Goal: Task Accomplishment & Management: Use online tool/utility

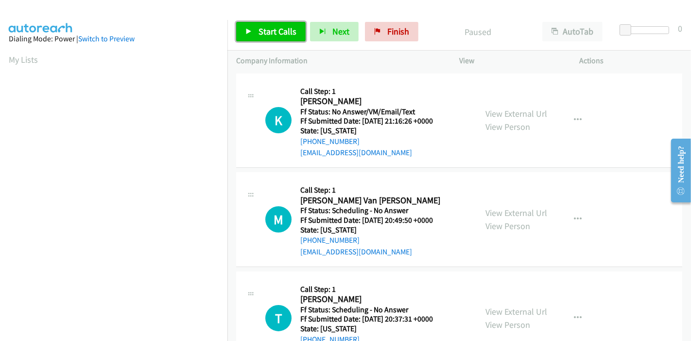
click at [252, 33] on link "Start Calls" at bounding box center [271, 31] width 70 height 19
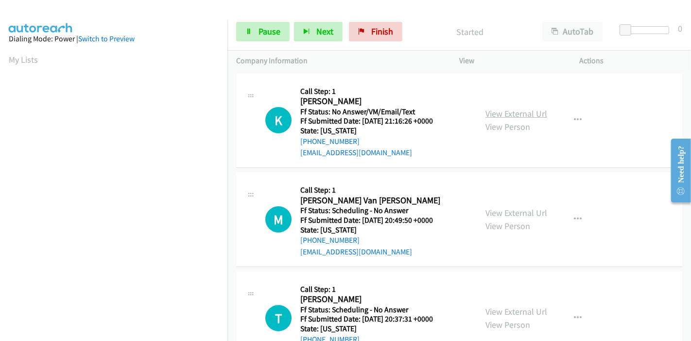
click at [525, 112] on link "View External Url" at bounding box center [517, 113] width 62 height 11
click at [511, 215] on link "View External Url" at bounding box center [517, 212] width 62 height 11
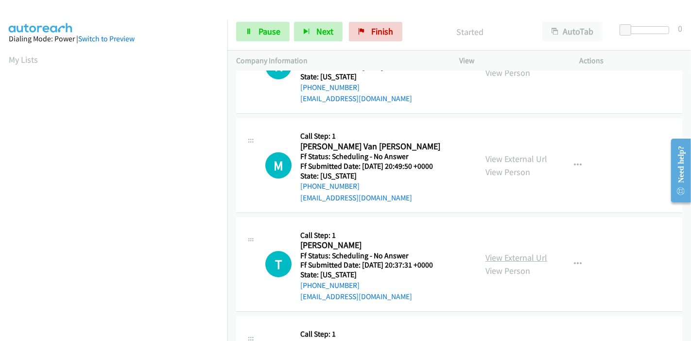
click at [515, 258] on link "View External Url" at bounding box center [517, 257] width 62 height 11
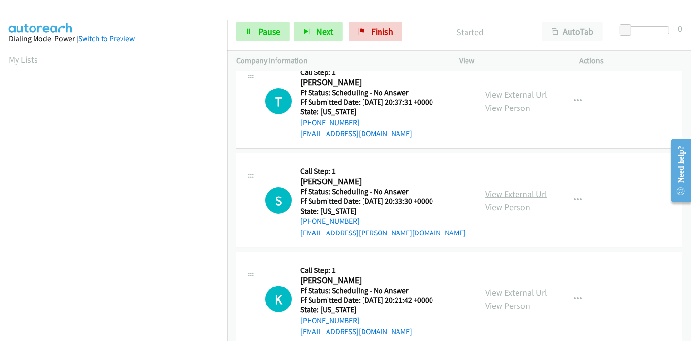
scroll to position [270, 0]
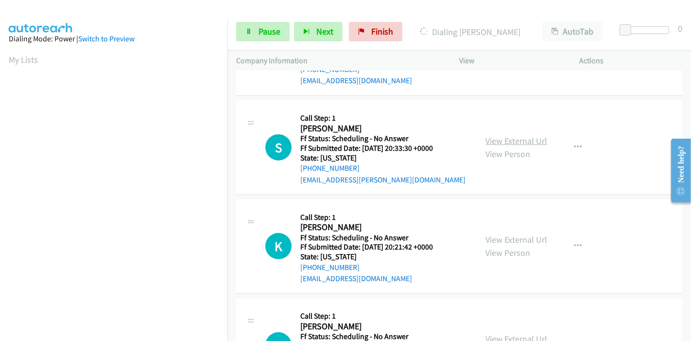
click at [501, 135] on link "View External Url" at bounding box center [517, 140] width 62 height 11
click at [506, 238] on link "View External Url" at bounding box center [517, 239] width 62 height 11
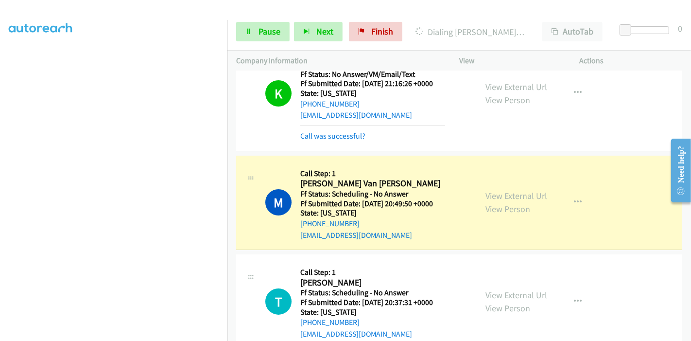
scroll to position [54, 0]
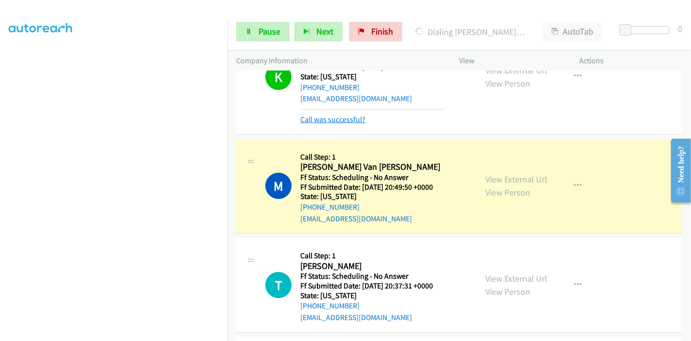
click at [319, 117] on link "Call was successful?" at bounding box center [332, 119] width 65 height 9
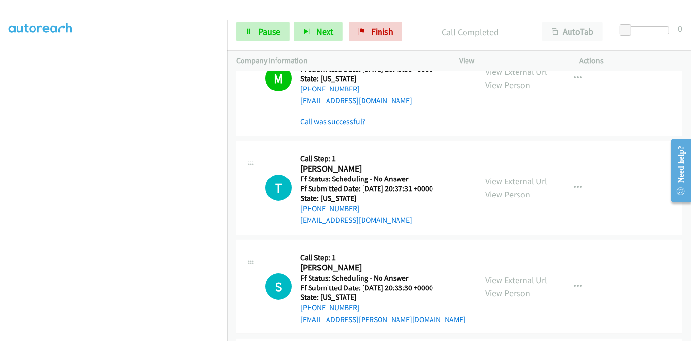
scroll to position [161, 0]
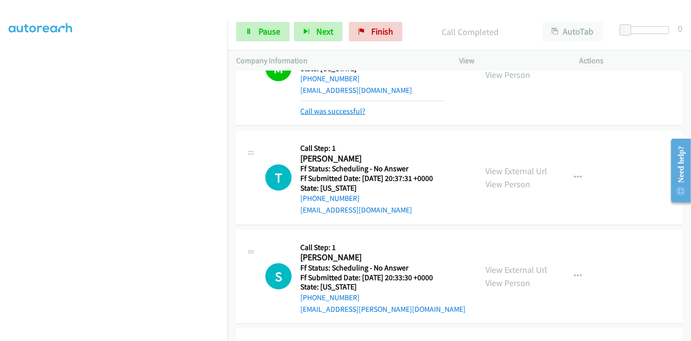
click at [340, 112] on link "Call was successful?" at bounding box center [332, 110] width 65 height 9
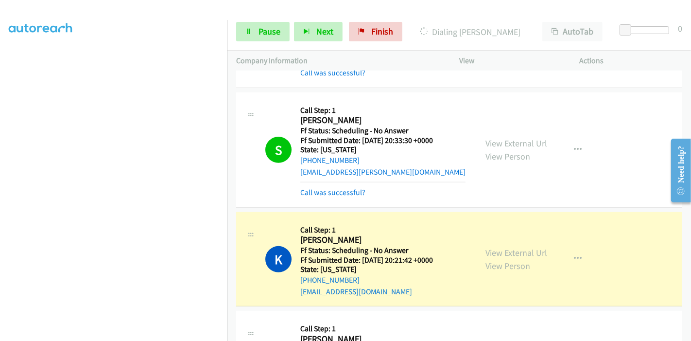
scroll to position [323, 0]
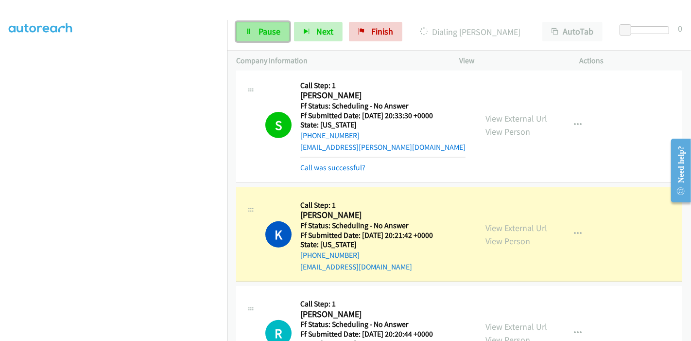
click at [259, 31] on span "Pause" at bounding box center [270, 31] width 22 height 11
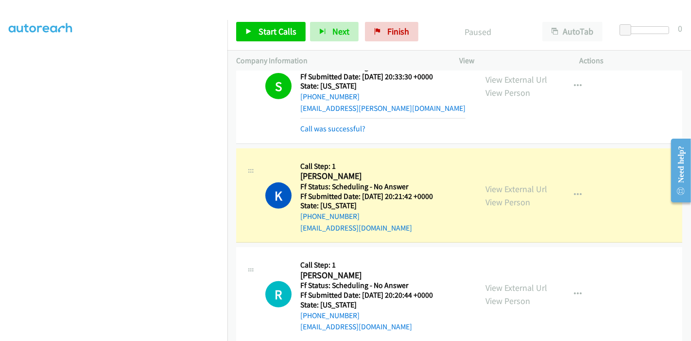
scroll to position [432, 0]
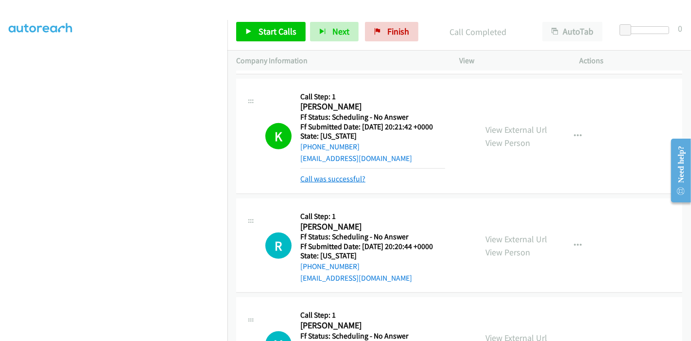
click at [343, 178] on link "Call was successful?" at bounding box center [332, 178] width 65 height 9
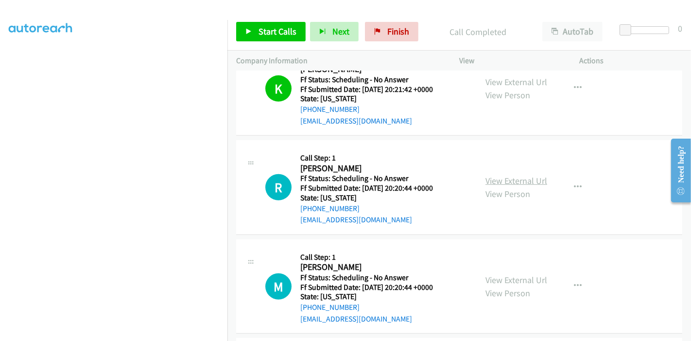
scroll to position [486, 0]
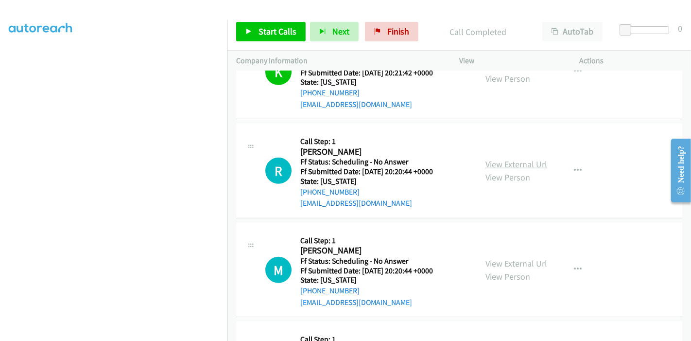
click at [497, 163] on link "View External Url" at bounding box center [517, 163] width 62 height 11
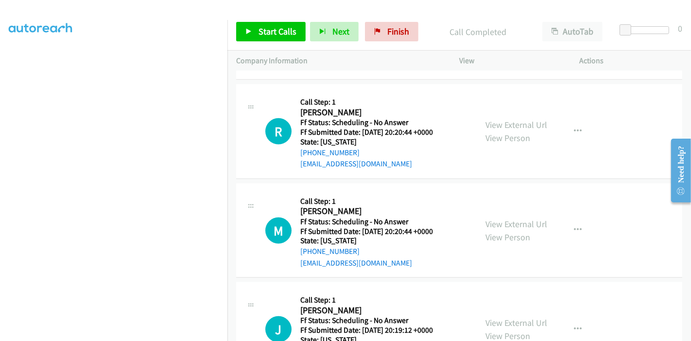
scroll to position [540, 0]
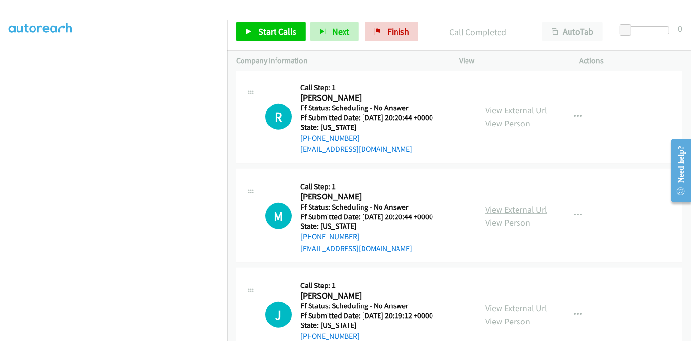
click at [517, 211] on link "View External Url" at bounding box center [517, 209] width 62 height 11
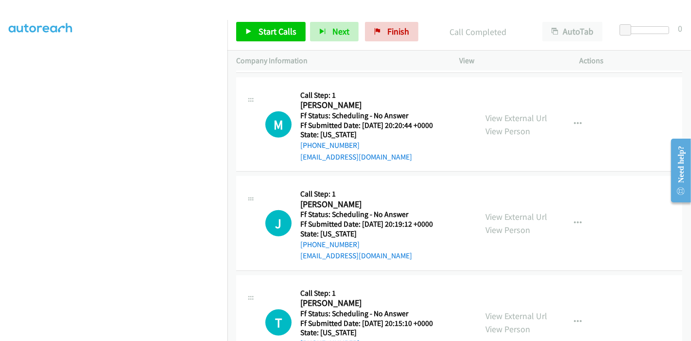
scroll to position [648, 0]
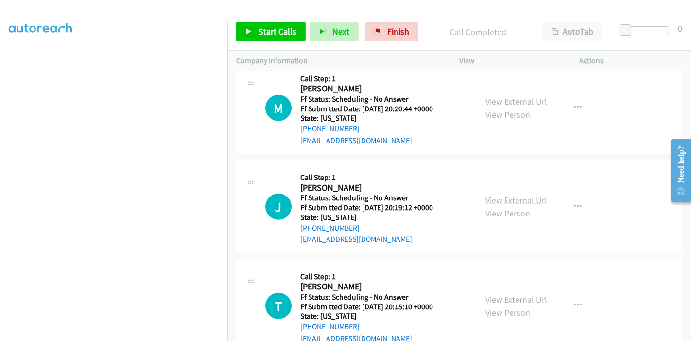
click at [521, 198] on link "View External Url" at bounding box center [517, 199] width 62 height 11
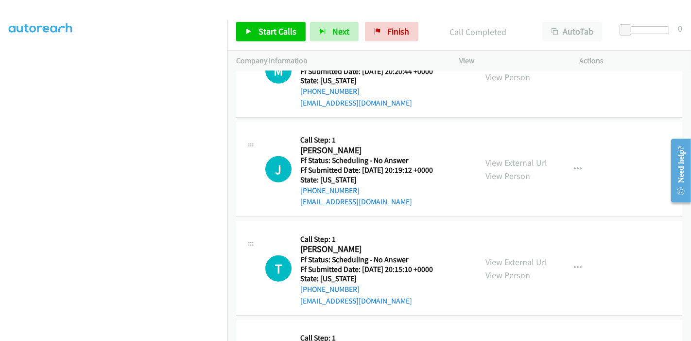
scroll to position [702, 0]
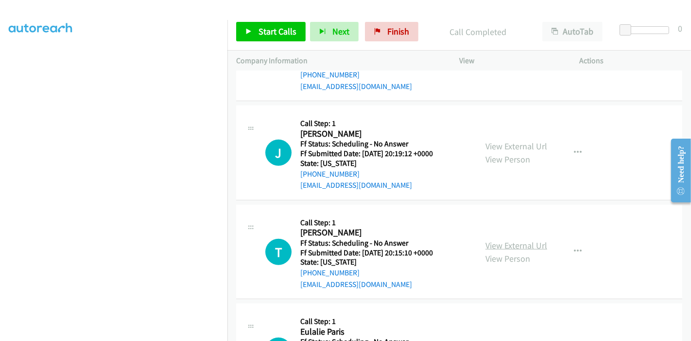
click at [503, 242] on link "View External Url" at bounding box center [517, 245] width 62 height 11
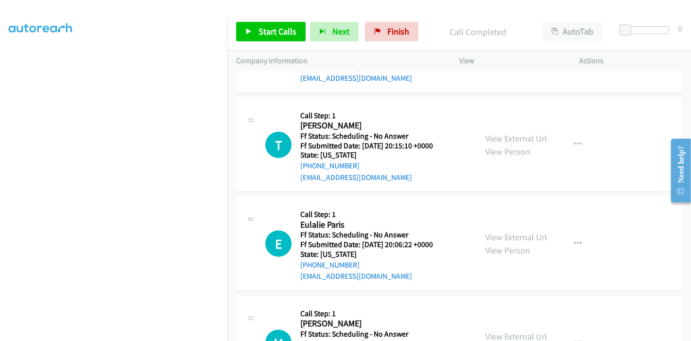
scroll to position [809, 0]
click at [493, 234] on link "View External Url" at bounding box center [517, 235] width 62 height 11
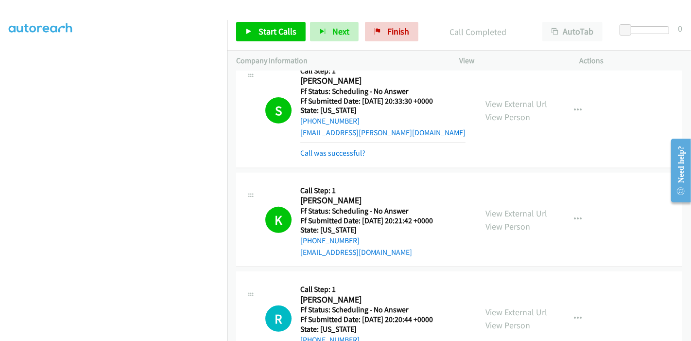
scroll to position [269, 0]
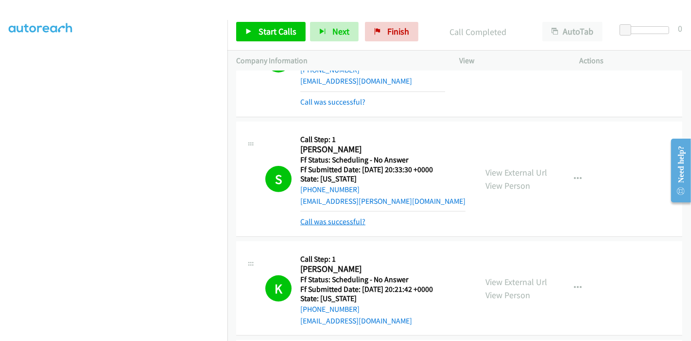
click at [343, 221] on link "Call was successful?" at bounding box center [332, 221] width 65 height 9
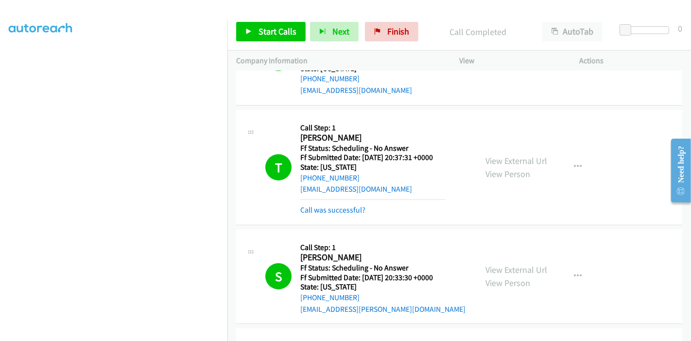
scroll to position [162, 0]
click at [334, 212] on link "Call was successful?" at bounding box center [332, 209] width 65 height 9
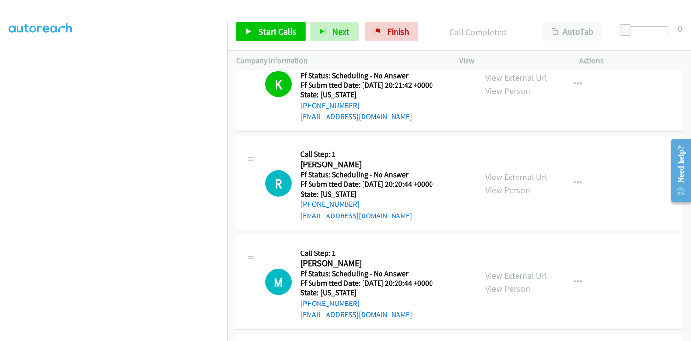
scroll to position [486, 0]
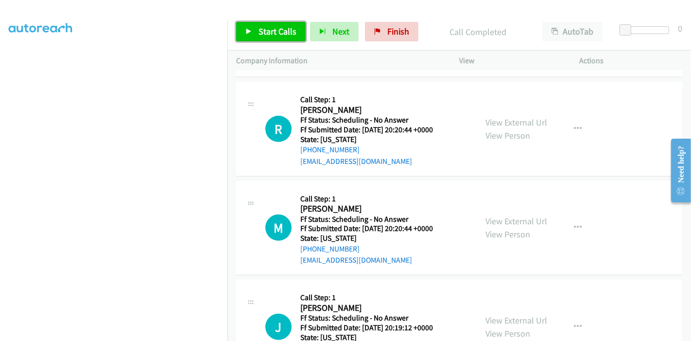
click at [264, 37] on link "Start Calls" at bounding box center [271, 31] width 70 height 19
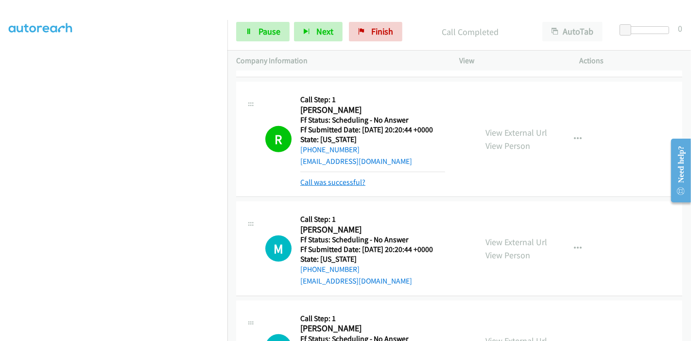
click at [326, 184] on link "Call was successful?" at bounding box center [332, 181] width 65 height 9
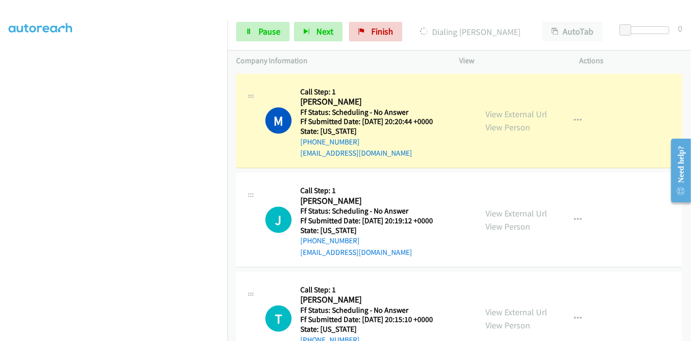
scroll to position [594, 0]
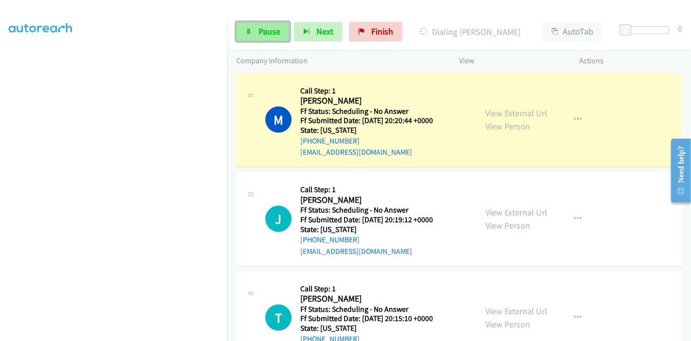
click at [262, 33] on span "Pause" at bounding box center [270, 31] width 22 height 11
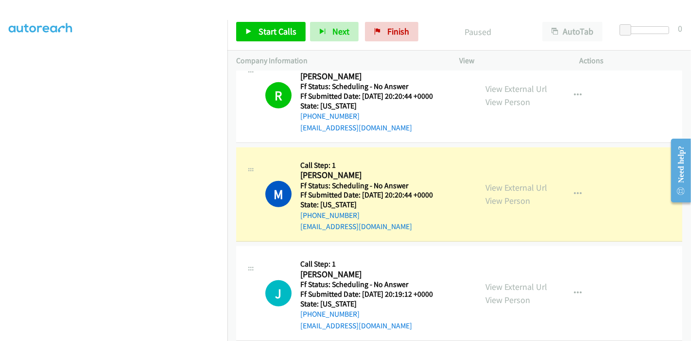
scroll to position [525, 0]
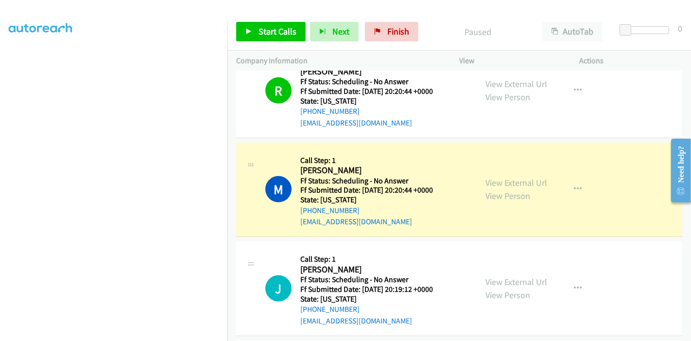
drag, startPoint x: 689, startPoint y: 215, endPoint x: 24, endPoint y: 72, distance: 679.8
click at [508, 174] on div "View External Url View Person View External Url Email Schedule/Manage Callback …" at bounding box center [541, 189] width 129 height 77
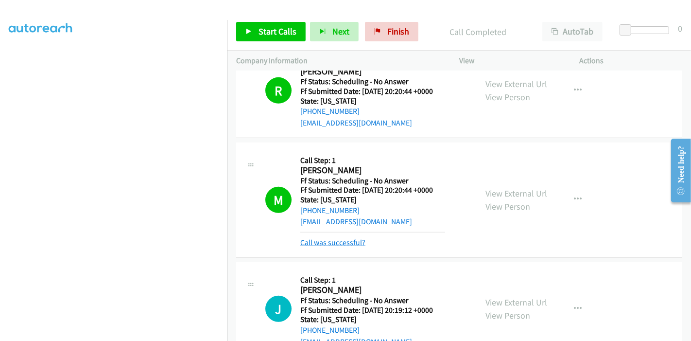
click at [338, 242] on link "Call was successful?" at bounding box center [332, 242] width 65 height 9
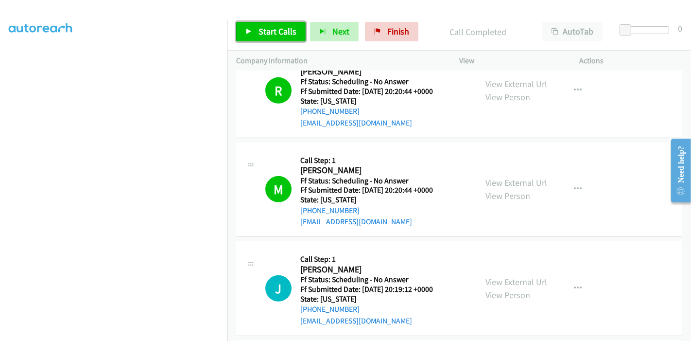
click at [285, 30] on span "Start Calls" at bounding box center [278, 31] width 38 height 11
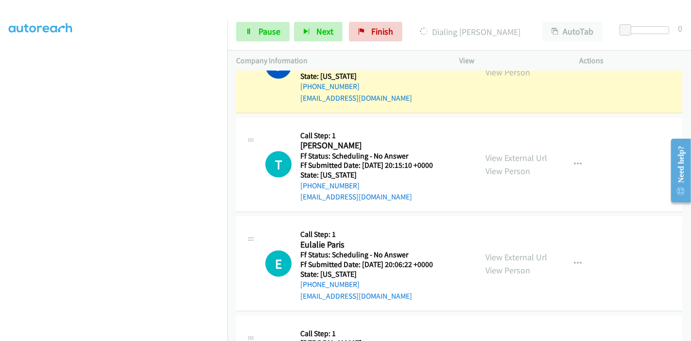
scroll to position [686, 0]
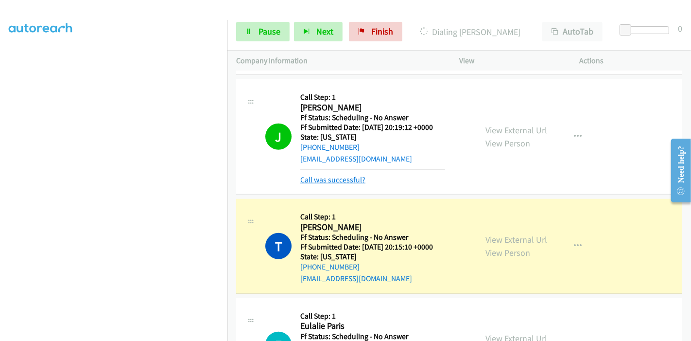
click at [325, 180] on link "Call was successful?" at bounding box center [332, 179] width 65 height 9
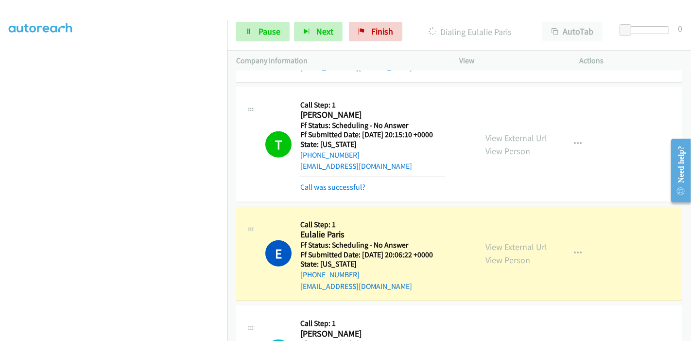
scroll to position [794, 0]
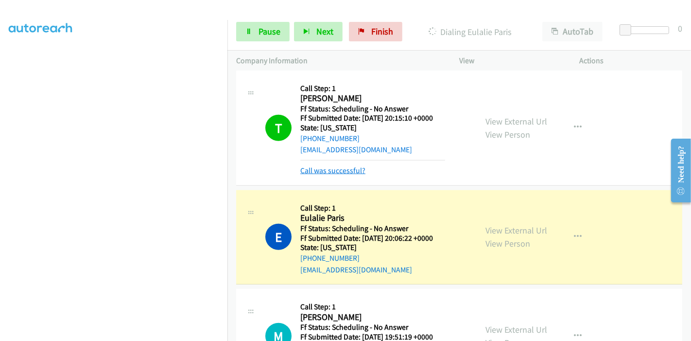
click at [335, 171] on link "Call was successful?" at bounding box center [332, 170] width 65 height 9
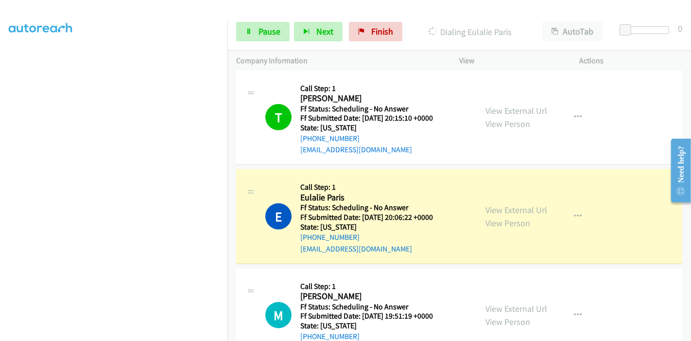
scroll to position [848, 0]
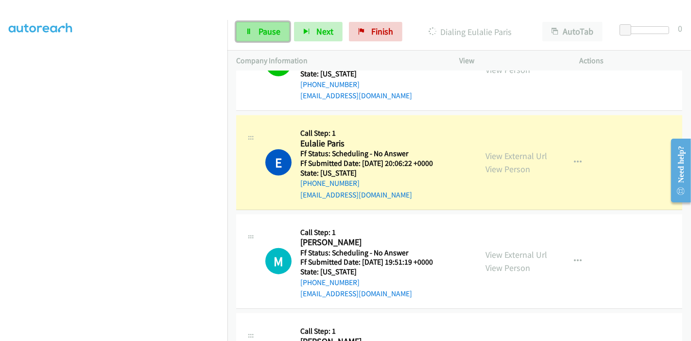
click at [273, 35] on span "Pause" at bounding box center [270, 31] width 22 height 11
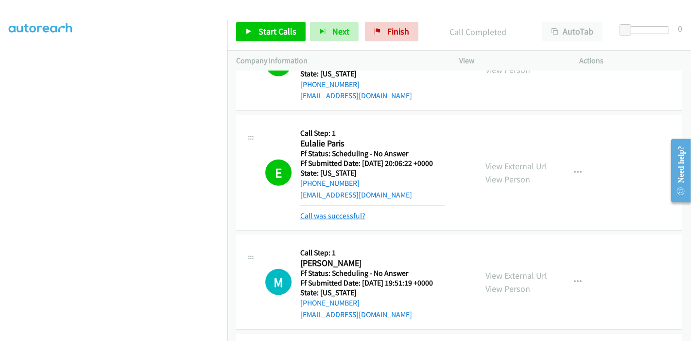
click at [349, 213] on link "Call was successful?" at bounding box center [332, 215] width 65 height 9
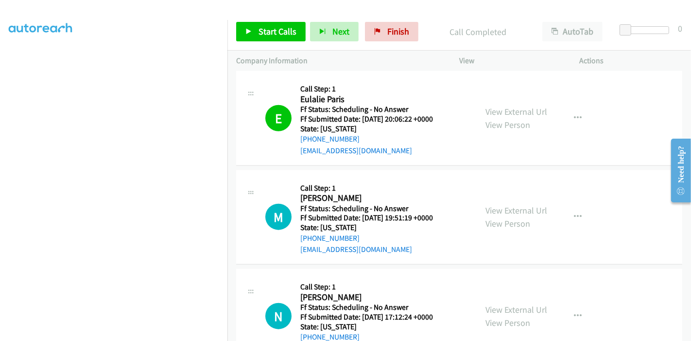
scroll to position [864, 0]
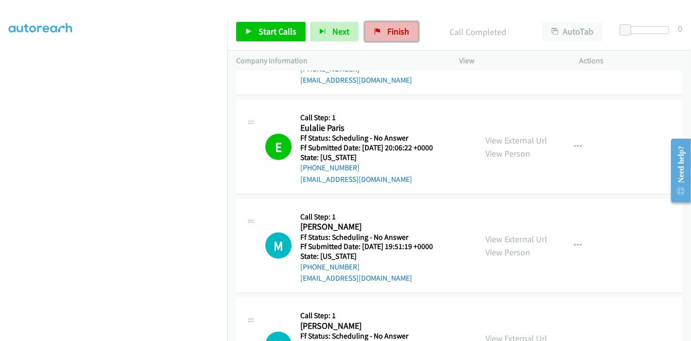
click at [374, 32] on icon at bounding box center [377, 32] width 7 height 7
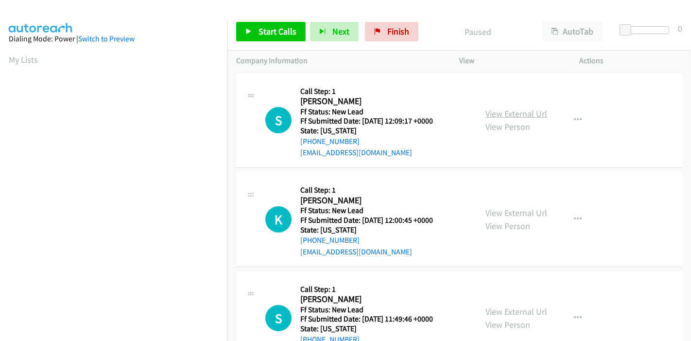
click at [524, 117] on link "View External Url" at bounding box center [517, 113] width 62 height 11
click at [498, 210] on link "View External Url" at bounding box center [517, 212] width 62 height 11
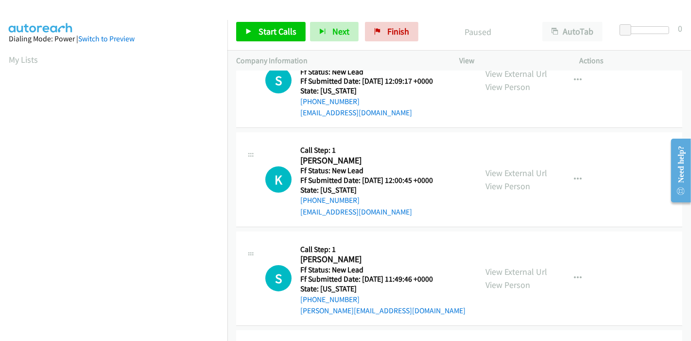
scroll to position [108, 0]
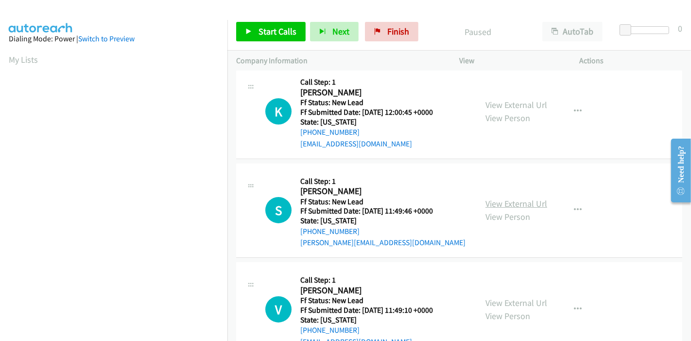
click at [502, 202] on link "View External Url" at bounding box center [517, 203] width 62 height 11
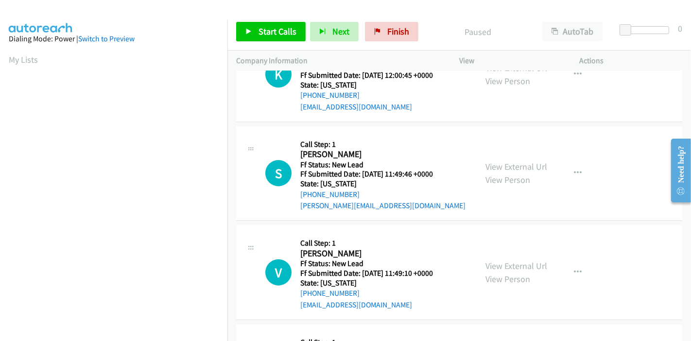
scroll to position [162, 0]
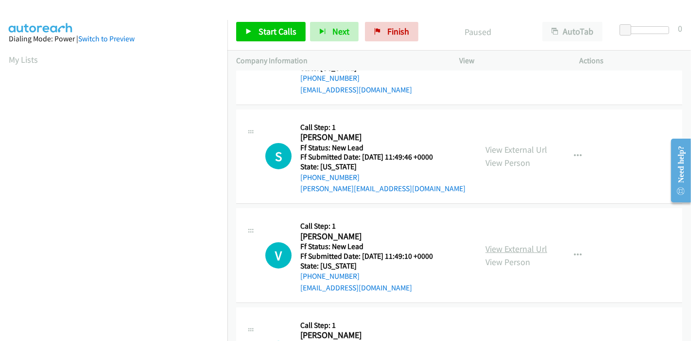
click at [514, 248] on link "View External Url" at bounding box center [517, 248] width 62 height 11
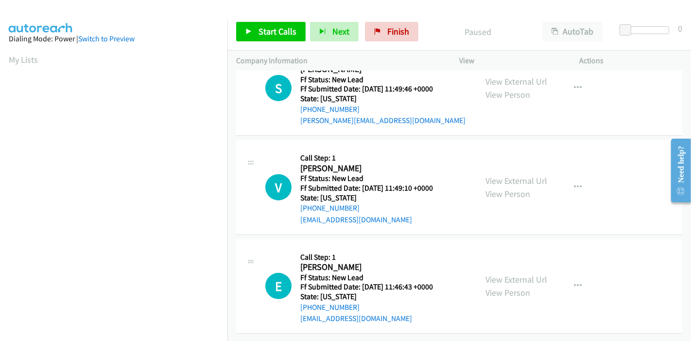
scroll to position [237, 0]
click at [514, 274] on link "View External Url" at bounding box center [517, 279] width 62 height 11
click at [280, 26] on span "Start Calls" at bounding box center [278, 31] width 38 height 11
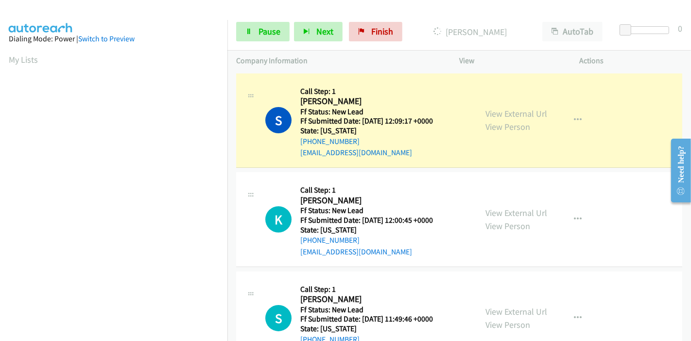
scroll to position [205, 0]
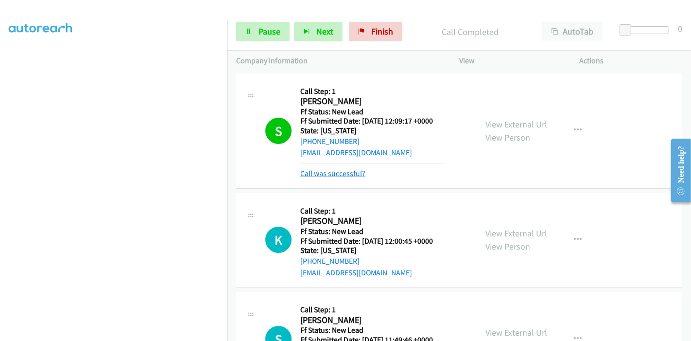
click at [330, 172] on link "Call was successful?" at bounding box center [332, 173] width 65 height 9
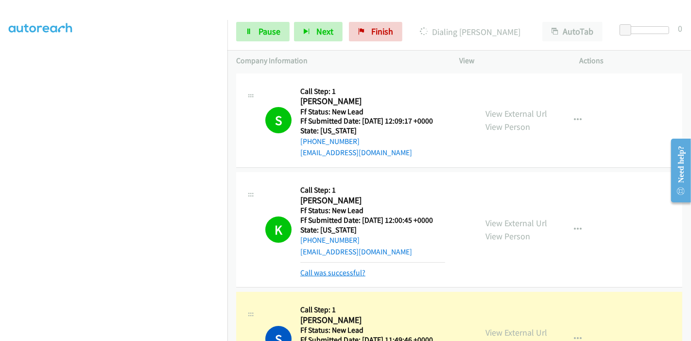
click at [331, 273] on link "Call was successful?" at bounding box center [332, 272] width 65 height 9
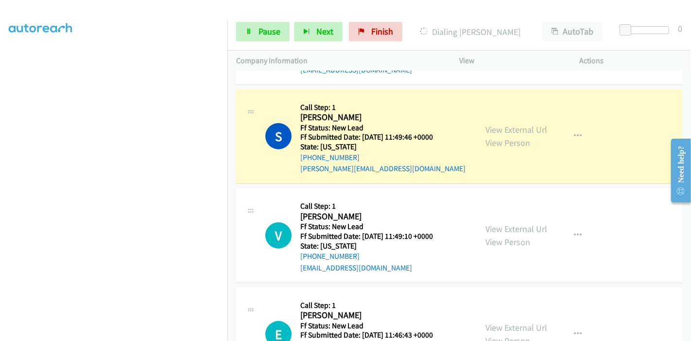
scroll to position [216, 0]
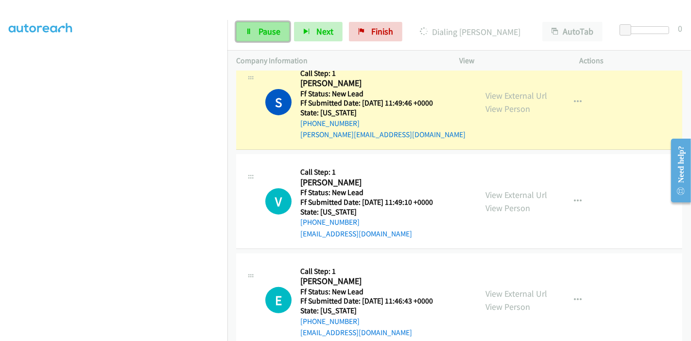
click at [260, 30] on span "Pause" at bounding box center [270, 31] width 22 height 11
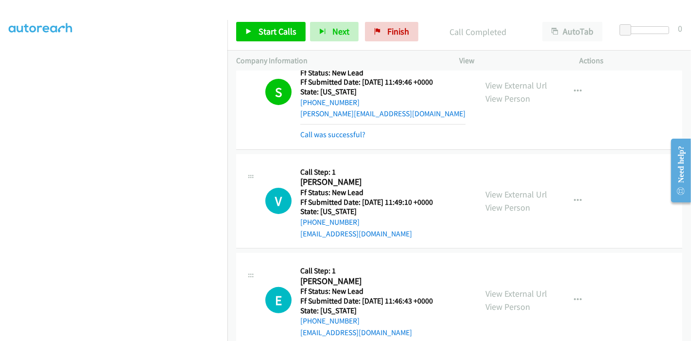
scroll to position [247, 0]
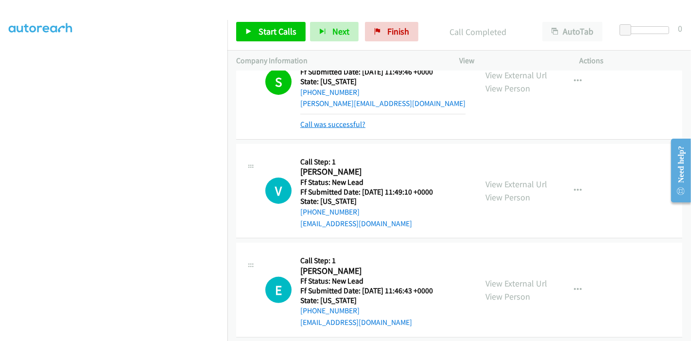
click at [331, 124] on link "Call was successful?" at bounding box center [332, 124] width 65 height 9
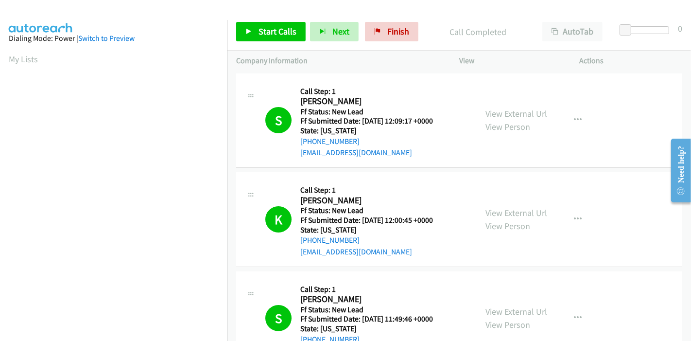
scroll to position [0, 0]
click at [386, 40] on link "Finish" at bounding box center [391, 31] width 53 height 19
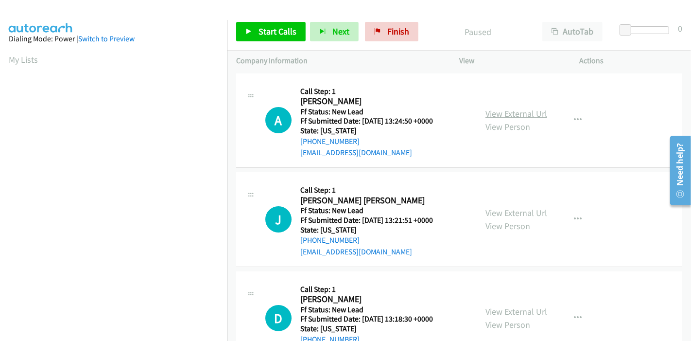
click at [522, 114] on link "View External Url" at bounding box center [517, 113] width 62 height 11
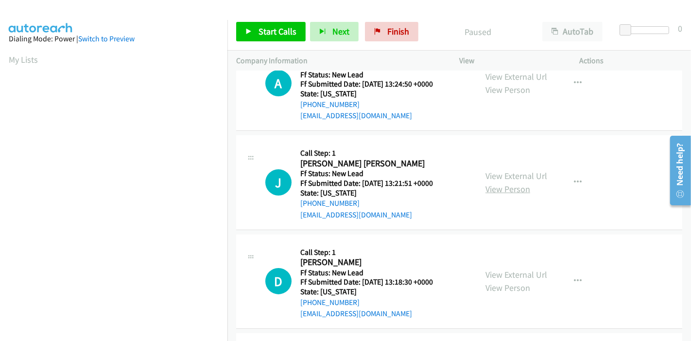
scroll to position [54, 0]
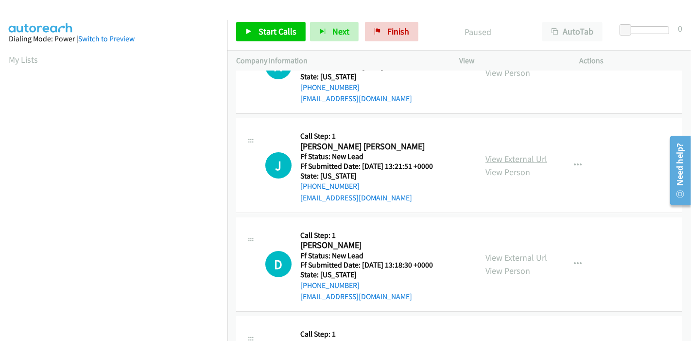
click at [503, 161] on link "View External Url" at bounding box center [517, 158] width 62 height 11
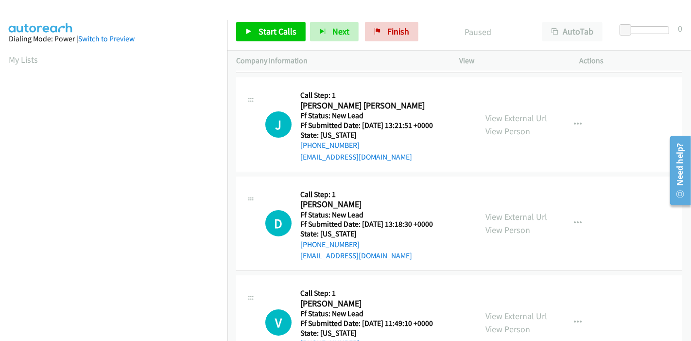
scroll to position [162, 0]
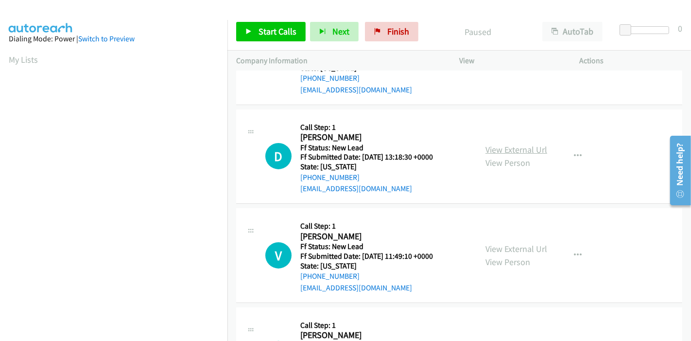
click at [501, 151] on link "View External Url" at bounding box center [517, 149] width 62 height 11
click at [496, 246] on link "View External Url" at bounding box center [517, 248] width 62 height 11
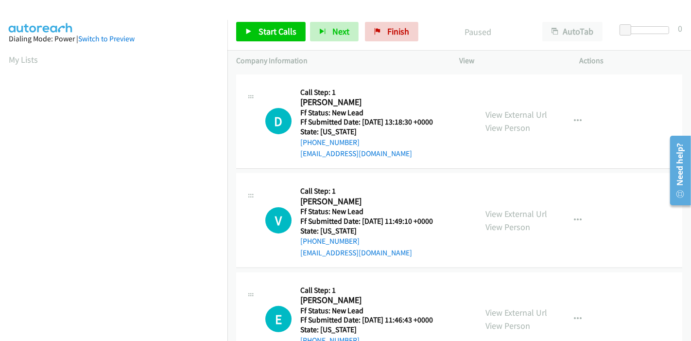
scroll to position [237, 0]
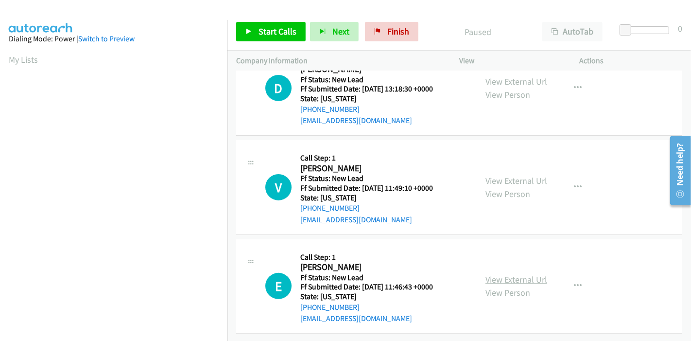
click at [493, 274] on link "View External Url" at bounding box center [517, 279] width 62 height 11
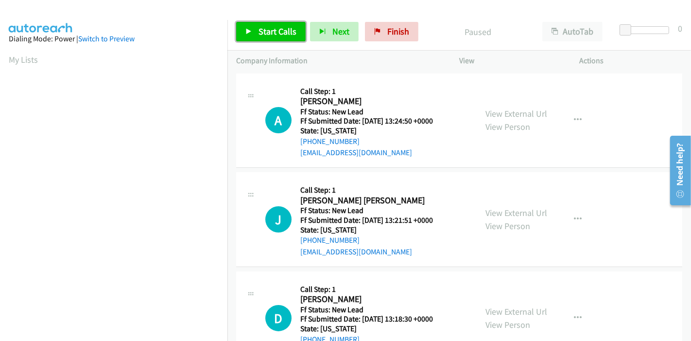
click at [261, 30] on span "Start Calls" at bounding box center [278, 31] width 38 height 11
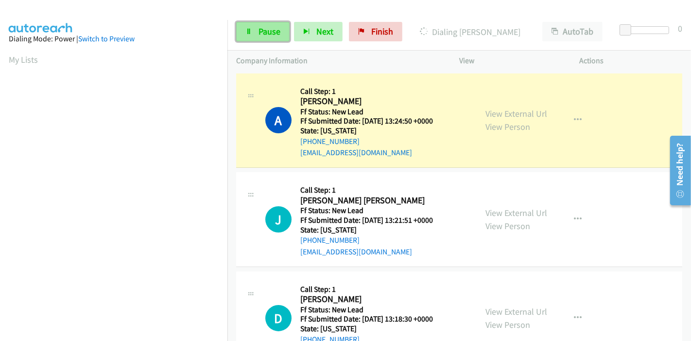
click at [271, 24] on link "Pause" at bounding box center [262, 31] width 53 height 19
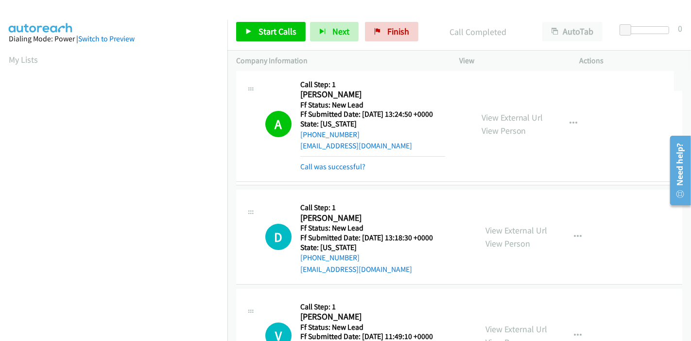
drag, startPoint x: 339, startPoint y: 177, endPoint x: 461, endPoint y: 168, distance: 122.4
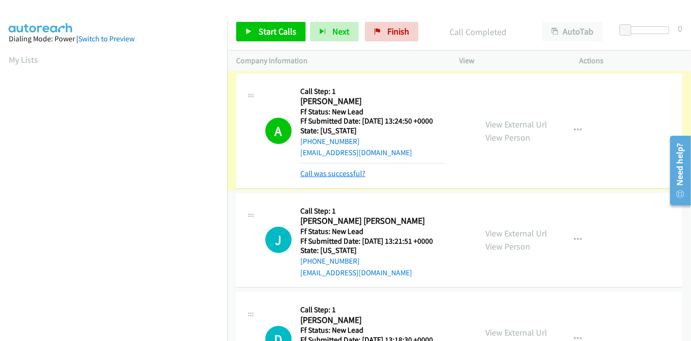
click at [336, 171] on link "Call was successful?" at bounding box center [332, 173] width 65 height 9
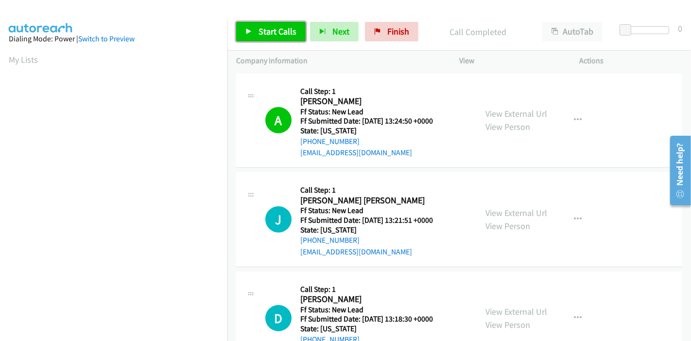
click at [260, 32] on span "Start Calls" at bounding box center [278, 31] width 38 height 11
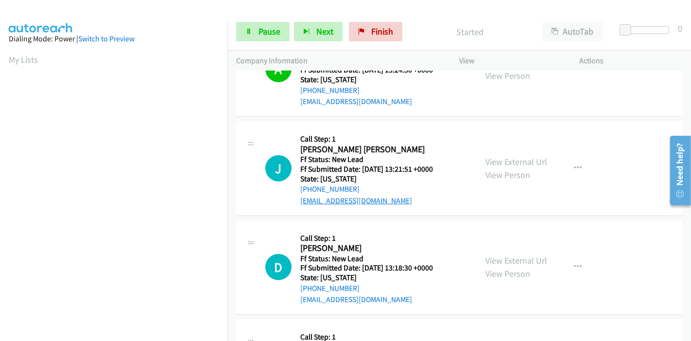
scroll to position [108, 0]
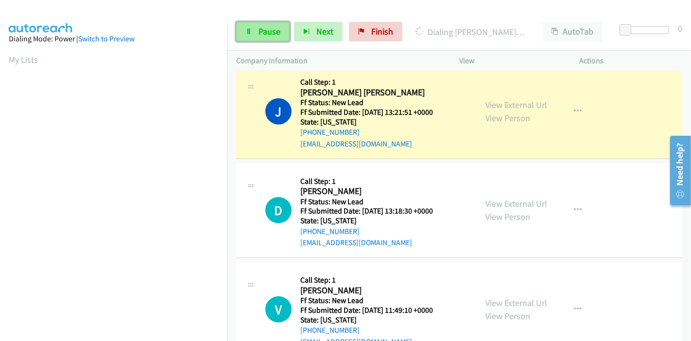
click at [263, 33] on span "Pause" at bounding box center [270, 31] width 22 height 11
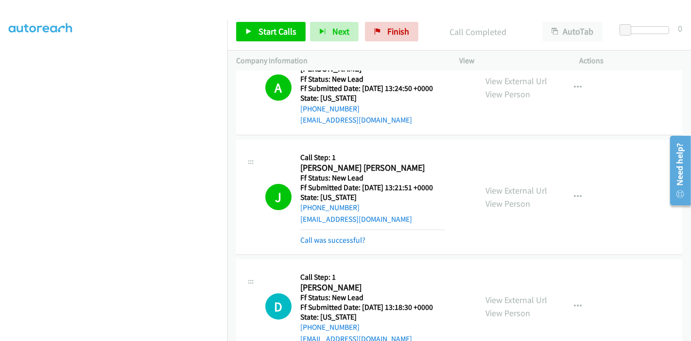
scroll to position [0, 0]
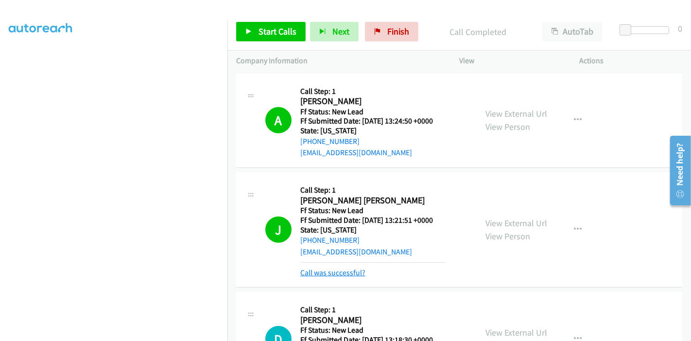
click at [324, 272] on link "Call was successful?" at bounding box center [332, 272] width 65 height 9
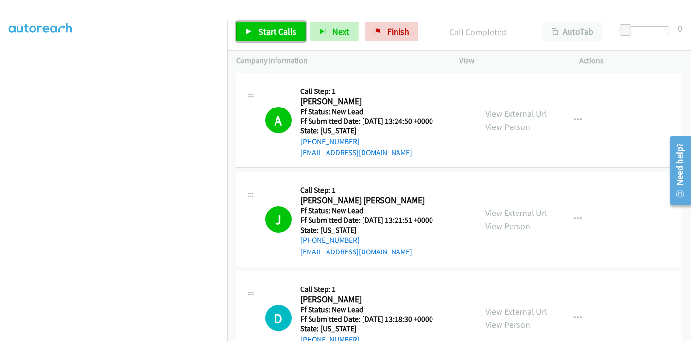
click at [251, 25] on link "Start Calls" at bounding box center [271, 31] width 70 height 19
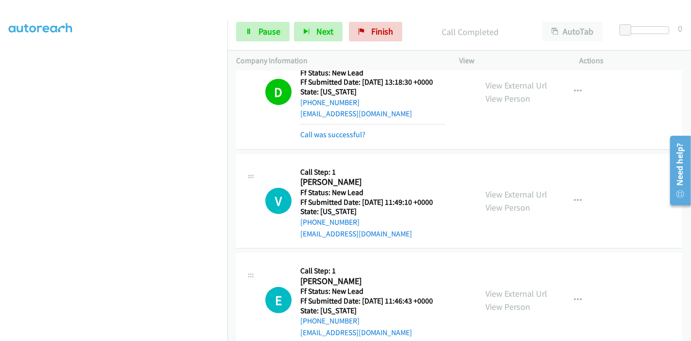
scroll to position [247, 0]
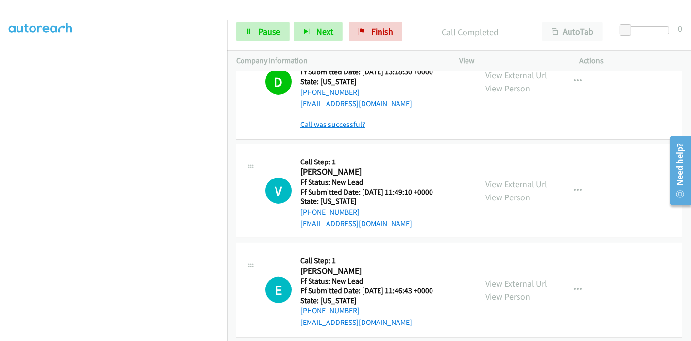
click at [330, 127] on link "Call was successful?" at bounding box center [332, 124] width 65 height 9
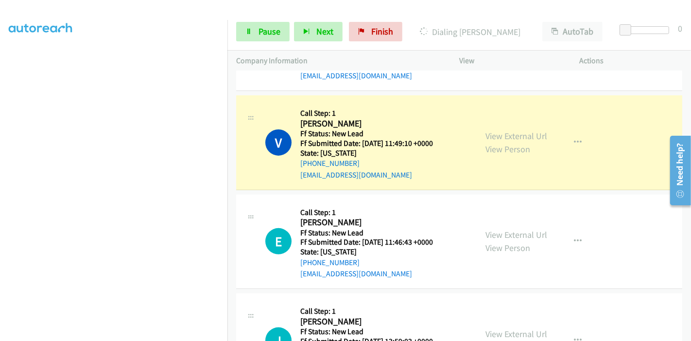
scroll to position [291, 0]
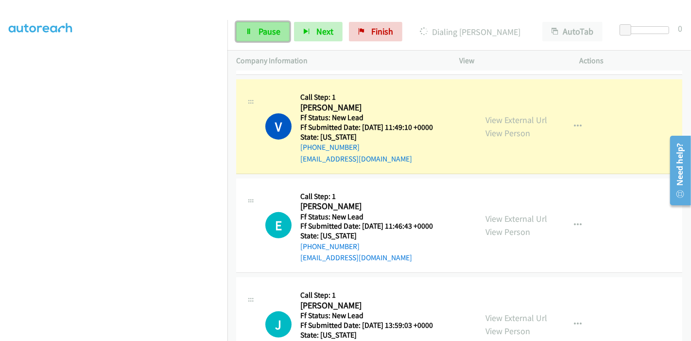
click at [265, 30] on span "Pause" at bounding box center [270, 31] width 22 height 11
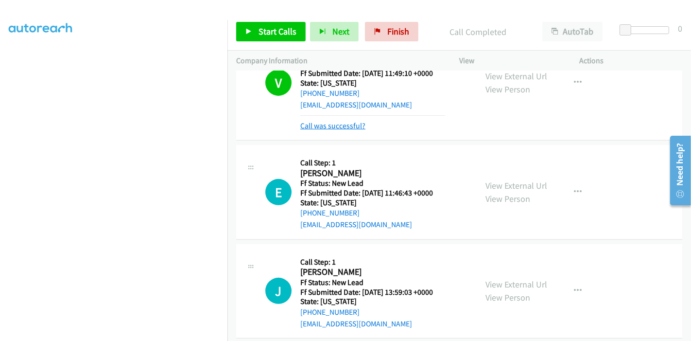
click at [352, 123] on link "Call was successful?" at bounding box center [332, 125] width 65 height 9
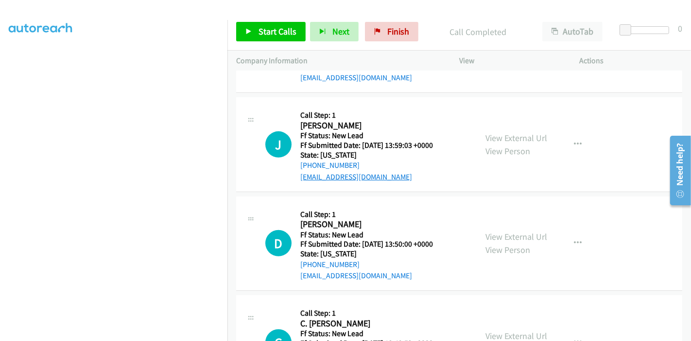
scroll to position [496, 0]
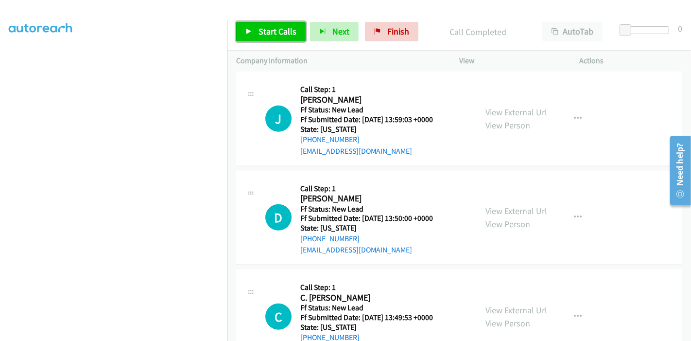
click at [268, 30] on span "Start Calls" at bounding box center [278, 31] width 38 height 11
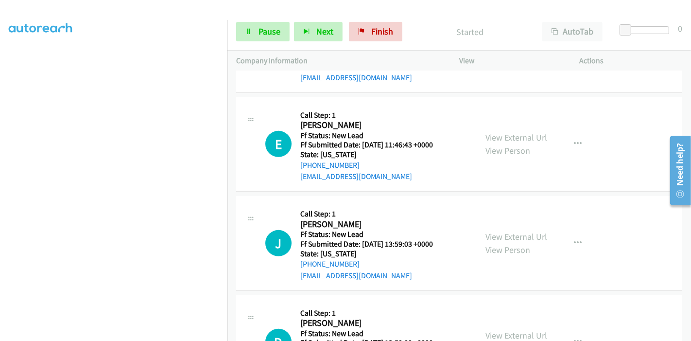
scroll to position [388, 0]
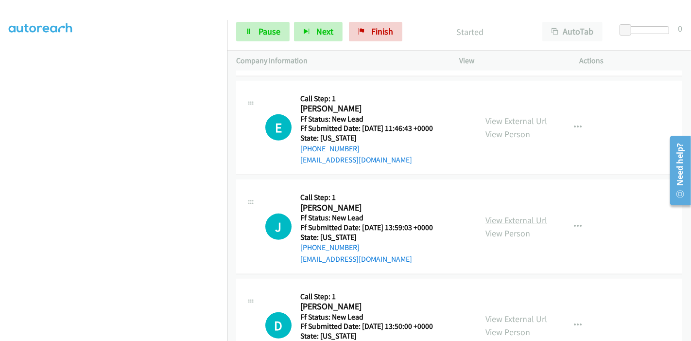
click at [493, 218] on link "View External Url" at bounding box center [517, 219] width 62 height 11
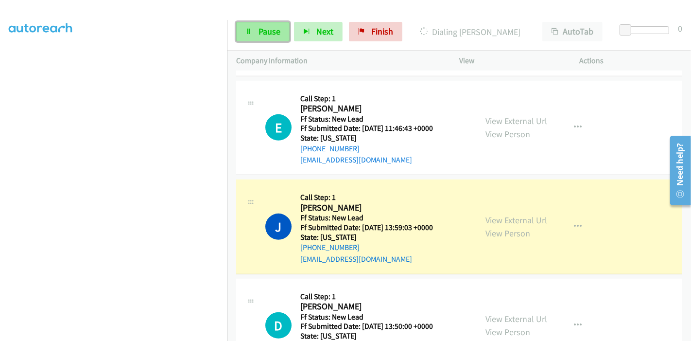
click at [266, 26] on span "Pause" at bounding box center [270, 31] width 22 height 11
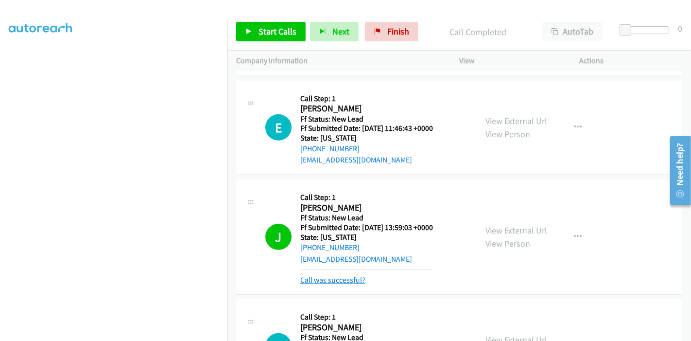
click at [335, 276] on link "Call was successful?" at bounding box center [332, 279] width 65 height 9
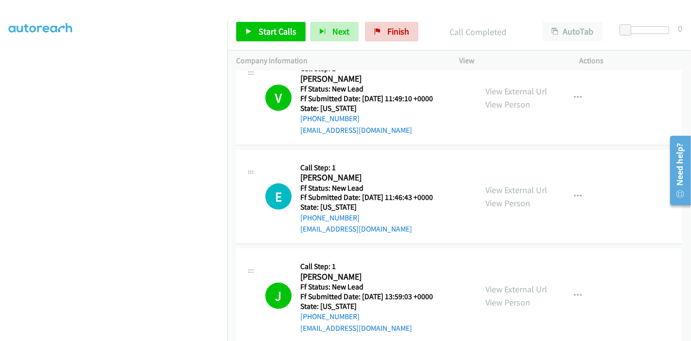
scroll to position [281, 0]
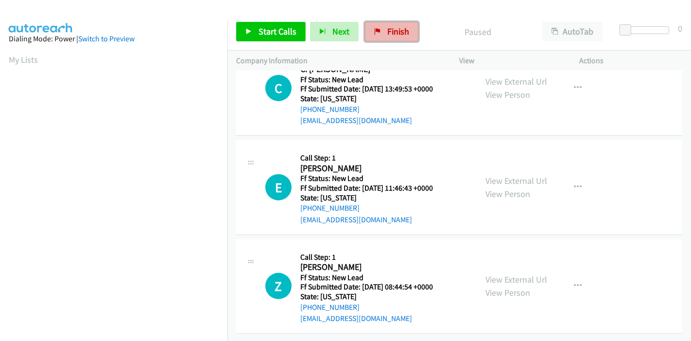
click at [379, 30] on link "Finish" at bounding box center [391, 31] width 53 height 19
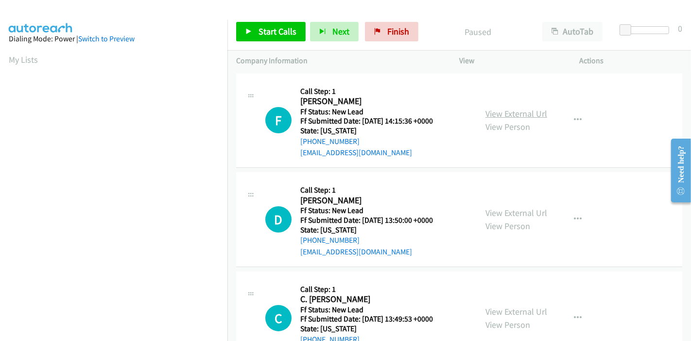
click at [498, 114] on link "View External Url" at bounding box center [517, 113] width 62 height 11
click at [501, 210] on link "View External Url" at bounding box center [517, 212] width 62 height 11
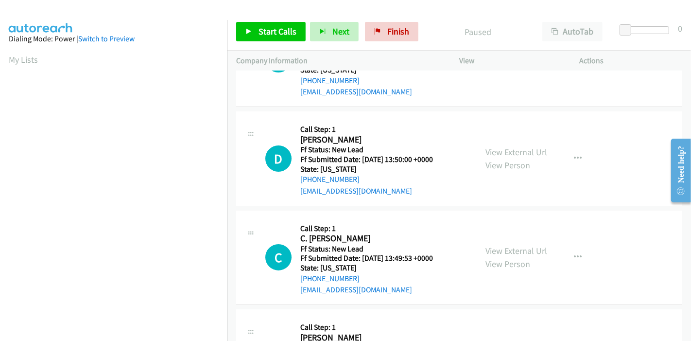
scroll to position [108, 0]
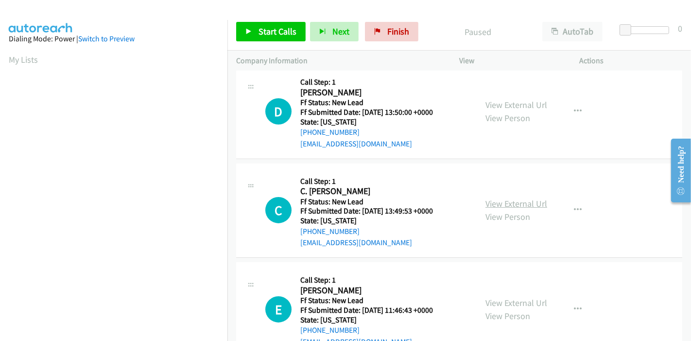
click at [504, 204] on link "View External Url" at bounding box center [517, 203] width 62 height 11
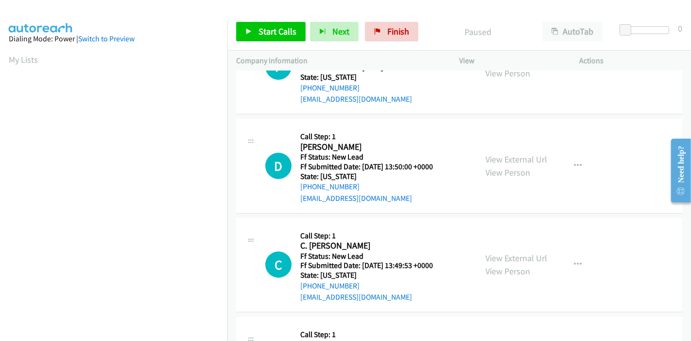
scroll to position [162, 0]
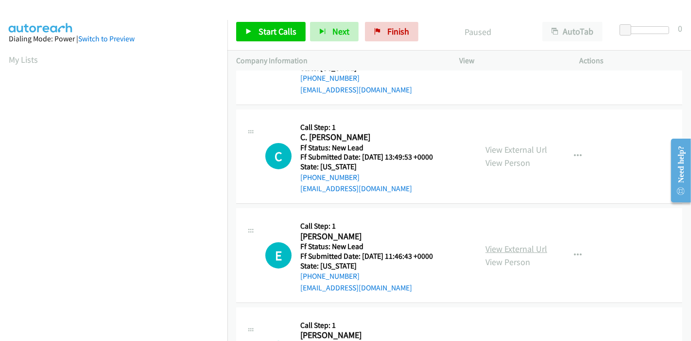
click at [489, 248] on link "View External Url" at bounding box center [517, 248] width 62 height 11
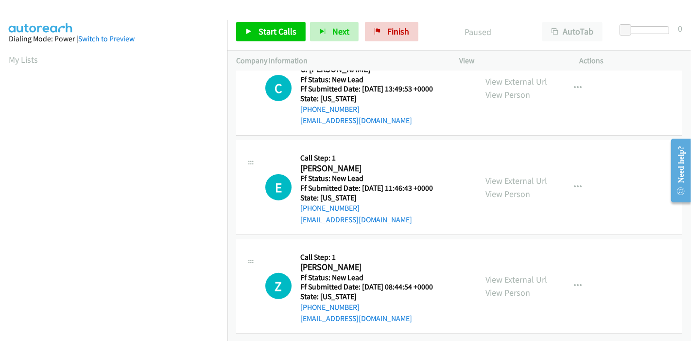
scroll to position [237, 0]
click at [504, 274] on link "View External Url" at bounding box center [517, 279] width 62 height 11
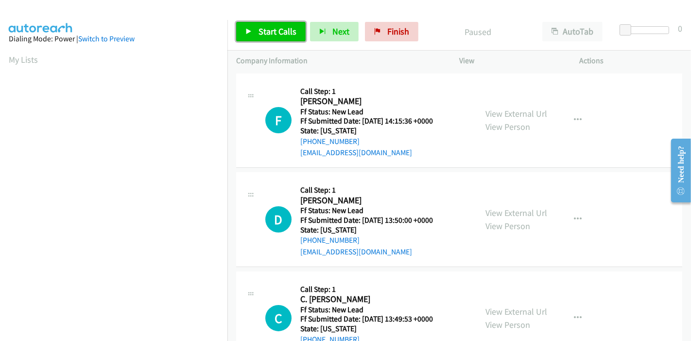
click at [262, 30] on span "Start Calls" at bounding box center [278, 31] width 38 height 11
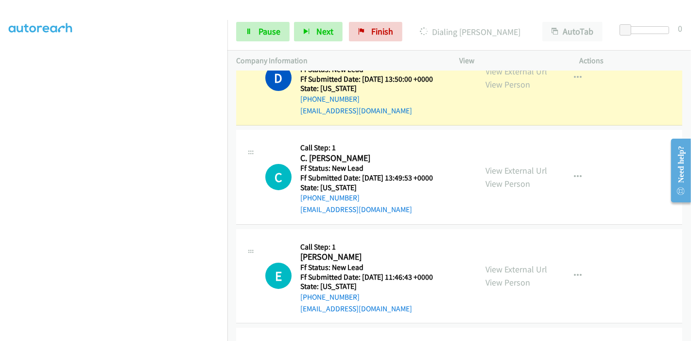
scroll to position [108, 0]
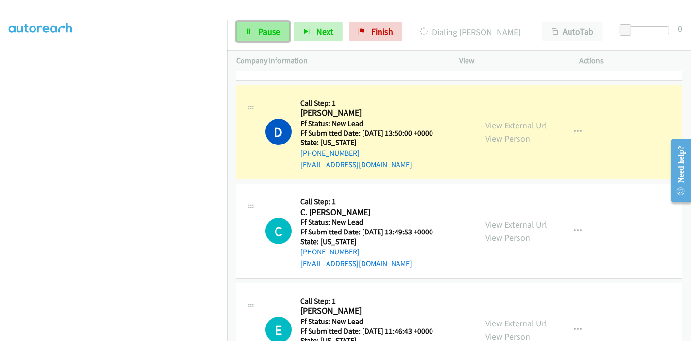
click at [274, 33] on span "Pause" at bounding box center [270, 31] width 22 height 11
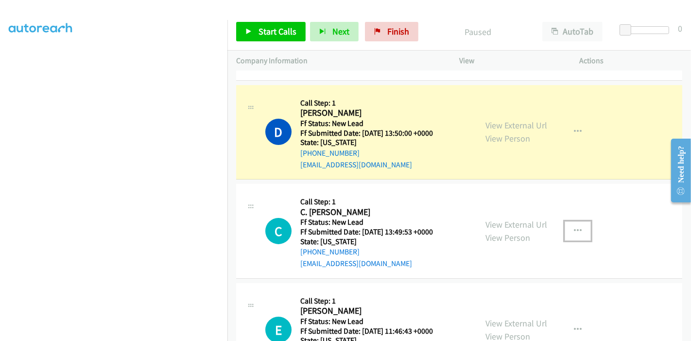
click at [574, 229] on icon "button" at bounding box center [578, 231] width 8 height 8
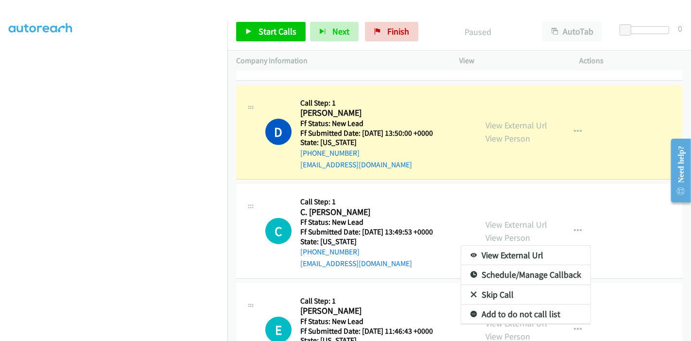
click at [474, 292] on link "Skip Call" at bounding box center [525, 294] width 129 height 19
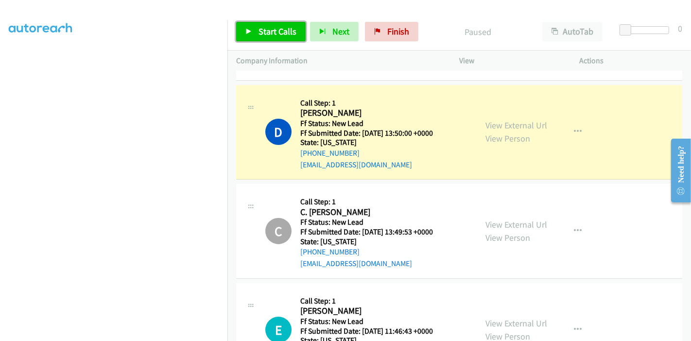
click at [264, 22] on link "Start Calls" at bounding box center [271, 31] width 70 height 19
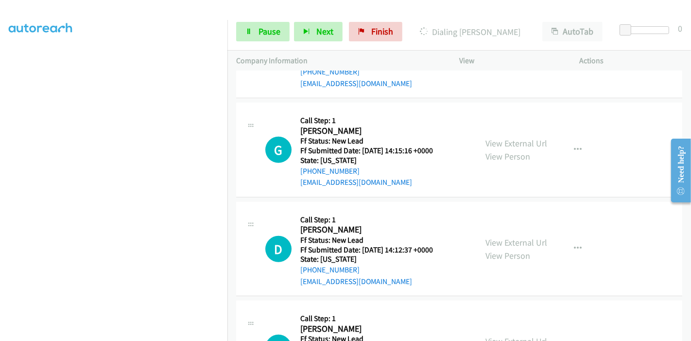
scroll to position [540, 0]
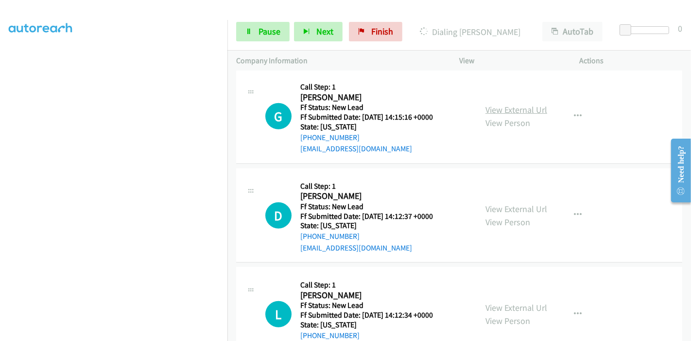
click at [521, 111] on link "View External Url" at bounding box center [517, 109] width 62 height 11
click at [495, 208] on link "View External Url" at bounding box center [517, 208] width 62 height 11
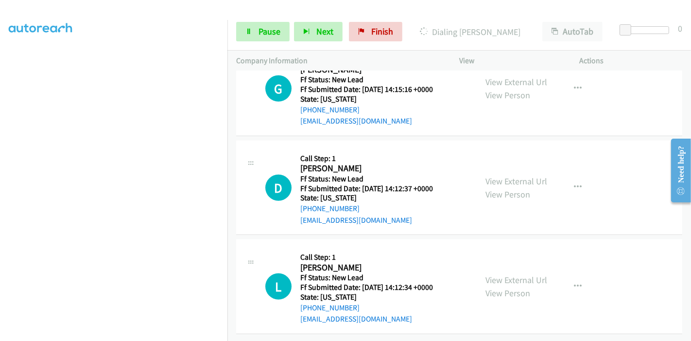
scroll to position [574, 0]
click at [500, 274] on link "View External Url" at bounding box center [517, 279] width 62 height 11
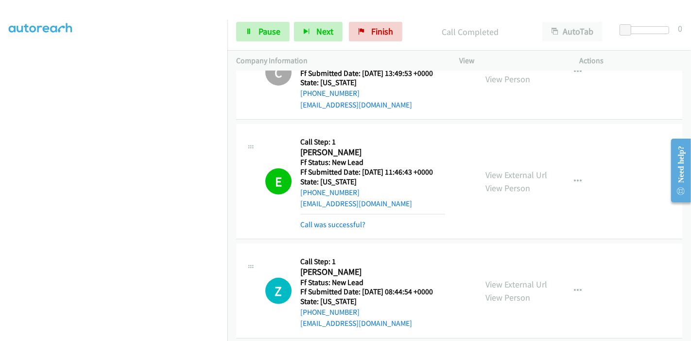
scroll to position [304, 0]
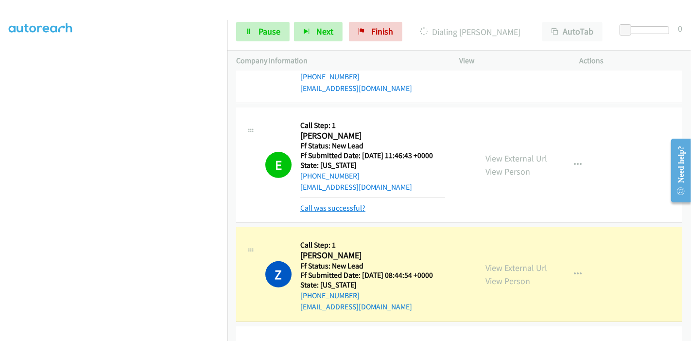
click at [357, 203] on link "Call was successful?" at bounding box center [332, 207] width 65 height 9
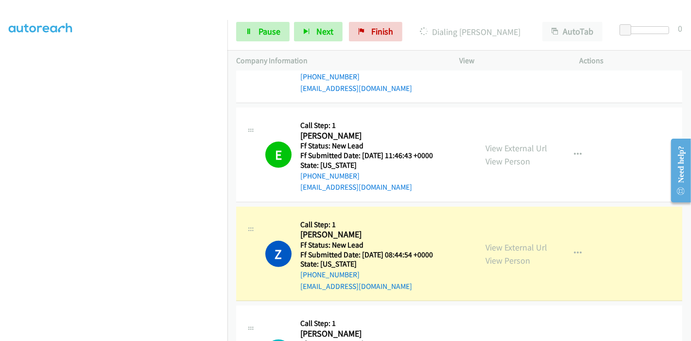
scroll to position [412, 0]
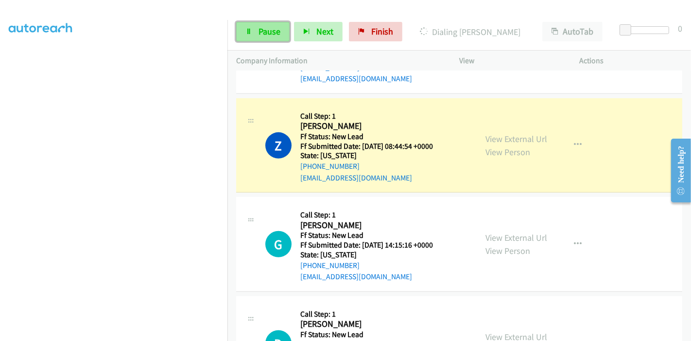
click at [261, 23] on link "Pause" at bounding box center [262, 31] width 53 height 19
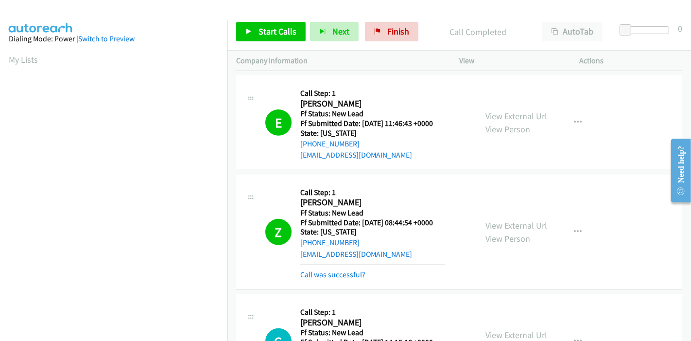
scroll to position [325, 0]
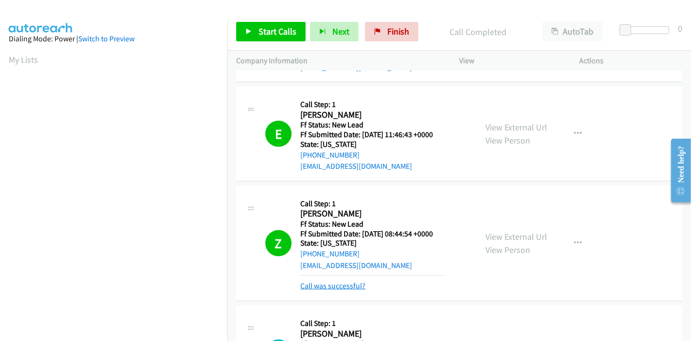
click at [360, 286] on link "Call was successful?" at bounding box center [332, 285] width 65 height 9
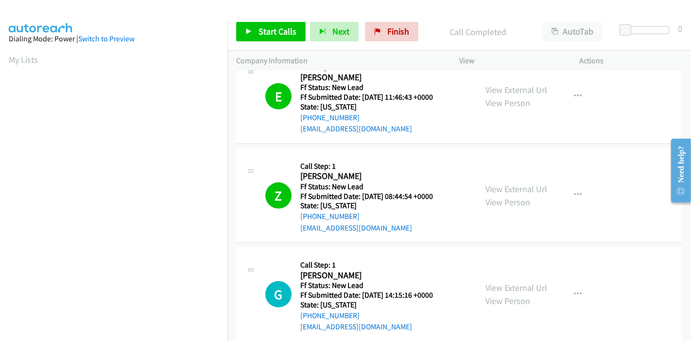
scroll to position [379, 0]
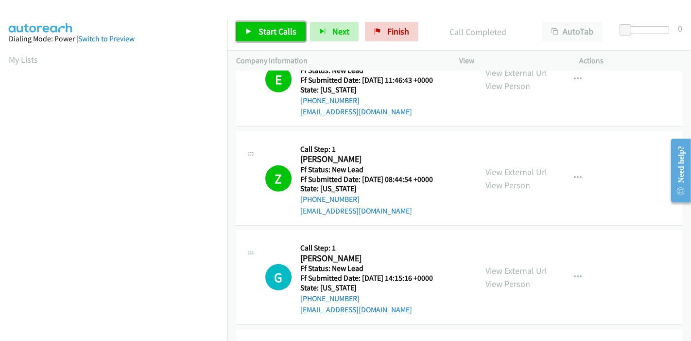
click at [265, 33] on span "Start Calls" at bounding box center [278, 31] width 38 height 11
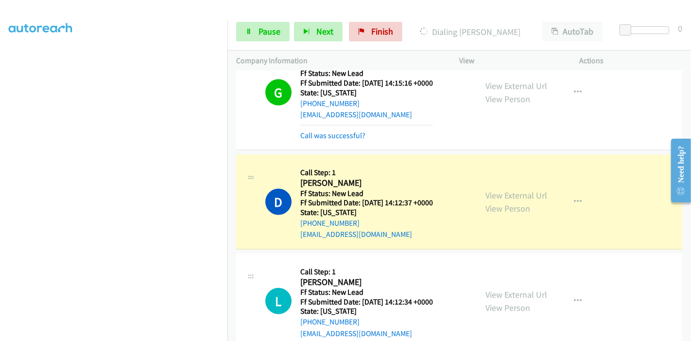
scroll to position [584, 0]
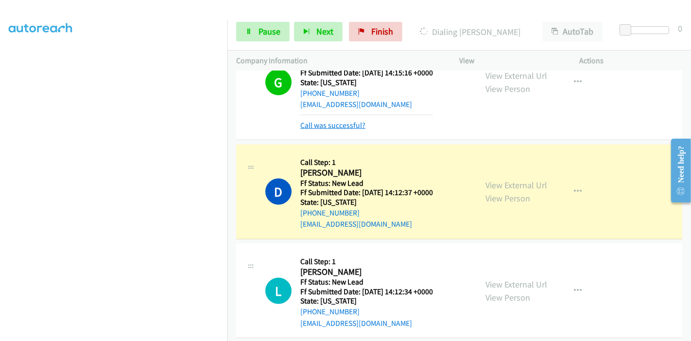
click at [335, 123] on link "Call was successful?" at bounding box center [332, 125] width 65 height 9
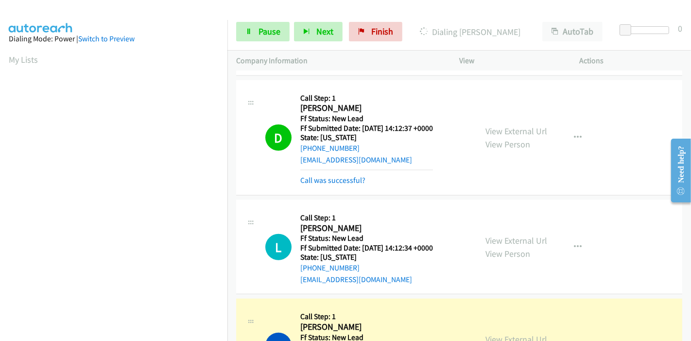
scroll to position [205, 0]
click at [257, 33] on link "Pause" at bounding box center [262, 31] width 53 height 19
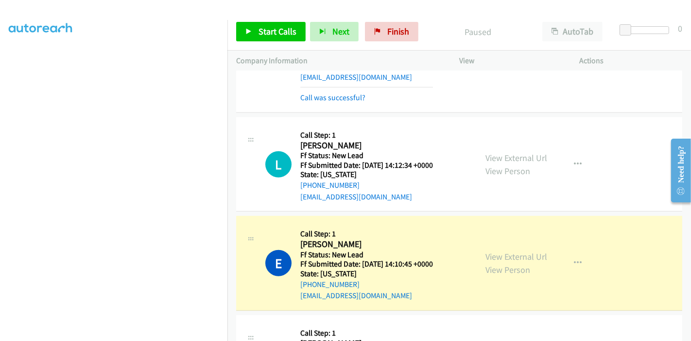
scroll to position [736, 0]
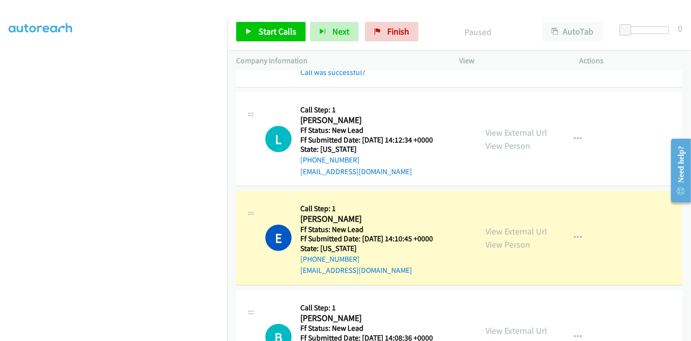
click at [500, 225] on div "View External Url View Person" at bounding box center [517, 238] width 62 height 26
click at [500, 226] on link "View External Url" at bounding box center [517, 231] width 62 height 11
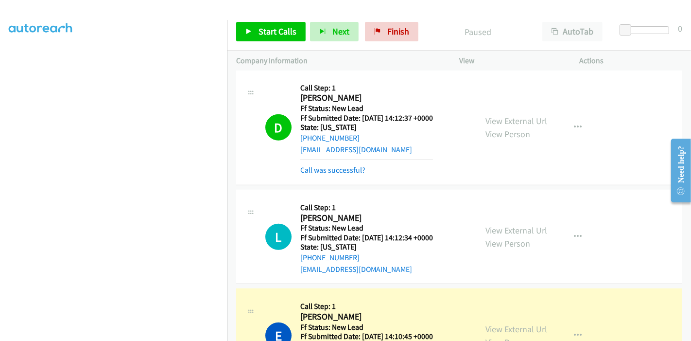
scroll to position [628, 0]
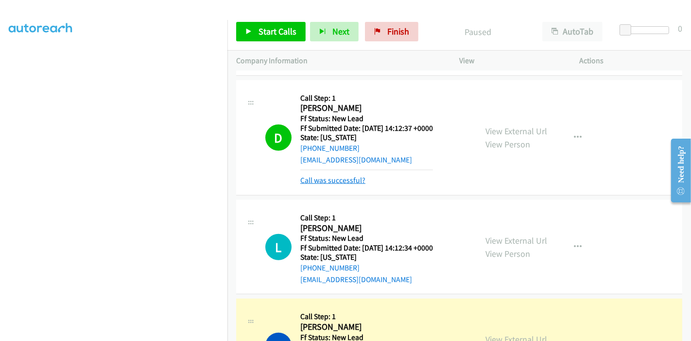
click at [344, 176] on link "Call was successful?" at bounding box center [332, 180] width 65 height 9
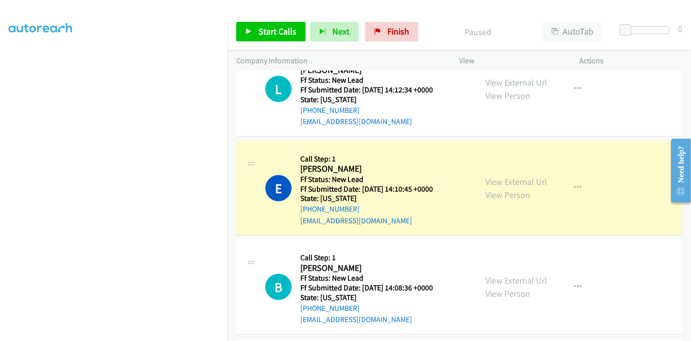
scroll to position [790, 0]
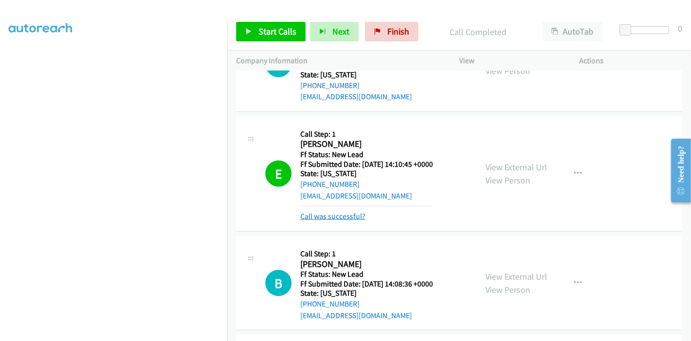
click at [343, 216] on link "Call was successful?" at bounding box center [332, 215] width 65 height 9
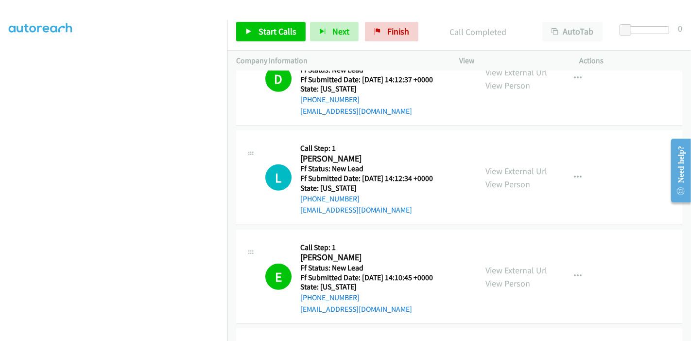
scroll to position [736, 0]
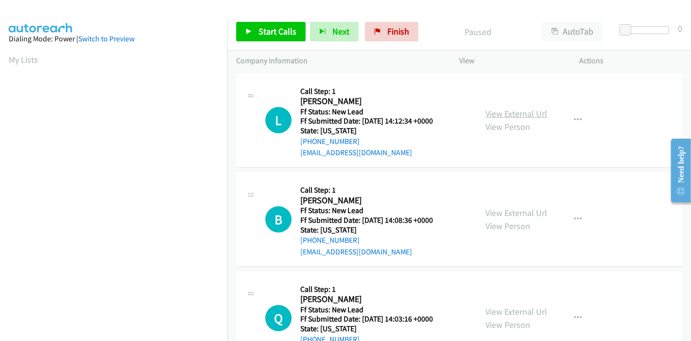
click at [515, 108] on link "View External Url" at bounding box center [517, 113] width 62 height 11
click at [496, 207] on link "View External Url" at bounding box center [517, 212] width 62 height 11
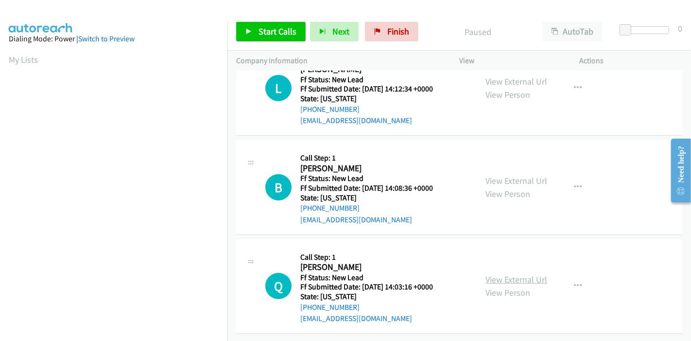
click at [491, 274] on link "View External Url" at bounding box center [517, 279] width 62 height 11
click at [268, 35] on span "Start Calls" at bounding box center [278, 31] width 38 height 11
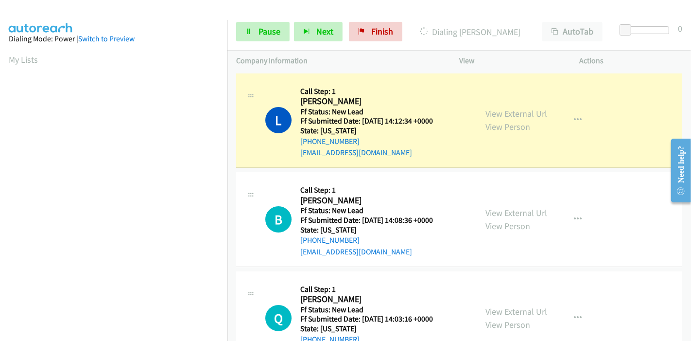
scroll to position [205, 0]
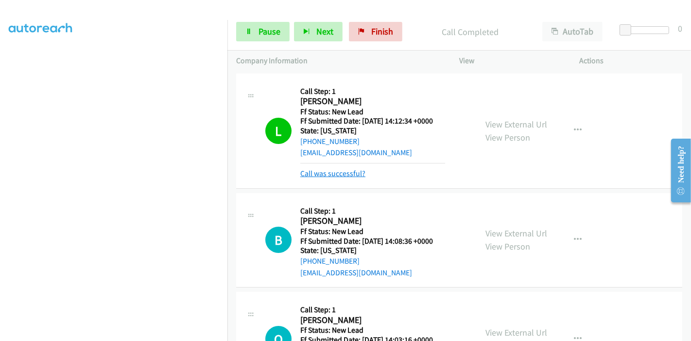
click at [337, 170] on link "Call was successful?" at bounding box center [332, 173] width 65 height 9
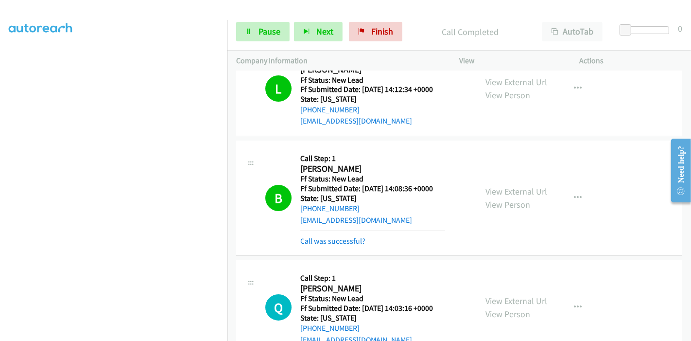
scroll to position [54, 0]
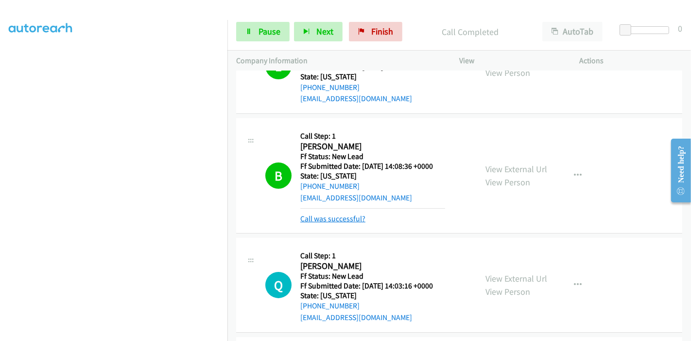
click at [336, 217] on link "Call was successful?" at bounding box center [332, 218] width 65 height 9
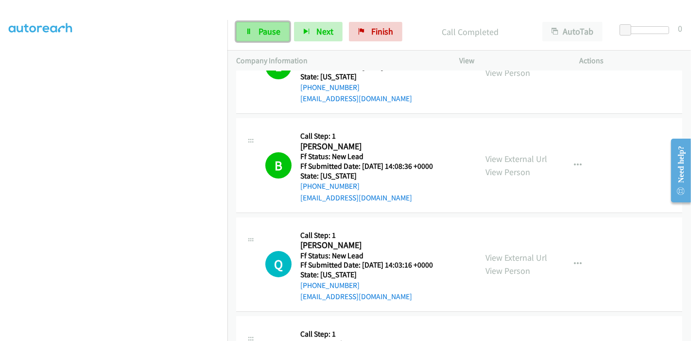
click at [268, 37] on link "Pause" at bounding box center [262, 31] width 53 height 19
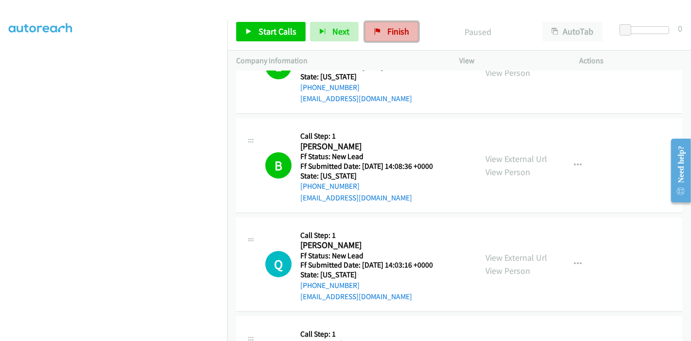
click at [385, 25] on link "Finish" at bounding box center [391, 31] width 53 height 19
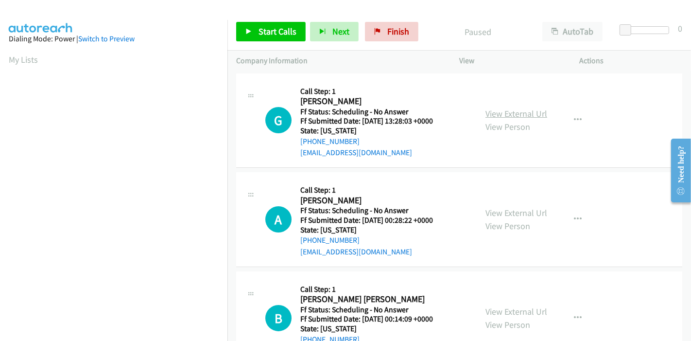
click at [520, 115] on link "View External Url" at bounding box center [517, 113] width 62 height 11
click at [501, 212] on link "View External Url" at bounding box center [517, 212] width 62 height 11
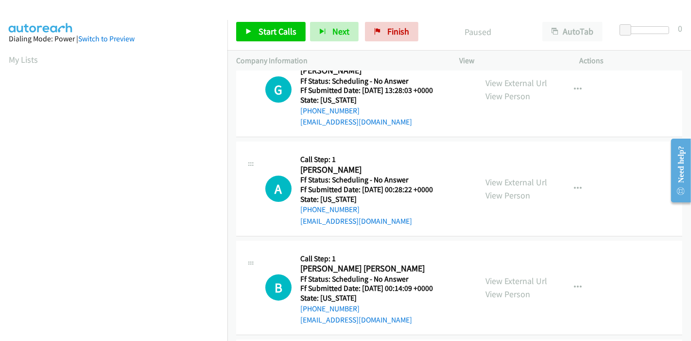
scroll to position [54, 0]
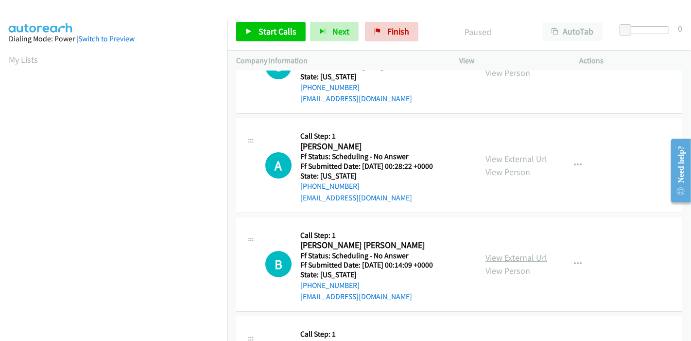
click at [502, 255] on link "View External Url" at bounding box center [517, 257] width 62 height 11
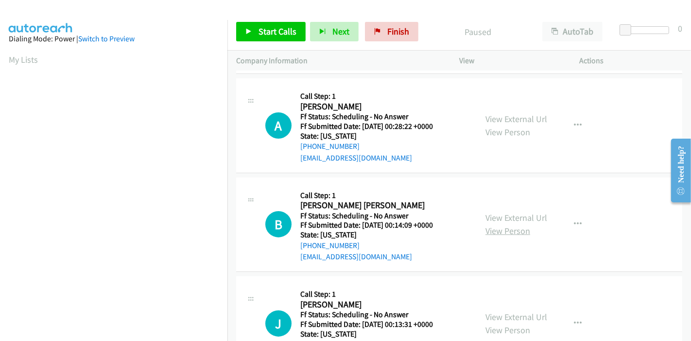
scroll to position [162, 0]
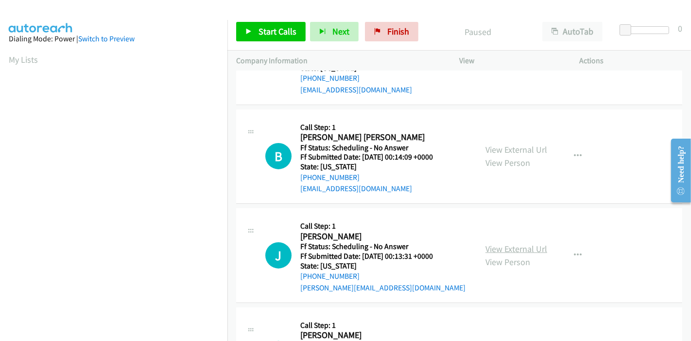
click at [505, 246] on link "View External Url" at bounding box center [517, 248] width 62 height 11
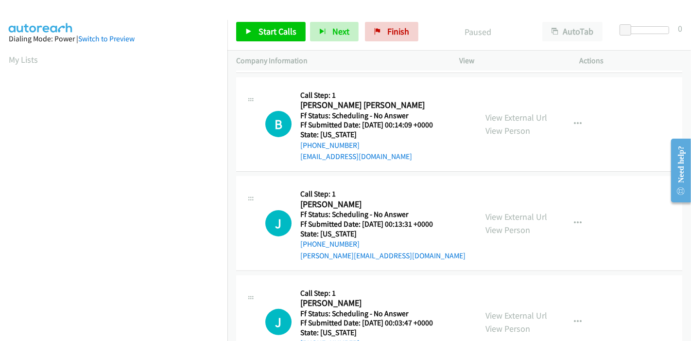
scroll to position [216, 0]
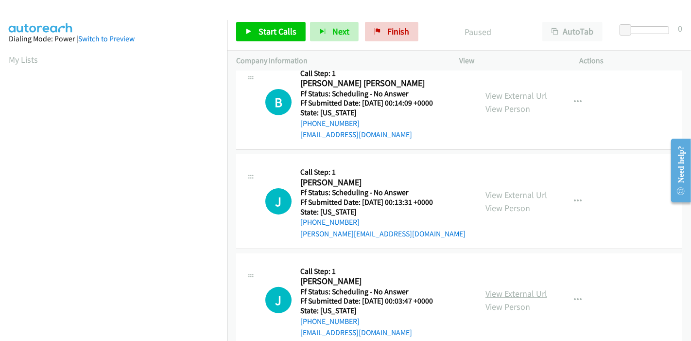
click at [511, 298] on link "View External Url" at bounding box center [517, 293] width 62 height 11
click at [287, 27] on span "Start Calls" at bounding box center [278, 31] width 38 height 11
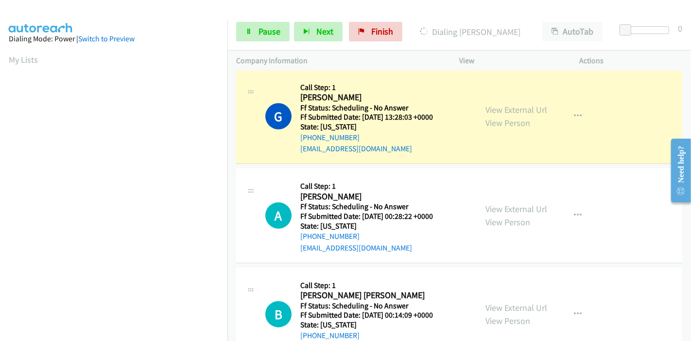
scroll to position [0, 0]
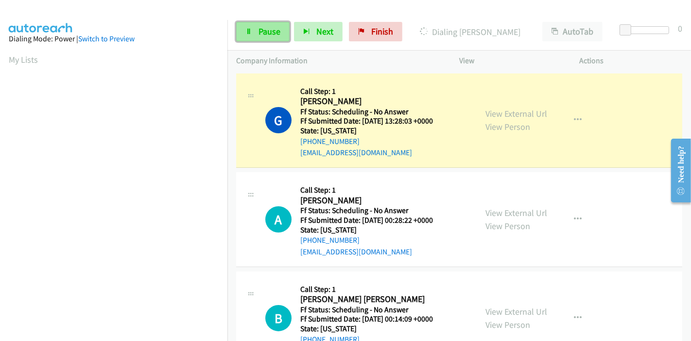
click at [271, 25] on link "Pause" at bounding box center [262, 31] width 53 height 19
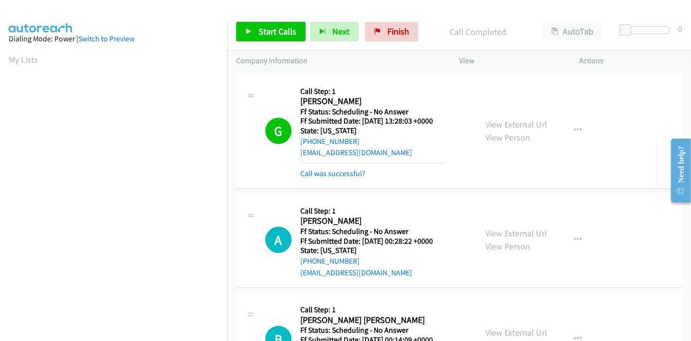
scroll to position [205, 0]
click at [260, 27] on span "Start Calls" at bounding box center [278, 31] width 38 height 11
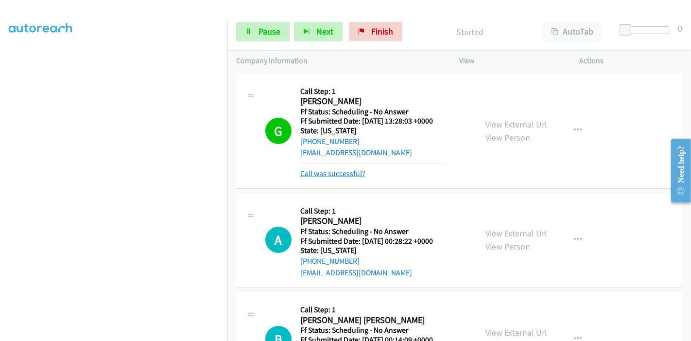
click at [326, 172] on link "Call was successful?" at bounding box center [332, 173] width 65 height 9
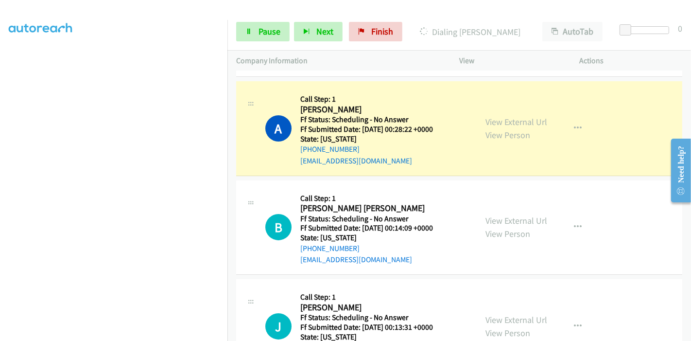
scroll to position [108, 0]
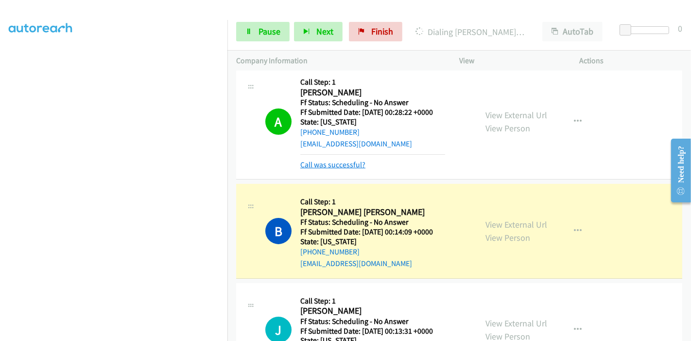
click at [333, 166] on link "Call was successful?" at bounding box center [332, 164] width 65 height 9
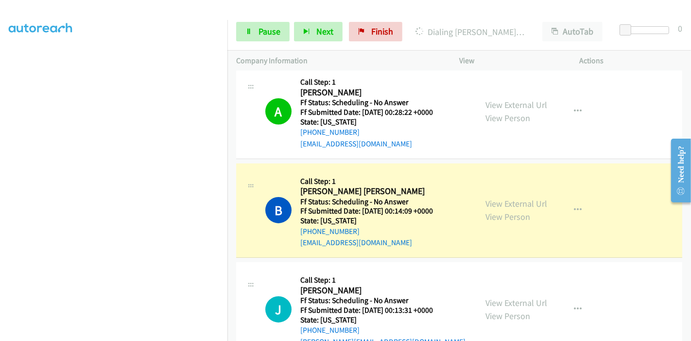
scroll to position [162, 0]
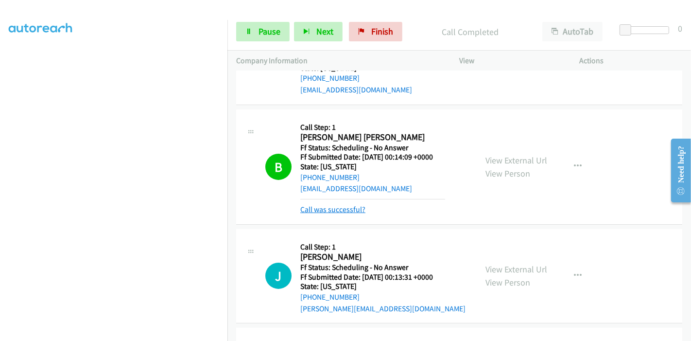
click at [341, 212] on link "Call was successful?" at bounding box center [332, 209] width 65 height 9
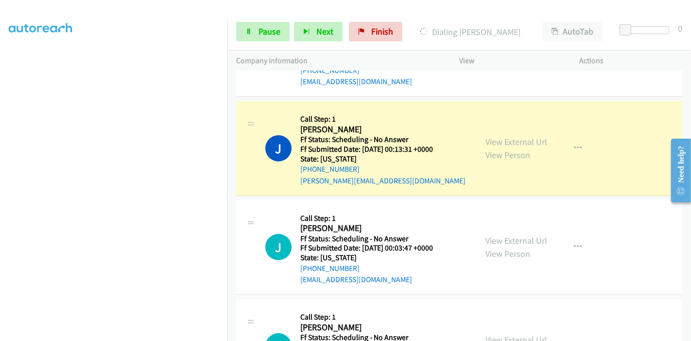
scroll to position [270, 0]
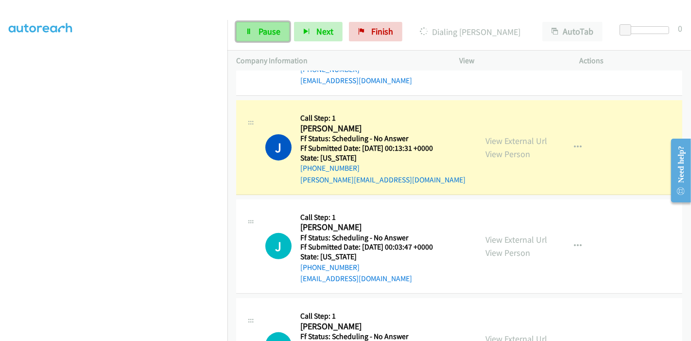
click at [264, 39] on link "Pause" at bounding box center [262, 31] width 53 height 19
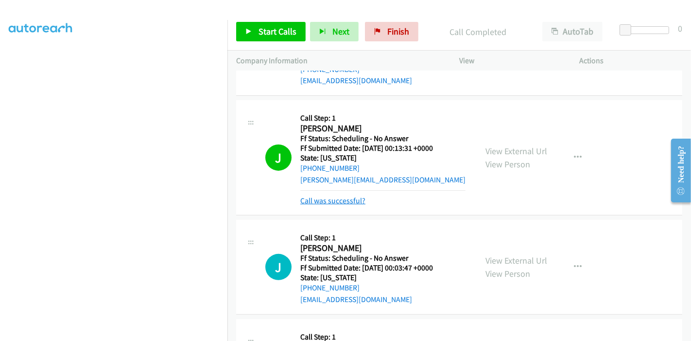
click at [332, 198] on link "Call was successful?" at bounding box center [332, 200] width 65 height 9
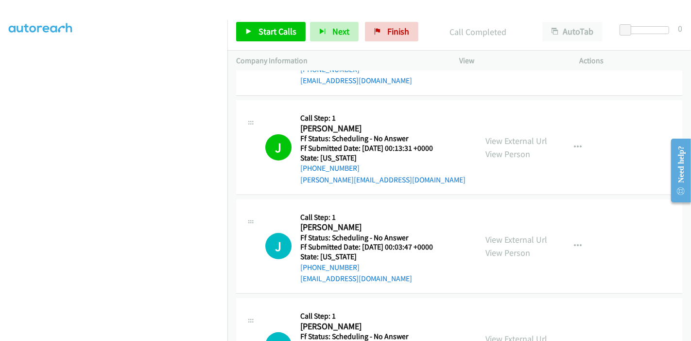
click at [452, 166] on div "J Callback Scheduled Call Step: 1 Janet Sanders America/Chicago Ff Status: Sche…" at bounding box center [366, 147] width 203 height 77
click at [228, 123] on nav "Dialing Mode: Power | Switch to Preview My Lists" at bounding box center [114, 190] width 228 height 341
click at [234, 154] on td "J Callback Scheduled Call Step: 1 Janet Sanders America/Chicago Ff Status: Sche…" at bounding box center [460, 147] width 464 height 99
click at [430, 175] on div "janet@incomintl.com" at bounding box center [382, 180] width 165 height 12
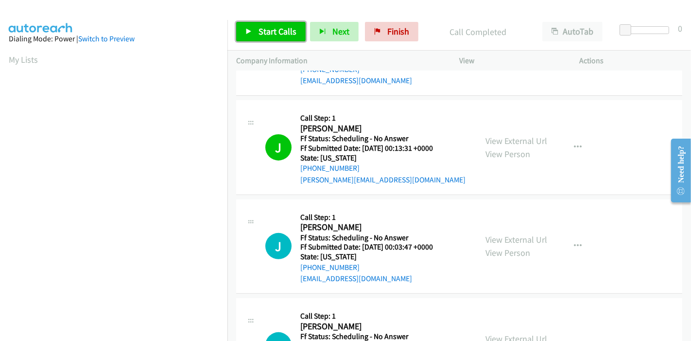
click at [267, 29] on span "Start Calls" at bounding box center [278, 31] width 38 height 11
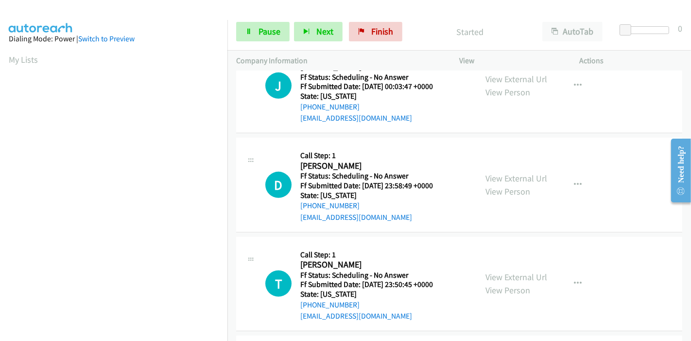
scroll to position [432, 0]
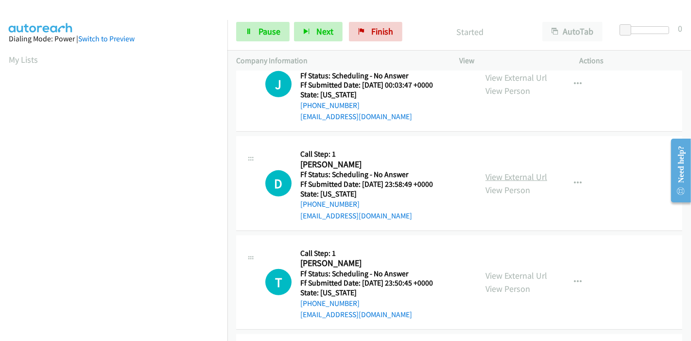
click at [525, 176] on link "View External Url" at bounding box center [517, 176] width 62 height 11
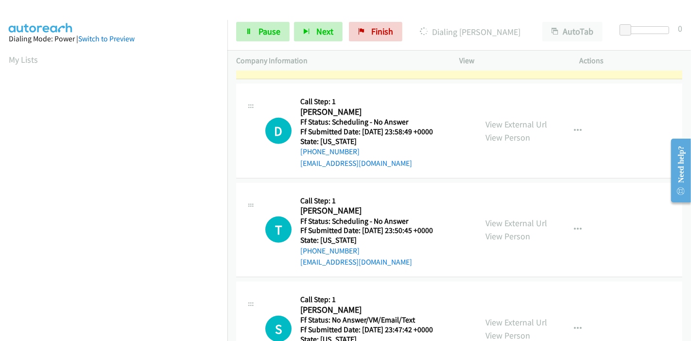
scroll to position [486, 0]
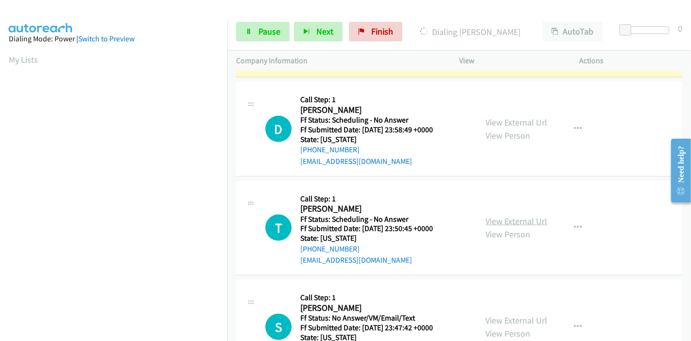
click at [510, 218] on link "View External Url" at bounding box center [517, 220] width 62 height 11
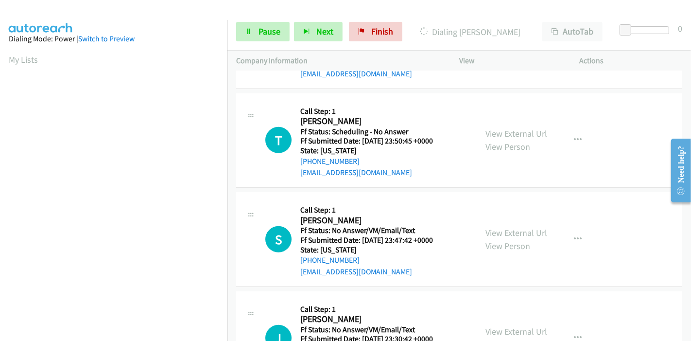
scroll to position [594, 0]
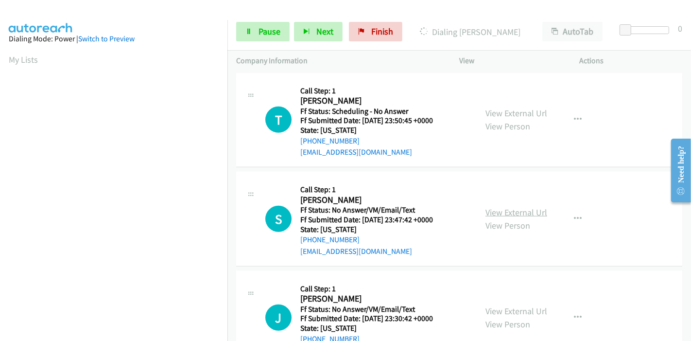
click at [505, 211] on link "View External Url" at bounding box center [517, 212] width 62 height 11
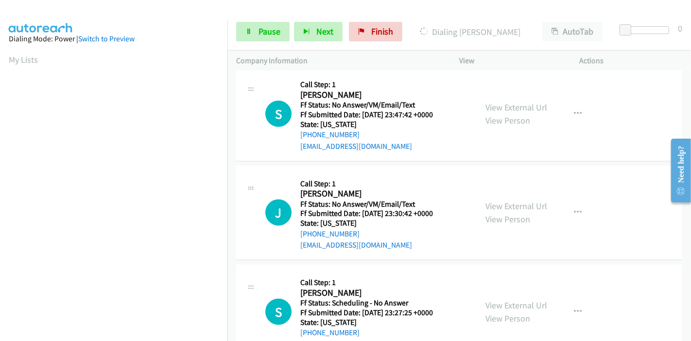
scroll to position [702, 0]
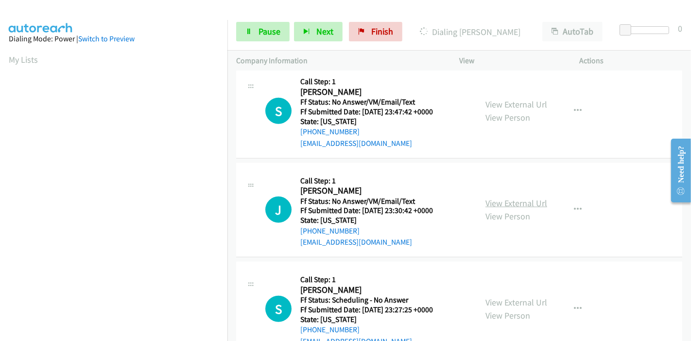
click at [496, 199] on link "View External Url" at bounding box center [517, 202] width 62 height 11
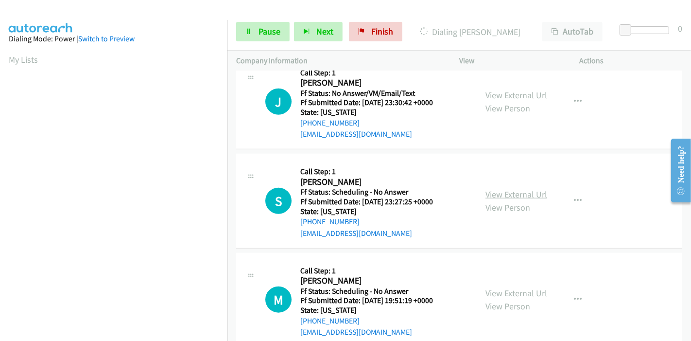
click at [514, 195] on link "View External Url" at bounding box center [517, 194] width 62 height 11
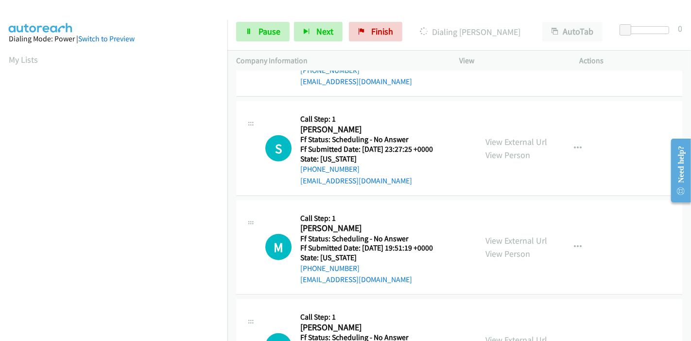
scroll to position [864, 0]
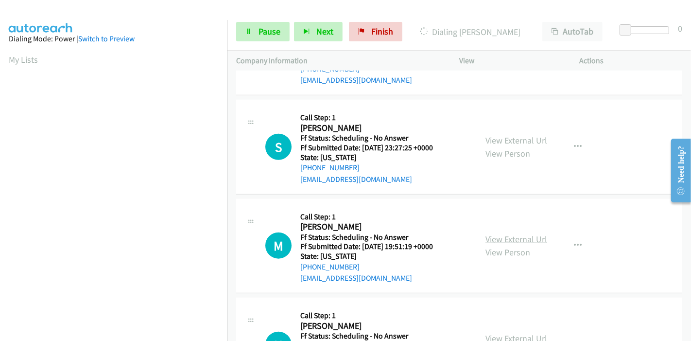
click at [504, 233] on link "View External Url" at bounding box center [517, 238] width 62 height 11
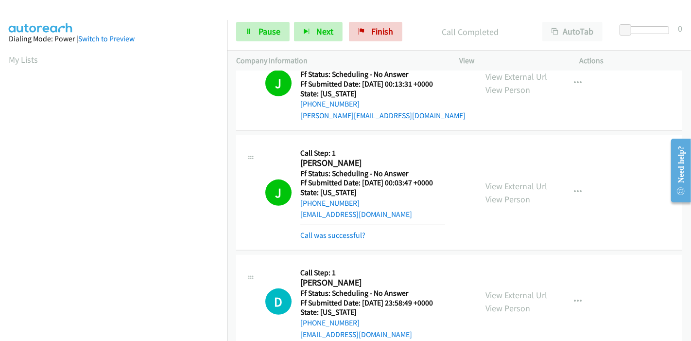
scroll to position [324, 0]
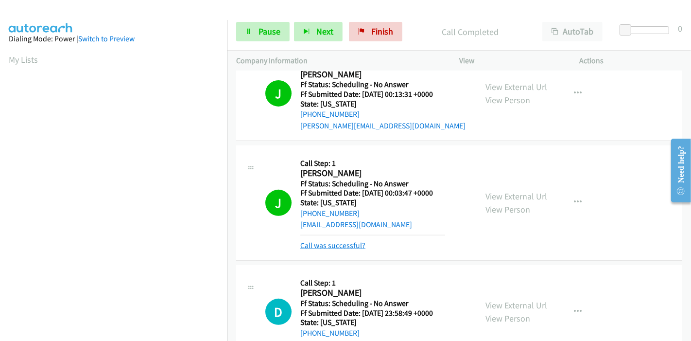
click at [334, 243] on link "Call was successful?" at bounding box center [332, 245] width 65 height 9
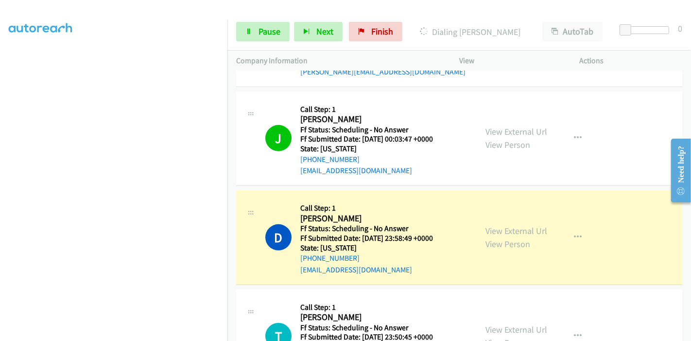
scroll to position [205, 0]
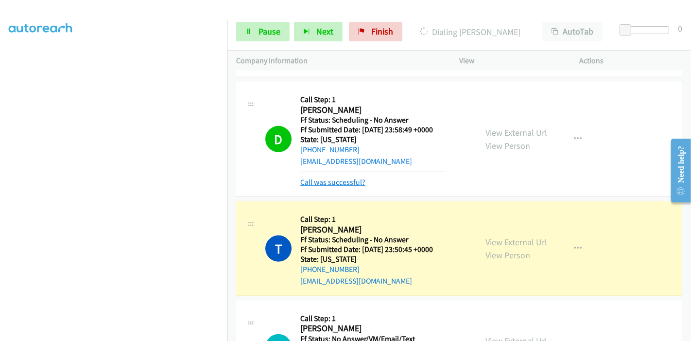
click at [349, 182] on link "Call was successful?" at bounding box center [332, 181] width 65 height 9
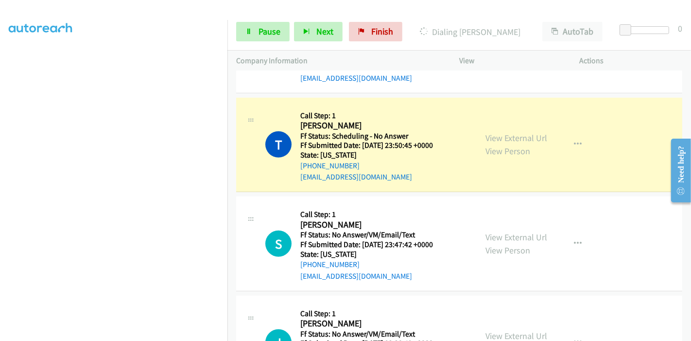
scroll to position [594, 0]
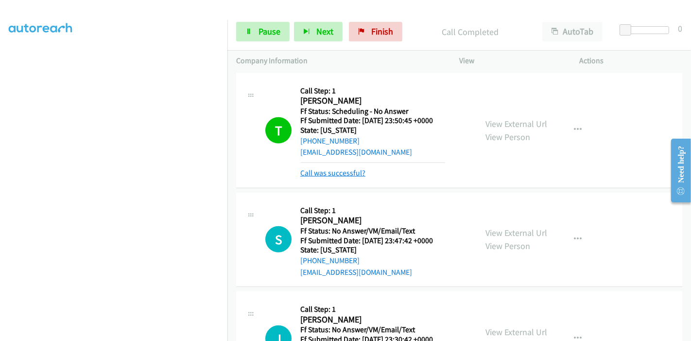
click at [349, 173] on link "Call was successful?" at bounding box center [332, 172] width 65 height 9
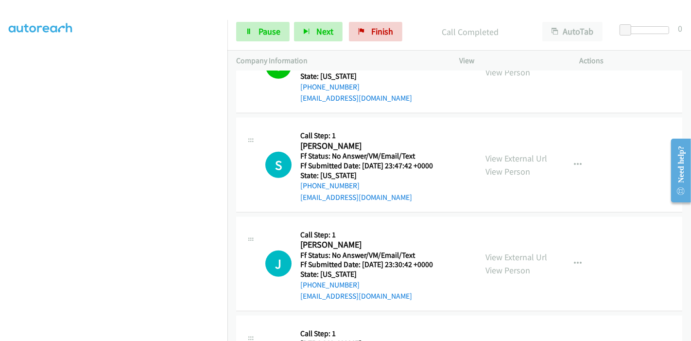
scroll to position [702, 0]
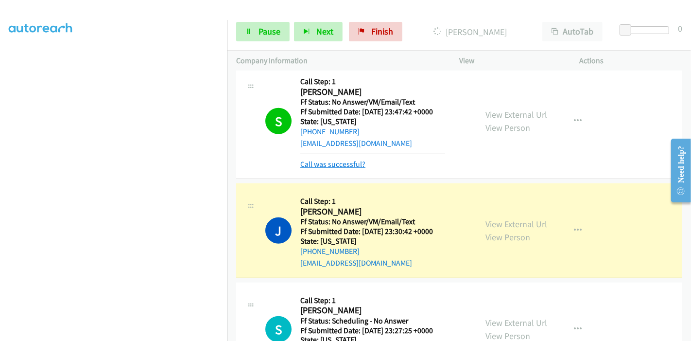
click at [344, 161] on link "Call was successful?" at bounding box center [332, 163] width 65 height 9
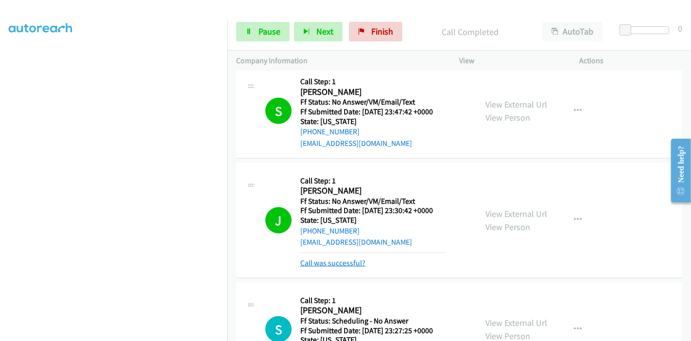
click at [326, 261] on div "Callback Scheduled Call Step: 1 Joseph Haskins America/Chicago Ff Status: No An…" at bounding box center [372, 220] width 145 height 97
click at [326, 261] on link "Call was successful?" at bounding box center [332, 262] width 65 height 9
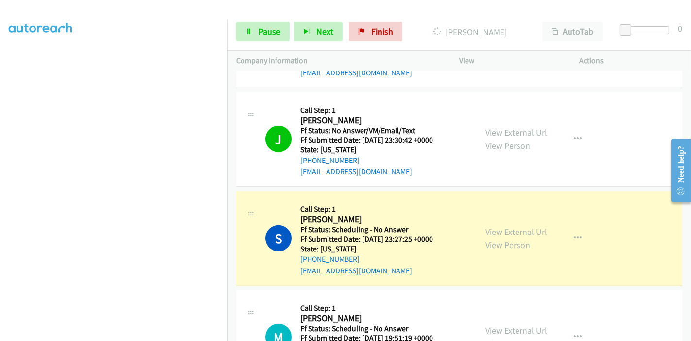
scroll to position [810, 0]
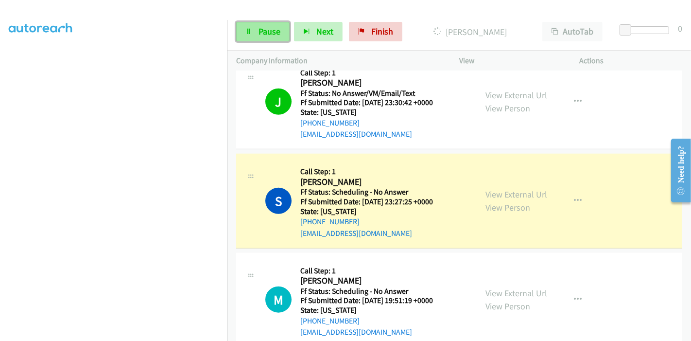
click at [266, 32] on span "Pause" at bounding box center [270, 31] width 22 height 11
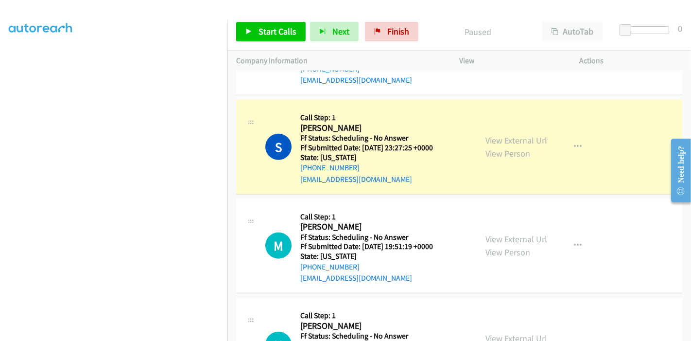
scroll to position [205, 0]
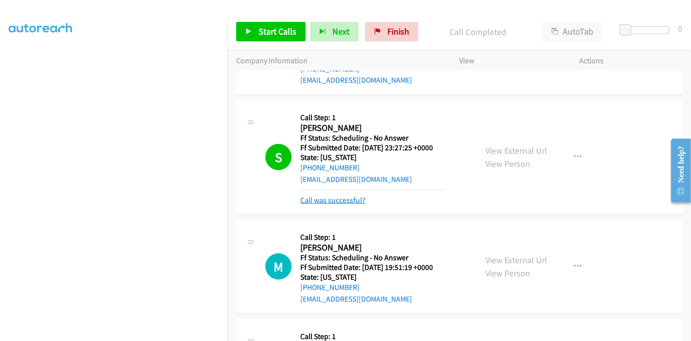
click at [342, 197] on link "Call was successful?" at bounding box center [332, 199] width 65 height 9
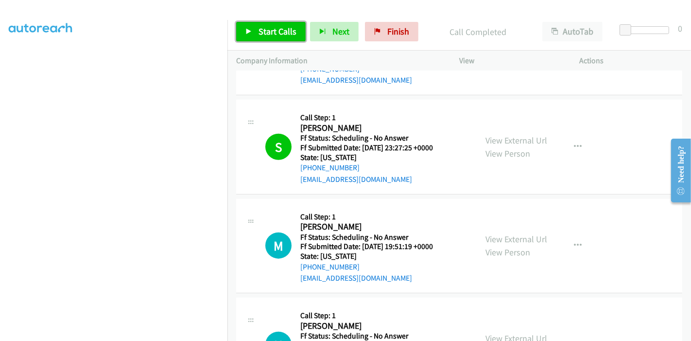
click at [283, 27] on span "Start Calls" at bounding box center [278, 31] width 38 height 11
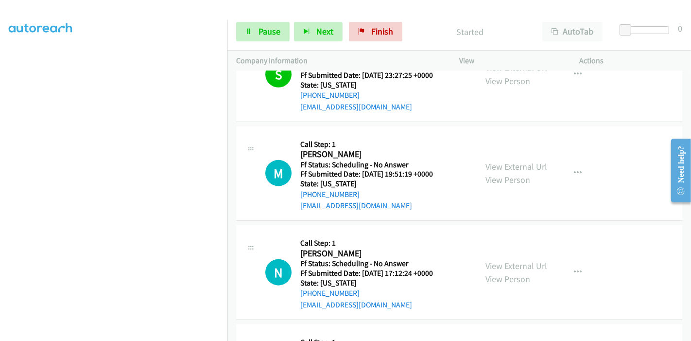
scroll to position [918, 0]
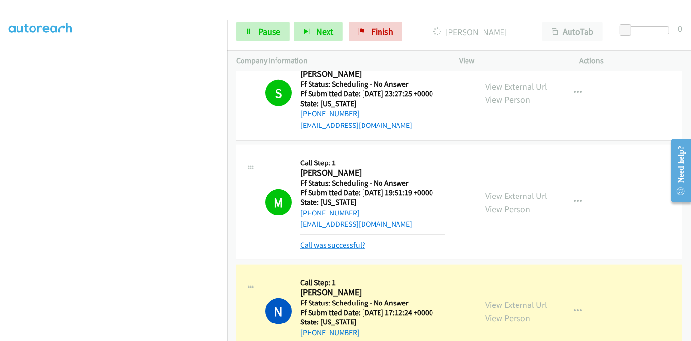
click at [329, 241] on link "Call was successful?" at bounding box center [332, 244] width 65 height 9
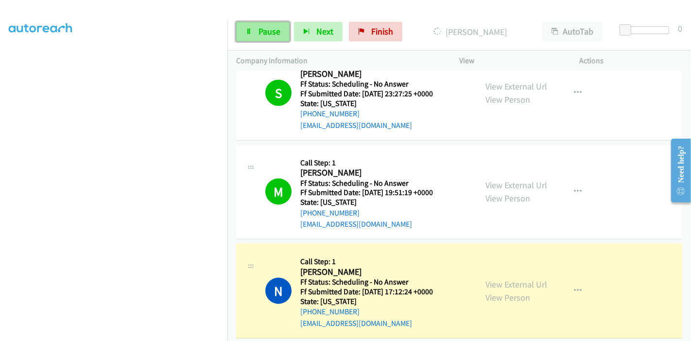
drag, startPoint x: 273, startPoint y: 25, endPoint x: 276, endPoint y: 34, distance: 8.9
click at [273, 25] on link "Pause" at bounding box center [262, 31] width 53 height 19
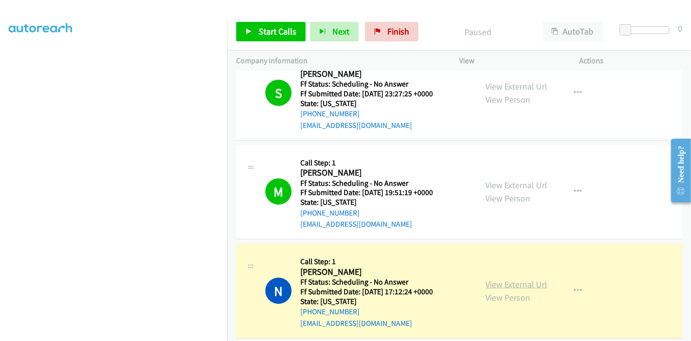
click at [504, 281] on link "View External Url" at bounding box center [517, 284] width 62 height 11
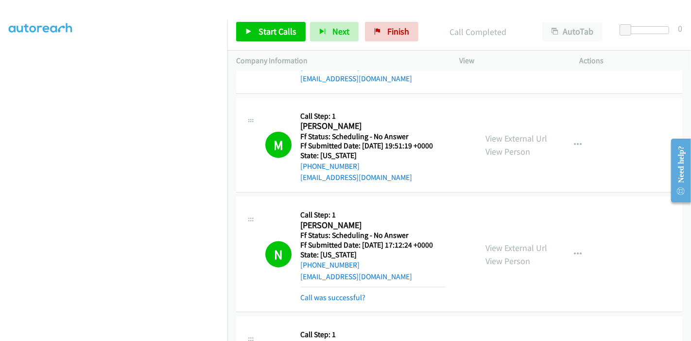
scroll to position [972, 0]
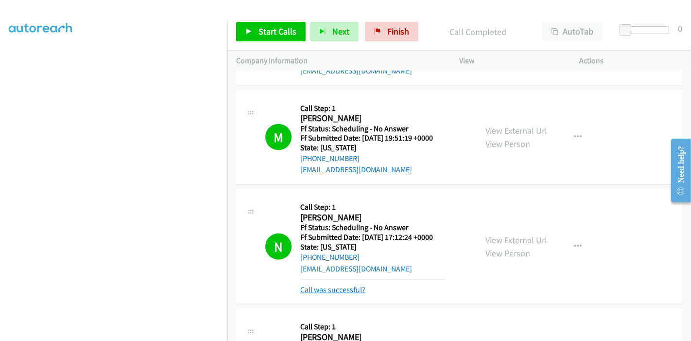
click at [331, 285] on link "Call was successful?" at bounding box center [332, 289] width 65 height 9
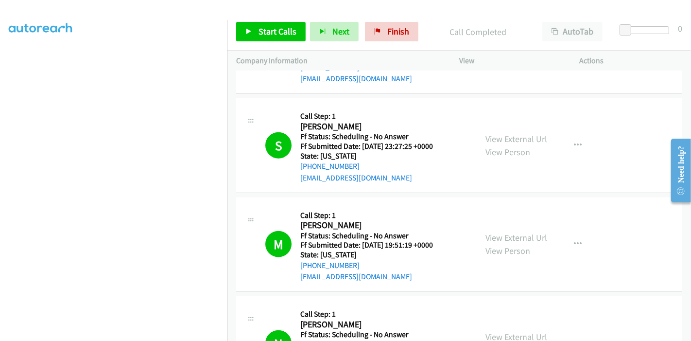
scroll to position [864, 0]
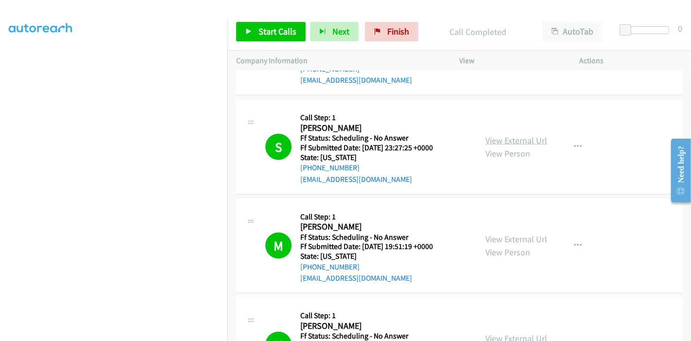
click at [508, 141] on link "View External Url" at bounding box center [517, 140] width 62 height 11
click at [505, 240] on link "View External Url" at bounding box center [517, 238] width 62 height 11
click at [521, 137] on link "View External Url" at bounding box center [517, 140] width 62 height 11
click at [257, 29] on link "Start Calls" at bounding box center [271, 31] width 70 height 19
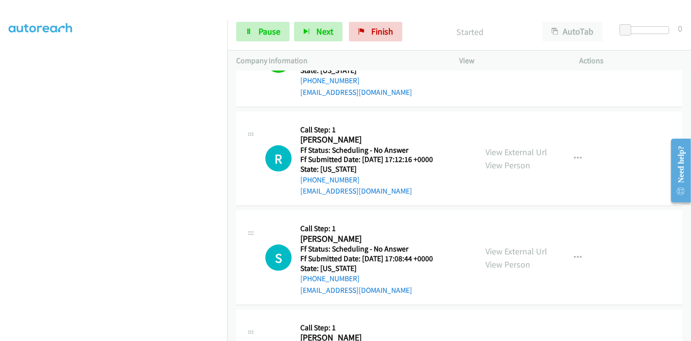
scroll to position [1188, 0]
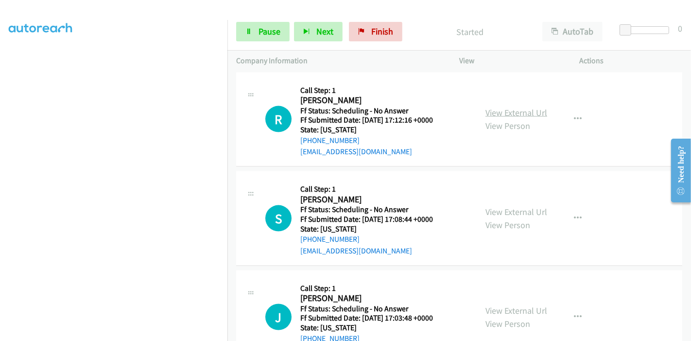
click at [494, 113] on link "View External Url" at bounding box center [517, 112] width 62 height 11
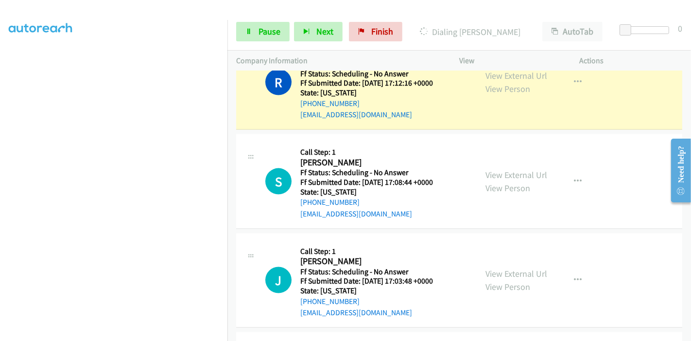
scroll to position [1242, 0]
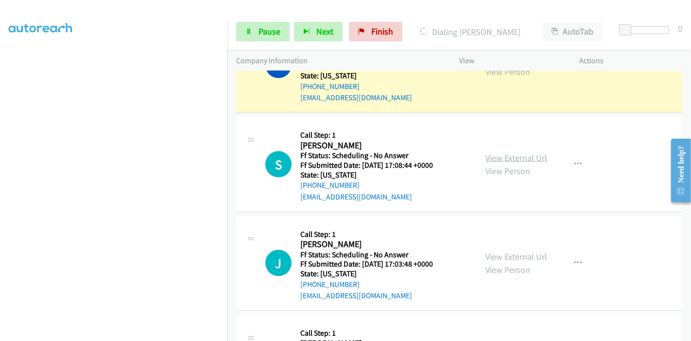
click at [514, 154] on link "View External Url" at bounding box center [517, 157] width 62 height 11
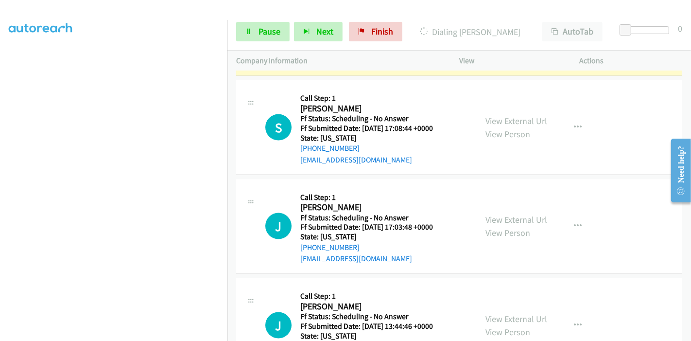
scroll to position [1296, 0]
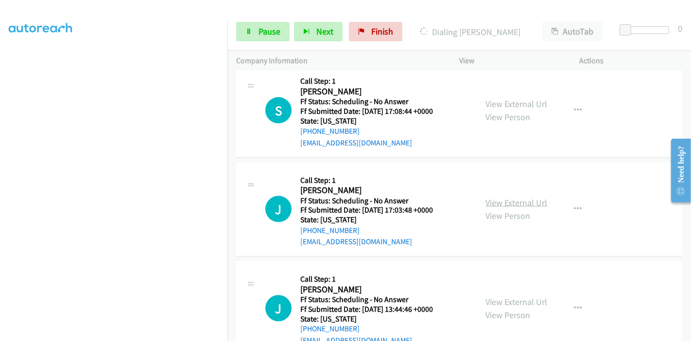
click at [492, 199] on link "View External Url" at bounding box center [517, 202] width 62 height 11
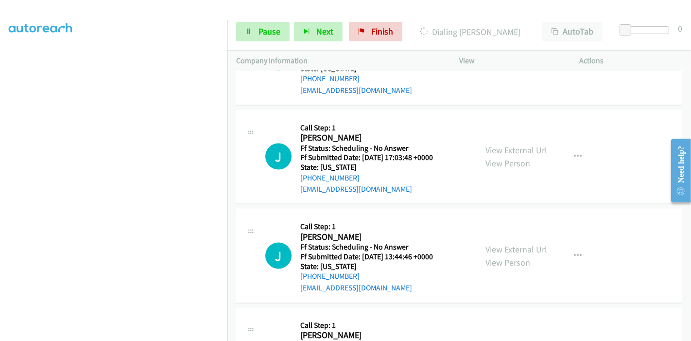
scroll to position [1404, 0]
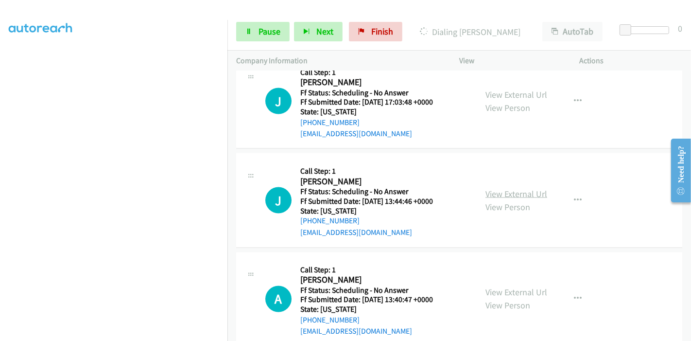
click at [491, 192] on link "View External Url" at bounding box center [517, 193] width 62 height 11
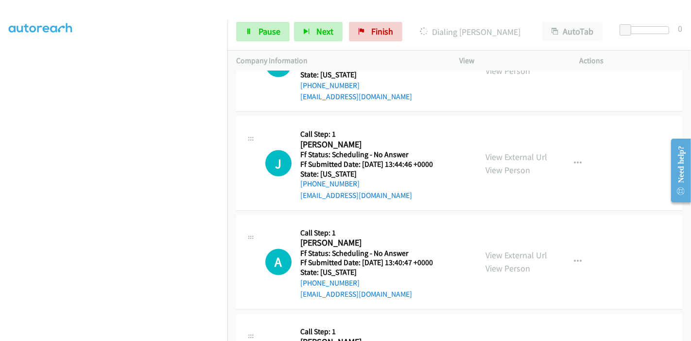
scroll to position [1459, 0]
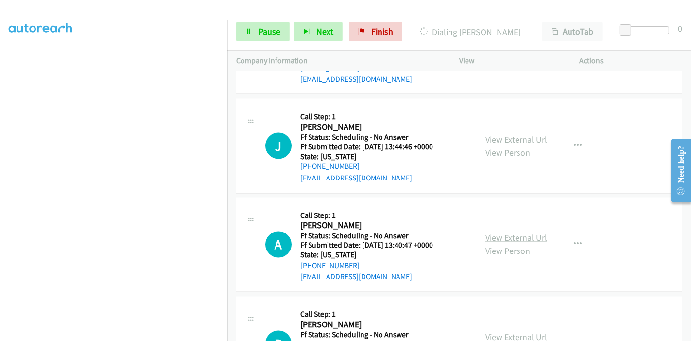
click at [504, 232] on link "View External Url" at bounding box center [517, 237] width 62 height 11
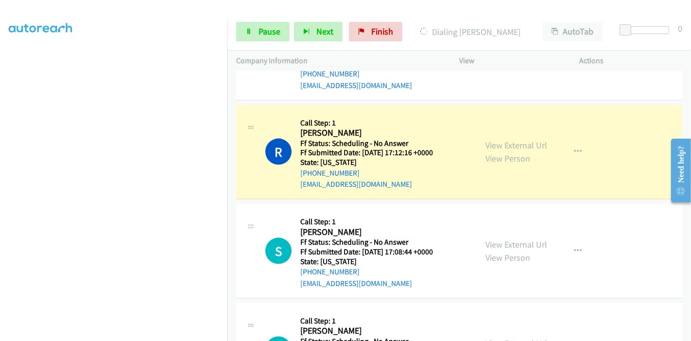
scroll to position [1188, 0]
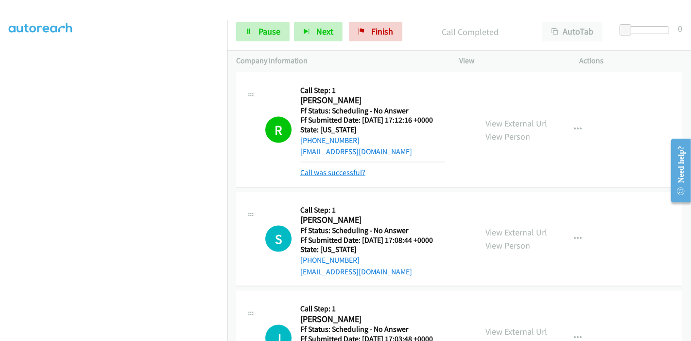
click at [339, 168] on link "Call was successful?" at bounding box center [332, 172] width 65 height 9
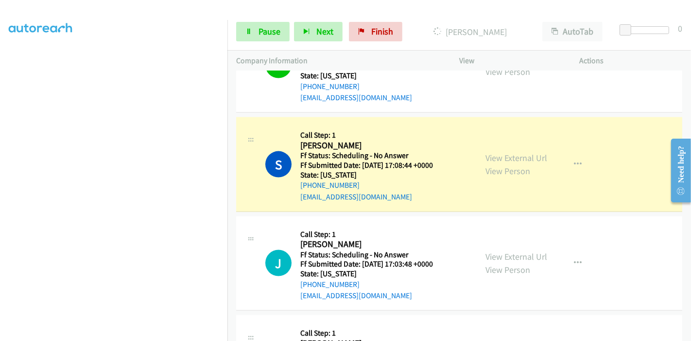
scroll to position [1296, 0]
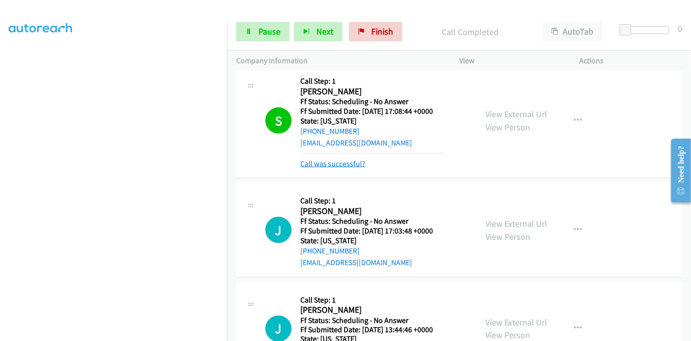
click at [338, 159] on link "Call was successful?" at bounding box center [332, 163] width 65 height 9
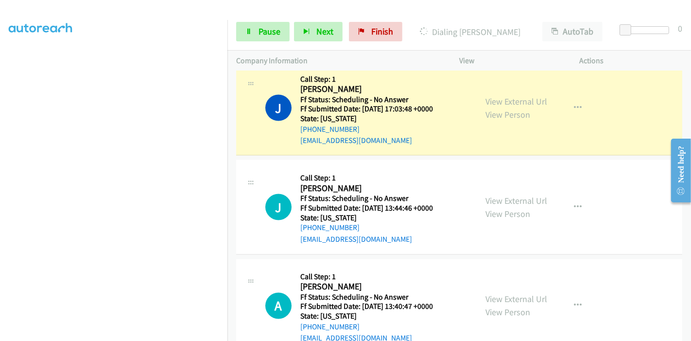
scroll to position [1404, 0]
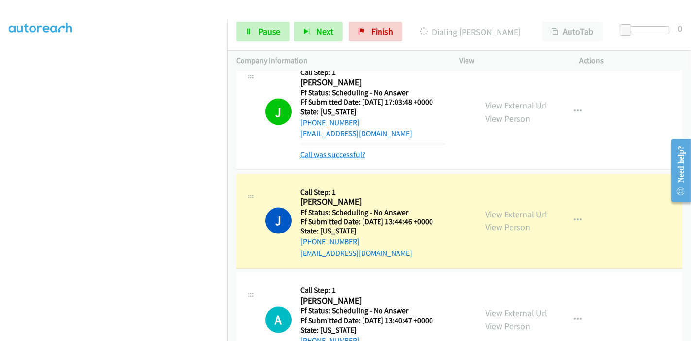
click at [329, 155] on link "Call was successful?" at bounding box center [332, 154] width 65 height 9
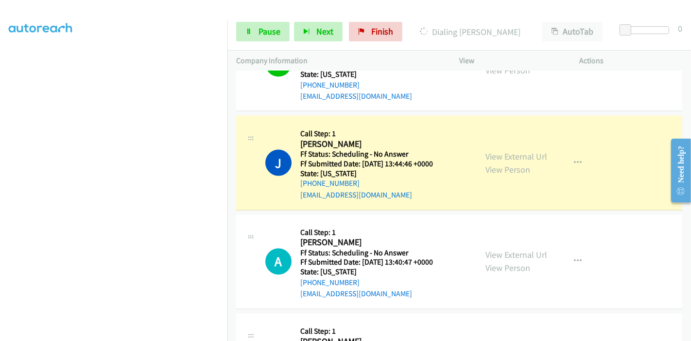
scroll to position [1459, 0]
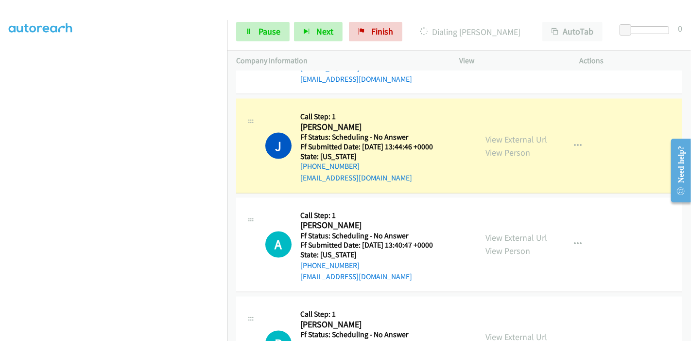
click at [434, 87] on div "J Callback Scheduled Call Step: 1 John White America/New_York Ff Status: Schedu…" at bounding box center [459, 47] width 446 height 95
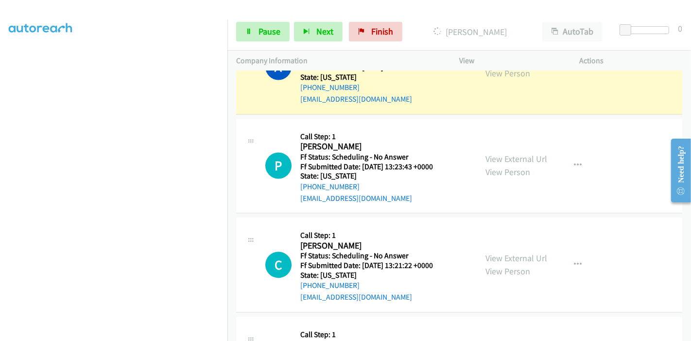
scroll to position [1674, 0]
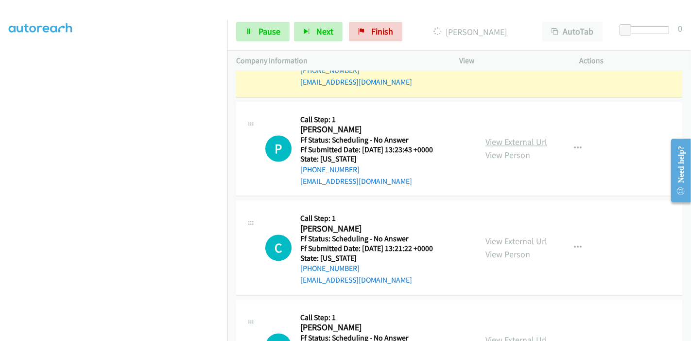
click at [499, 137] on link "View External Url" at bounding box center [517, 141] width 62 height 11
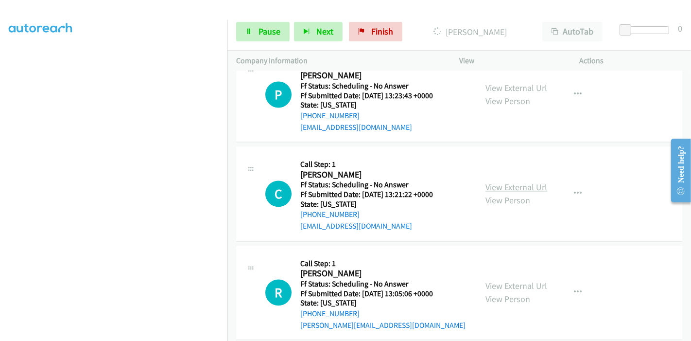
click at [502, 184] on link "View External Url" at bounding box center [517, 186] width 62 height 11
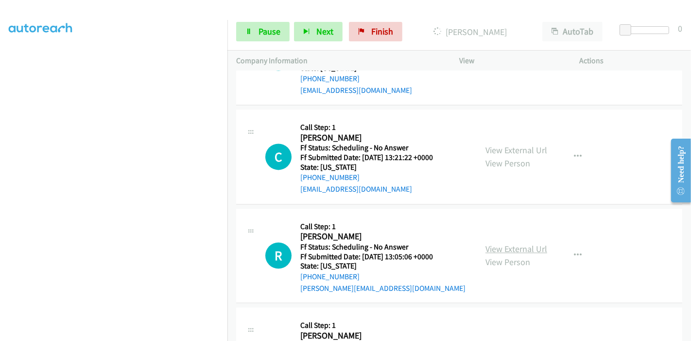
scroll to position [1782, 0]
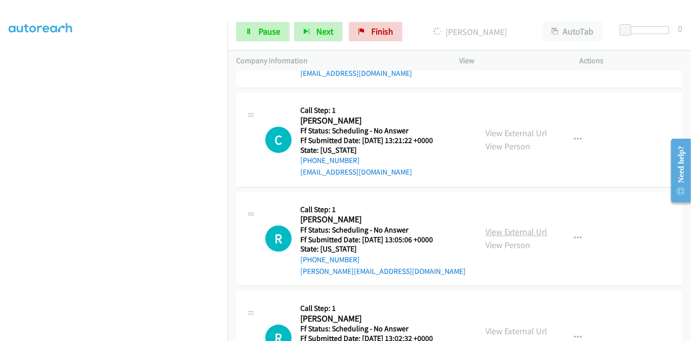
click at [496, 229] on link "View External Url" at bounding box center [517, 231] width 62 height 11
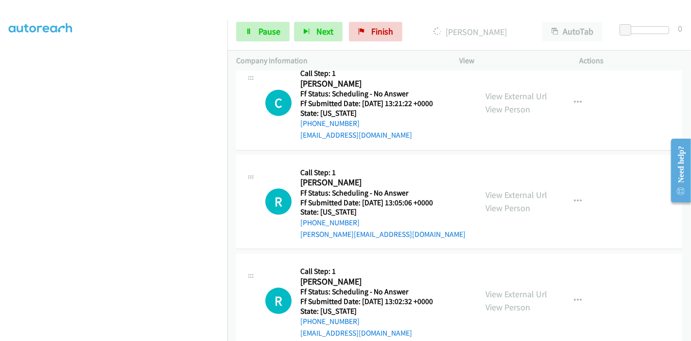
scroll to position [1836, 0]
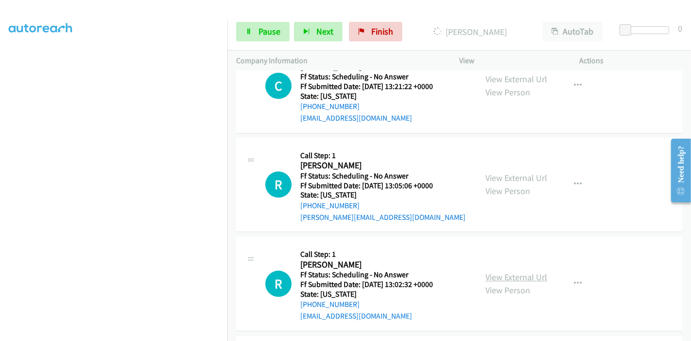
click at [494, 271] on link "View External Url" at bounding box center [517, 276] width 62 height 11
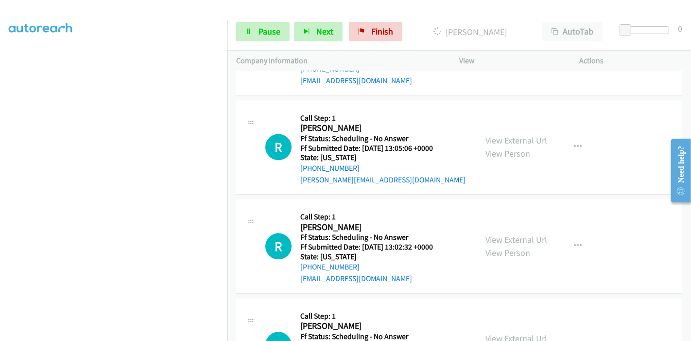
scroll to position [1890, 0]
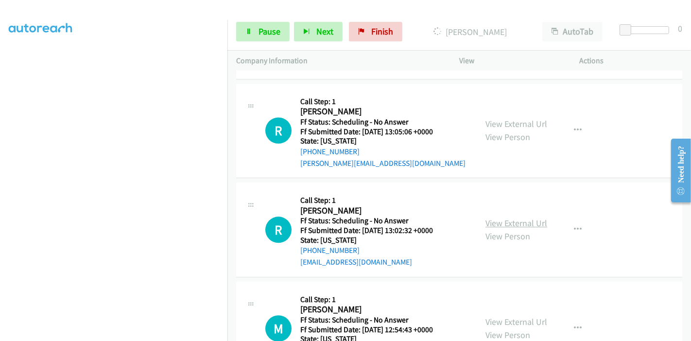
click at [513, 217] on link "View External Url" at bounding box center [517, 222] width 62 height 11
click at [284, 34] on link "Pause" at bounding box center [262, 31] width 53 height 19
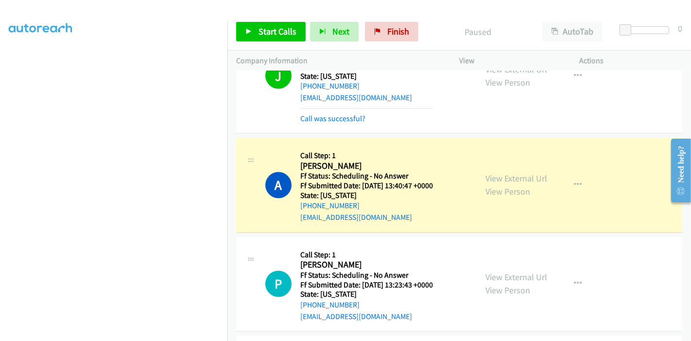
scroll to position [1513, 0]
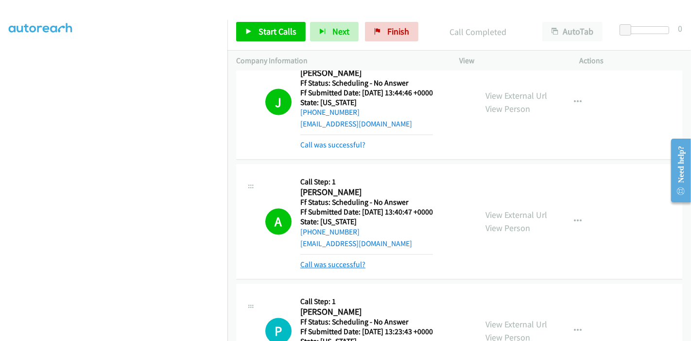
click at [327, 260] on link "Call was successful?" at bounding box center [332, 264] width 65 height 9
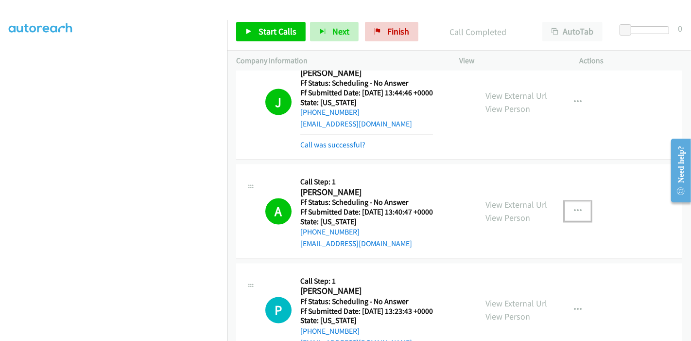
click at [575, 208] on icon "button" at bounding box center [578, 212] width 8 height 8
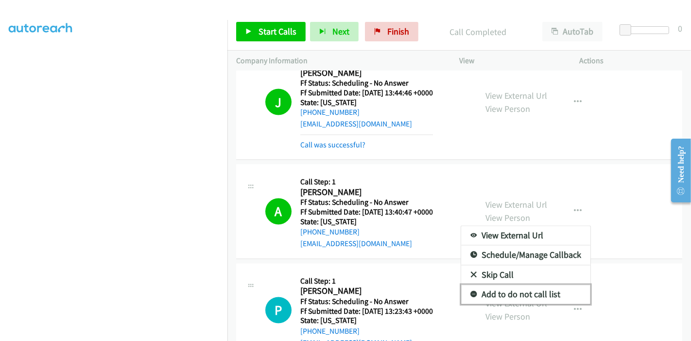
click at [540, 285] on link "Add to do not call list" at bounding box center [525, 294] width 129 height 19
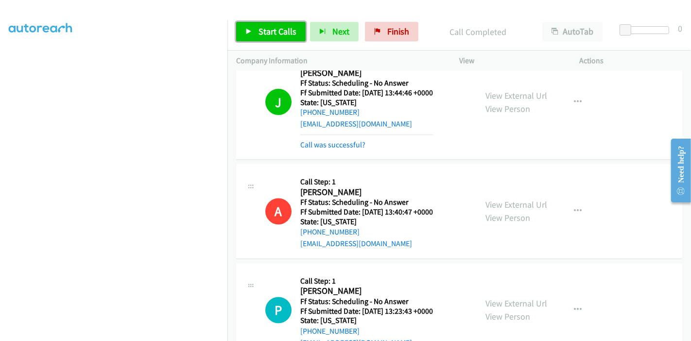
click at [275, 25] on link "Start Calls" at bounding box center [271, 31] width 70 height 19
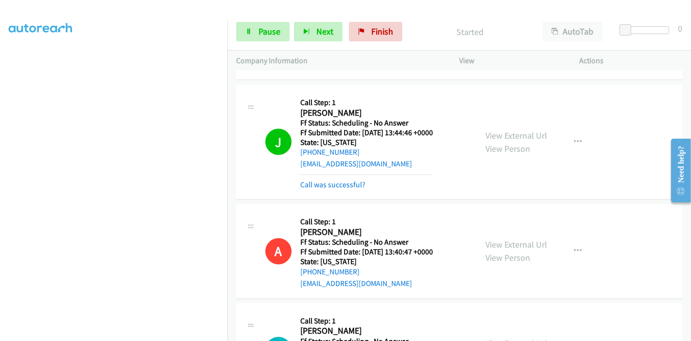
scroll to position [1459, 0]
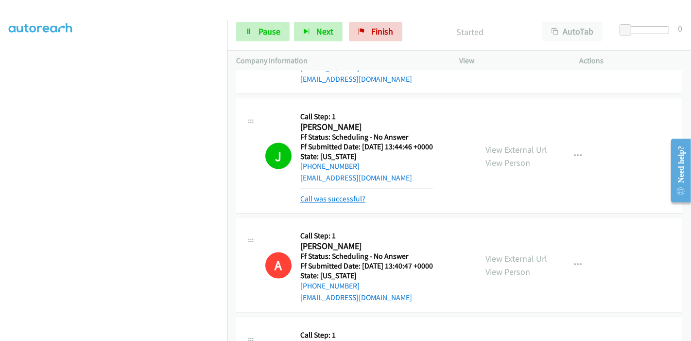
click at [336, 194] on link "Call was successful?" at bounding box center [332, 198] width 65 height 9
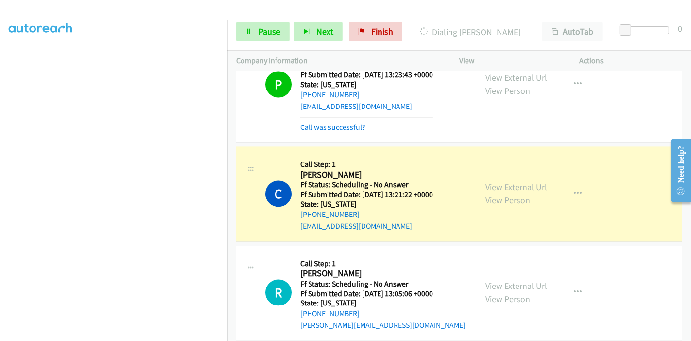
scroll to position [1739, 0]
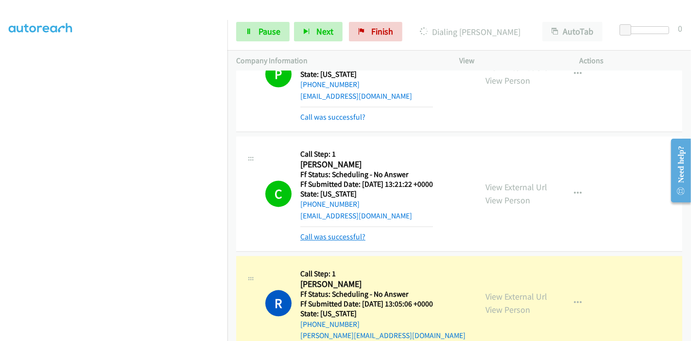
click at [333, 234] on link "Call was successful?" at bounding box center [332, 236] width 65 height 9
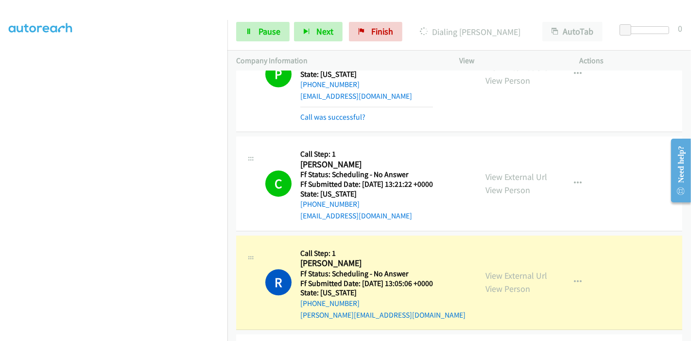
scroll to position [1685, 0]
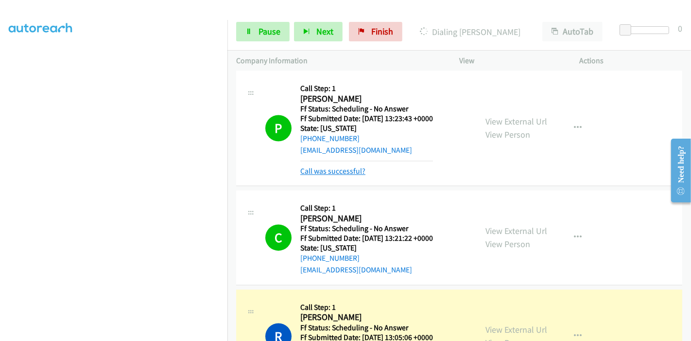
click at [330, 167] on link "Call was successful?" at bounding box center [332, 170] width 65 height 9
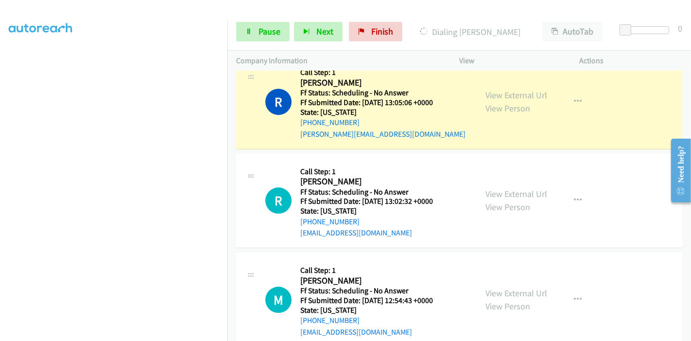
scroll to position [1900, 0]
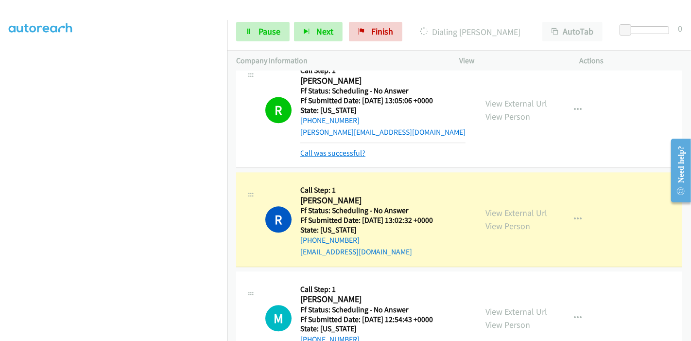
click at [342, 150] on link "Call was successful?" at bounding box center [332, 152] width 65 height 9
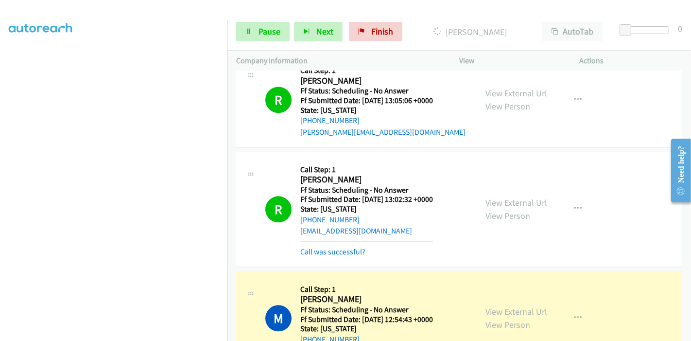
click at [326, 256] on div "R Callback Scheduled Call Step: 1 Randy Buffington America/Chicago Ff Status: S…" at bounding box center [459, 209] width 446 height 115
click at [329, 252] on link "Call was successful?" at bounding box center [332, 251] width 65 height 9
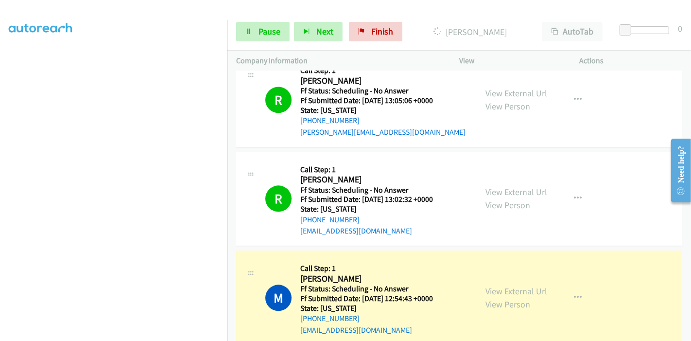
scroll to position [1954, 0]
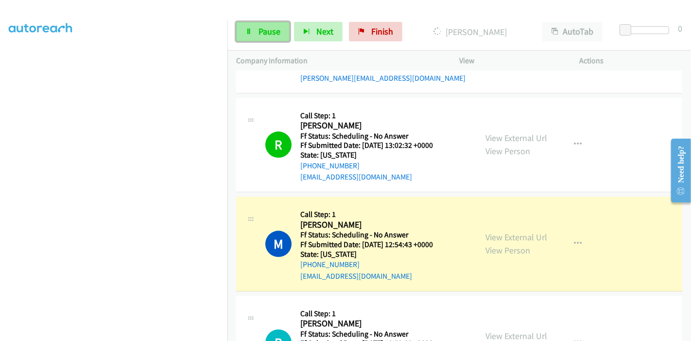
click at [271, 33] on span "Pause" at bounding box center [270, 31] width 22 height 11
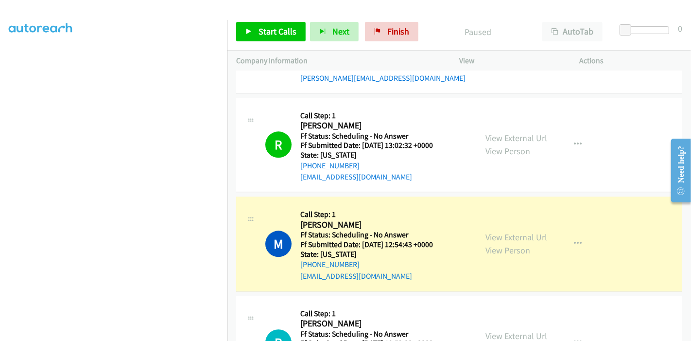
click at [506, 226] on div "View External Url View Person View External Url Email Schedule/Manage Callback …" at bounding box center [541, 243] width 129 height 77
click at [506, 231] on link "View External Url" at bounding box center [517, 236] width 62 height 11
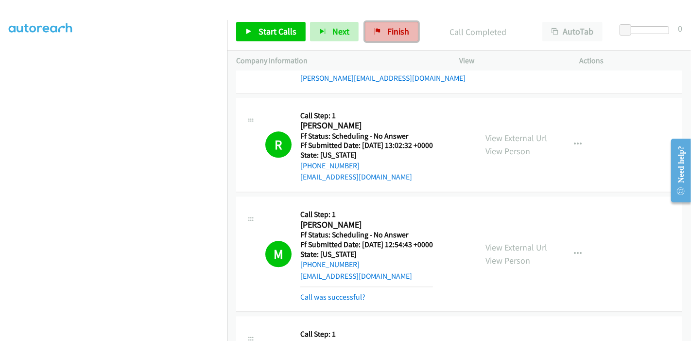
click at [387, 34] on span "Finish" at bounding box center [398, 31] width 22 height 11
drag, startPoint x: 403, startPoint y: 34, endPoint x: 384, endPoint y: 37, distance: 18.8
click at [403, 34] on span "Finish" at bounding box center [398, 31] width 22 height 11
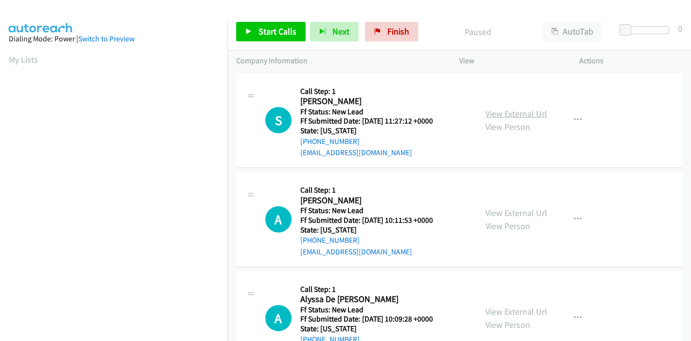
click at [530, 119] on link "View External Url" at bounding box center [517, 113] width 62 height 11
click at [500, 208] on link "View External Url" at bounding box center [517, 212] width 62 height 11
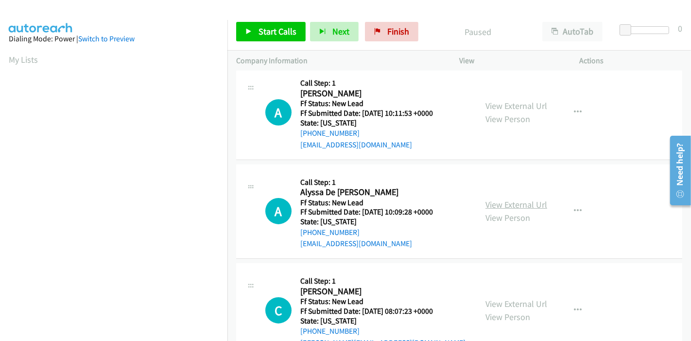
scroll to position [108, 0]
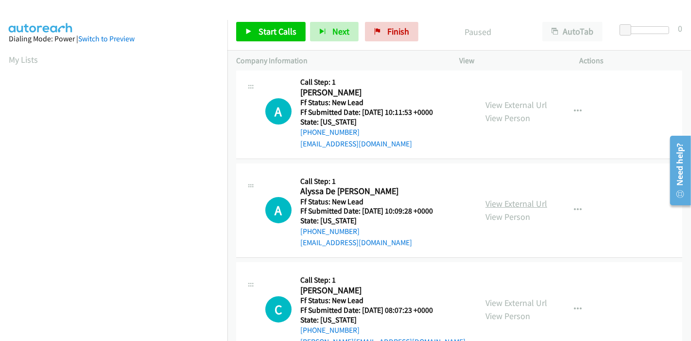
click at [487, 204] on link "View External Url" at bounding box center [517, 203] width 62 height 11
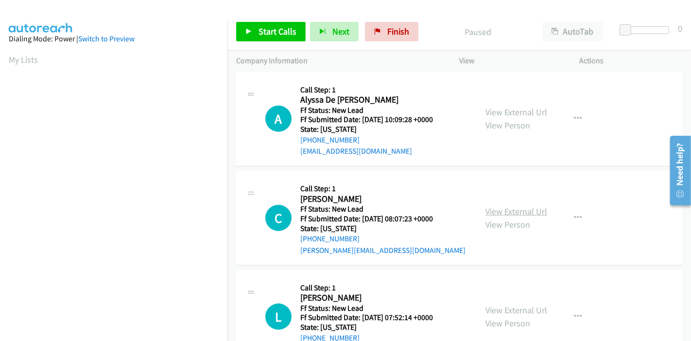
scroll to position [216, 0]
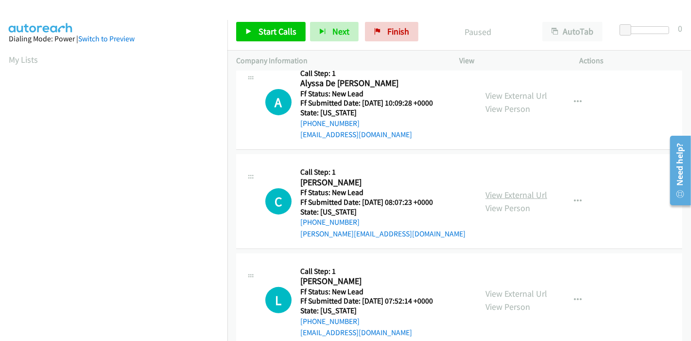
click at [526, 194] on link "View External Url" at bounding box center [517, 194] width 62 height 11
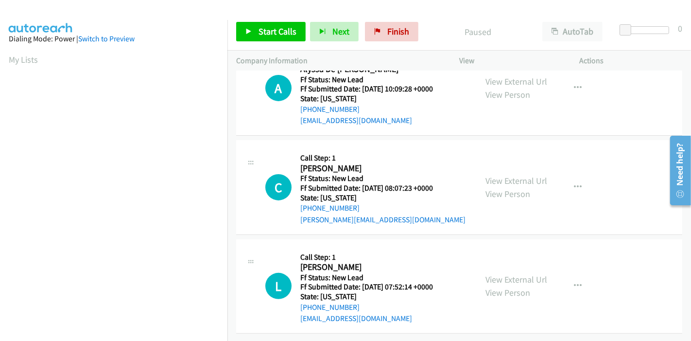
scroll to position [237, 0]
click at [490, 274] on link "View External Url" at bounding box center [517, 279] width 62 height 11
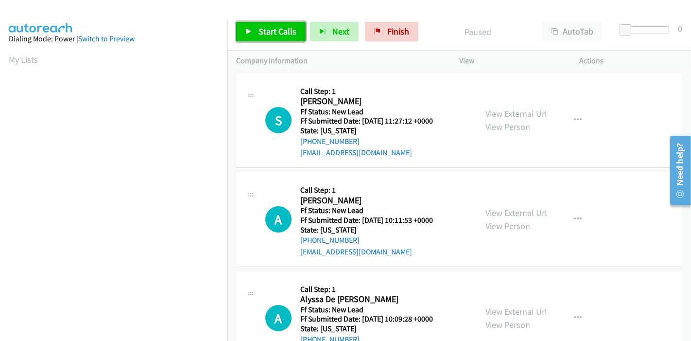
click at [268, 27] on span "Start Calls" at bounding box center [278, 31] width 38 height 11
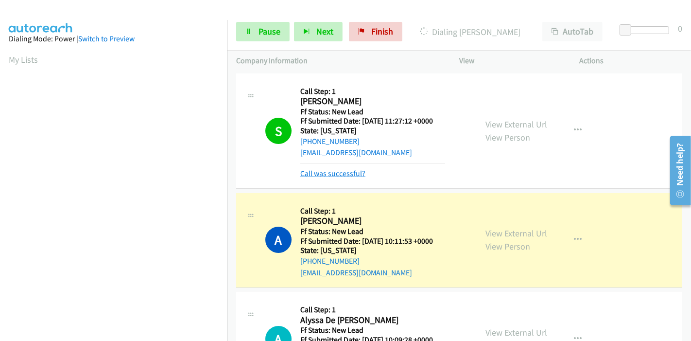
click at [334, 172] on link "Call was successful?" at bounding box center [332, 173] width 65 height 9
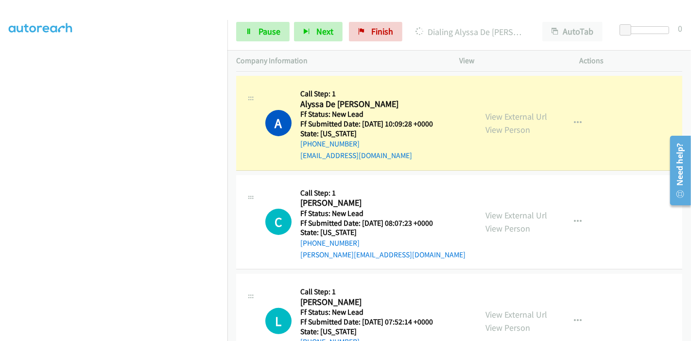
scroll to position [162, 0]
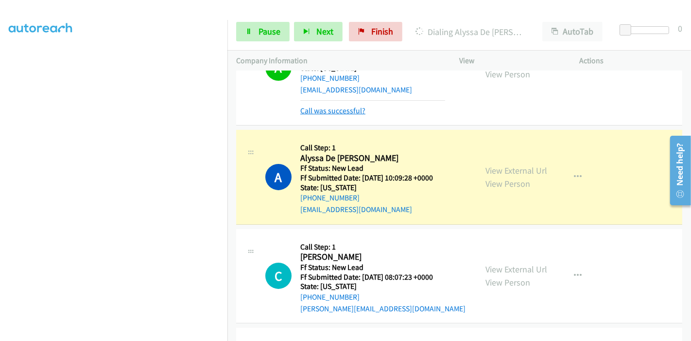
click at [342, 114] on link "Call was successful?" at bounding box center [332, 110] width 65 height 9
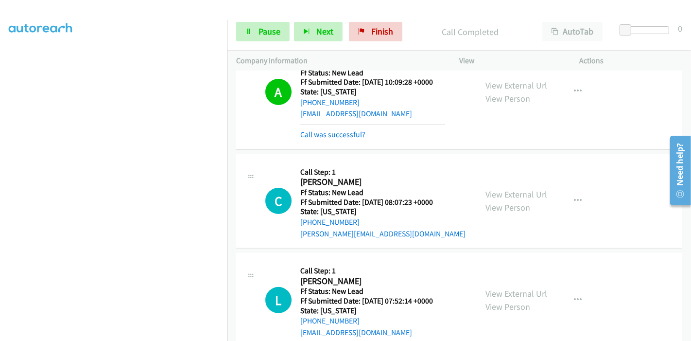
scroll to position [247, 0]
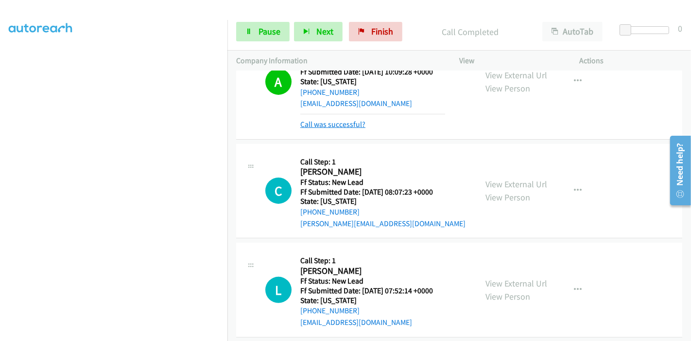
click at [334, 126] on link "Call was successful?" at bounding box center [332, 124] width 65 height 9
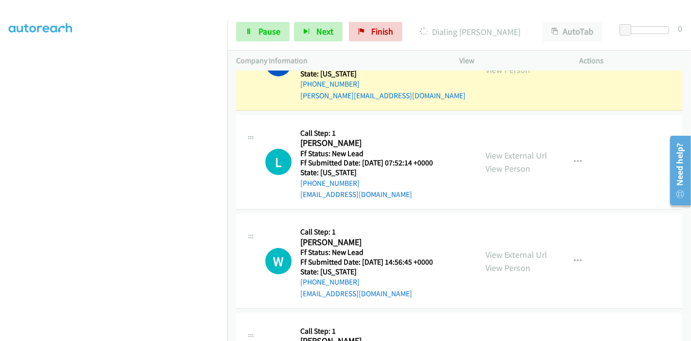
scroll to position [371, 0]
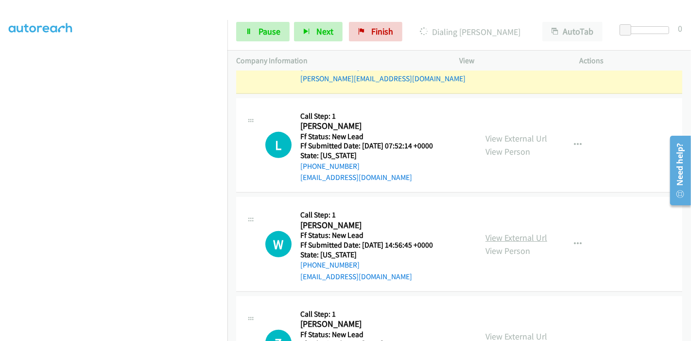
click at [504, 234] on link "View External Url" at bounding box center [517, 237] width 62 height 11
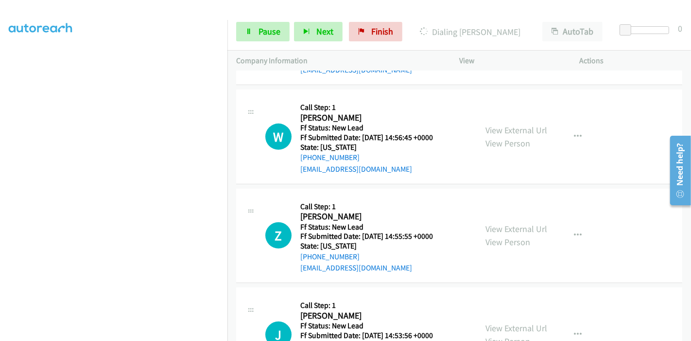
scroll to position [479, 0]
click at [495, 226] on link "View External Url" at bounding box center [517, 228] width 62 height 11
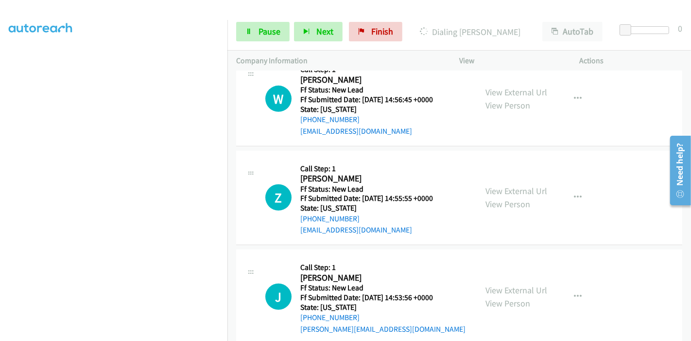
scroll to position [533, 0]
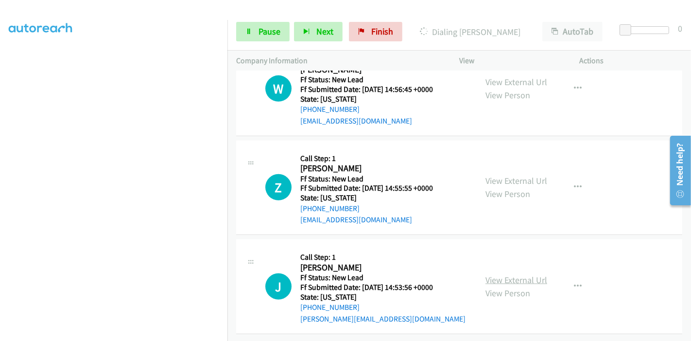
click at [497, 274] on link "View External Url" at bounding box center [517, 279] width 62 height 11
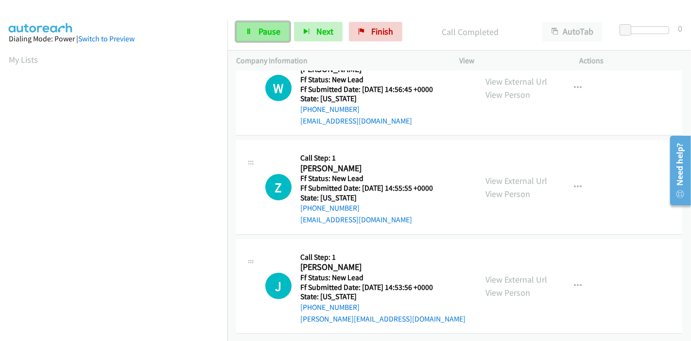
click at [251, 29] on icon at bounding box center [249, 32] width 7 height 7
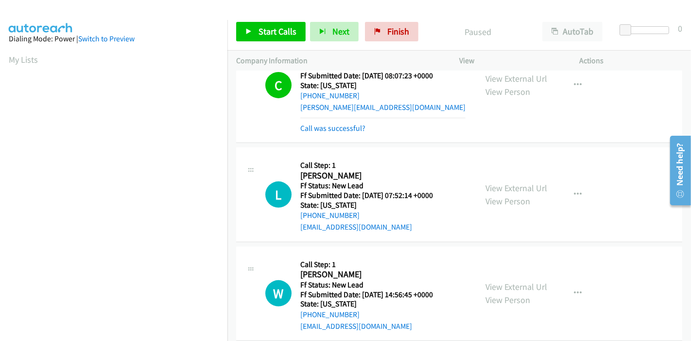
scroll to position [337, 0]
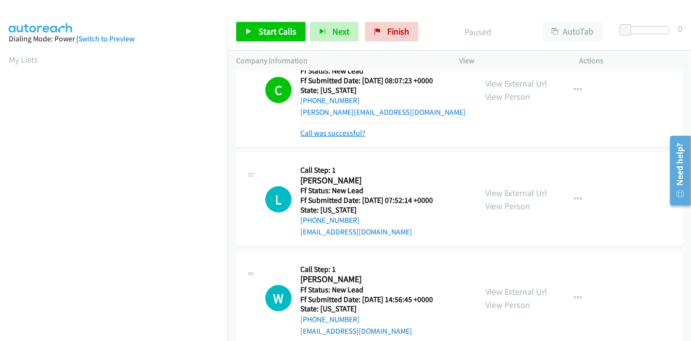
click at [350, 132] on link "Call was successful?" at bounding box center [332, 132] width 65 height 9
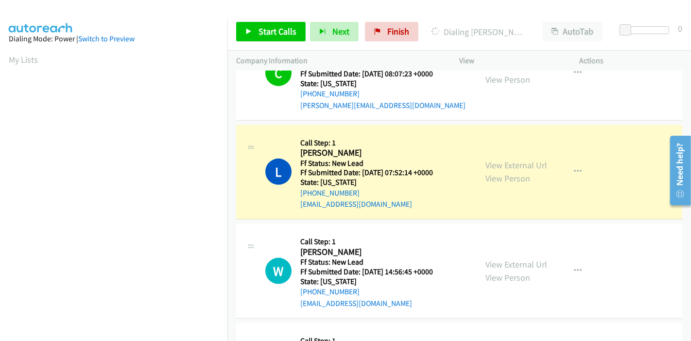
scroll to position [327, 0]
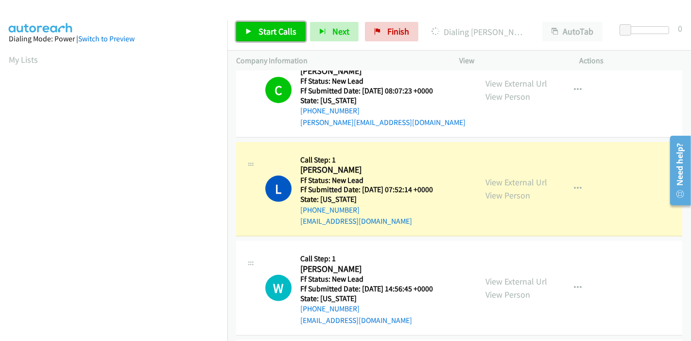
click at [254, 31] on link "Start Calls" at bounding box center [271, 31] width 70 height 19
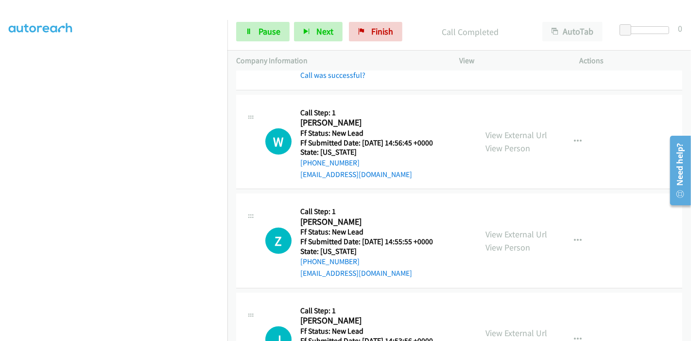
scroll to position [446, 0]
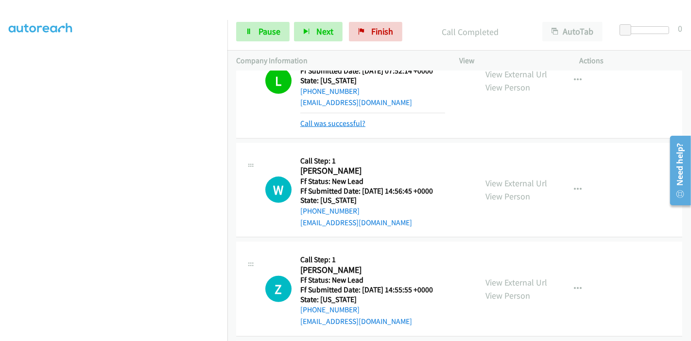
click at [328, 123] on link "Call was successful?" at bounding box center [332, 123] width 65 height 9
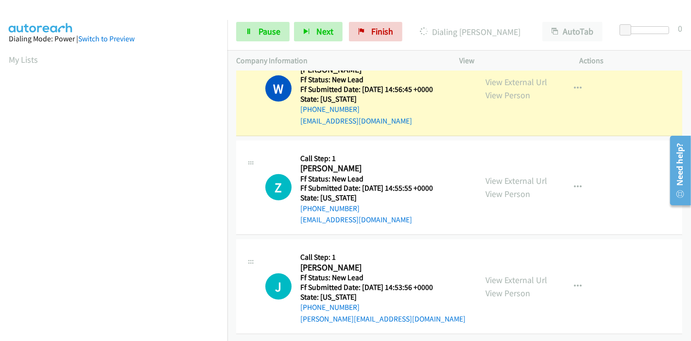
scroll to position [205, 0]
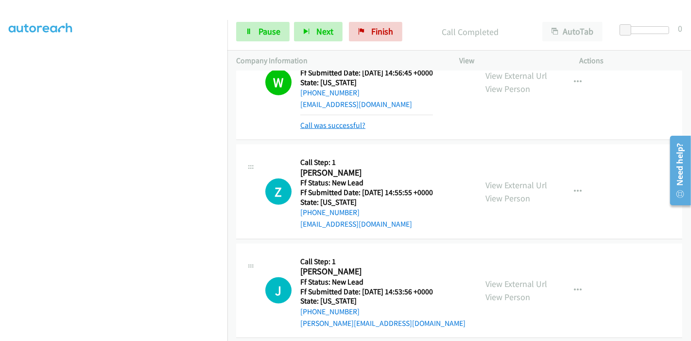
click at [332, 126] on link "Call was successful?" at bounding box center [332, 125] width 65 height 9
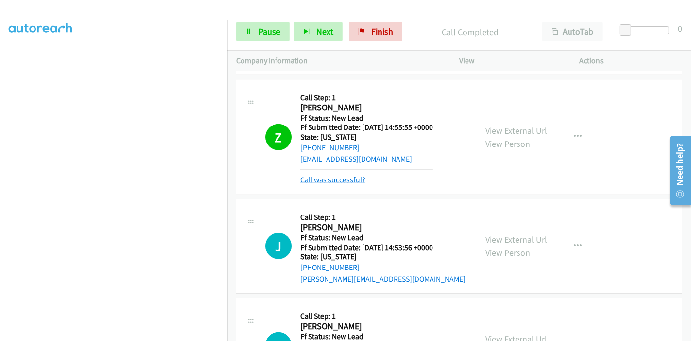
click at [333, 180] on link "Call was successful?" at bounding box center [332, 179] width 65 height 9
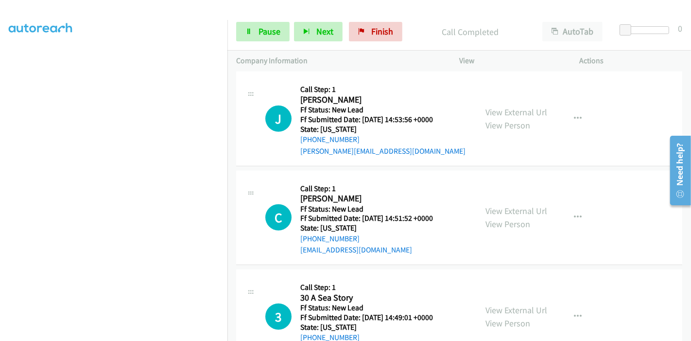
scroll to position [695, 0]
click at [486, 207] on link "View External Url" at bounding box center [517, 209] width 62 height 11
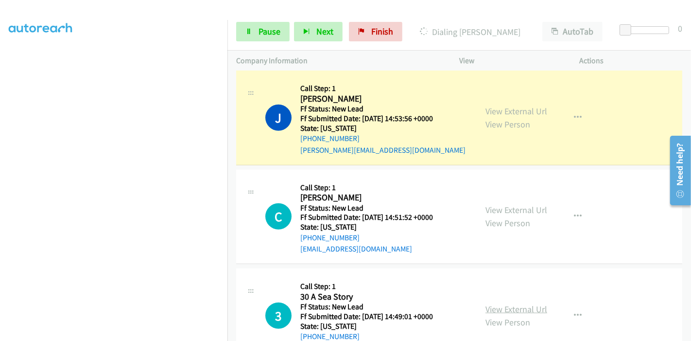
click at [499, 305] on link "View External Url" at bounding box center [517, 308] width 62 height 11
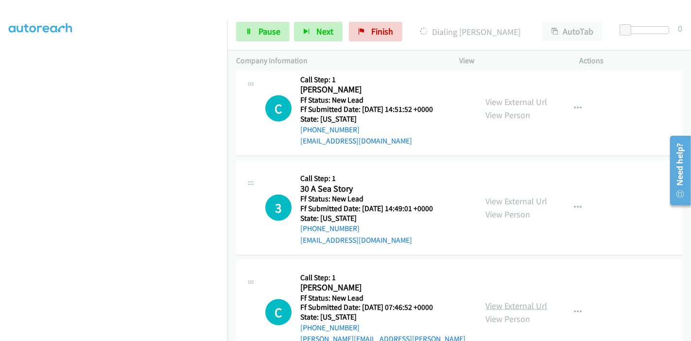
click at [522, 300] on link "View External Url" at bounding box center [517, 305] width 62 height 11
click at [256, 32] on link "Pause" at bounding box center [262, 31] width 53 height 19
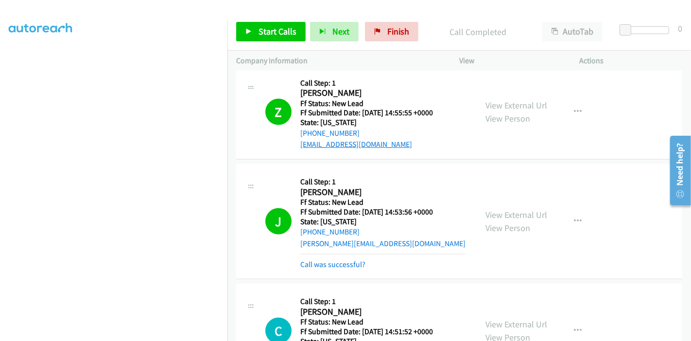
scroll to position [641, 0]
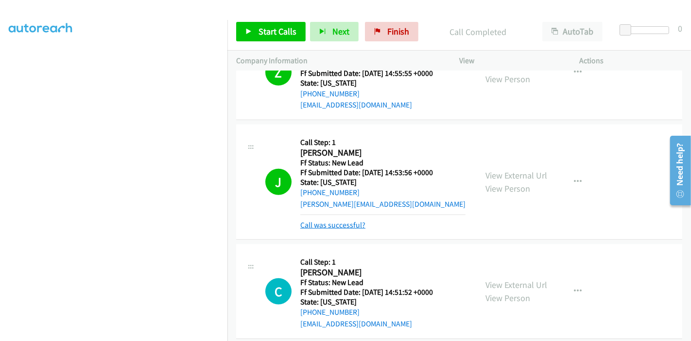
click at [338, 224] on link "Call was successful?" at bounding box center [332, 224] width 65 height 9
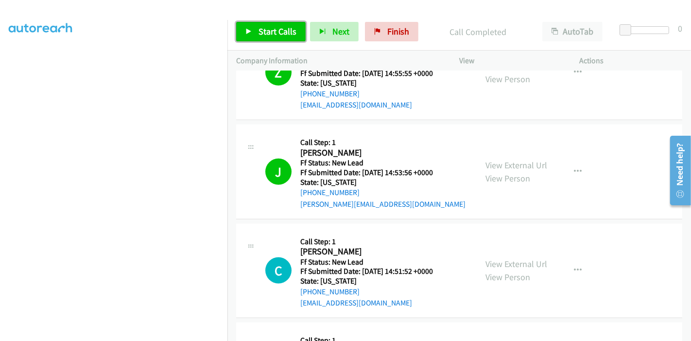
click at [275, 26] on span "Start Calls" at bounding box center [278, 31] width 38 height 11
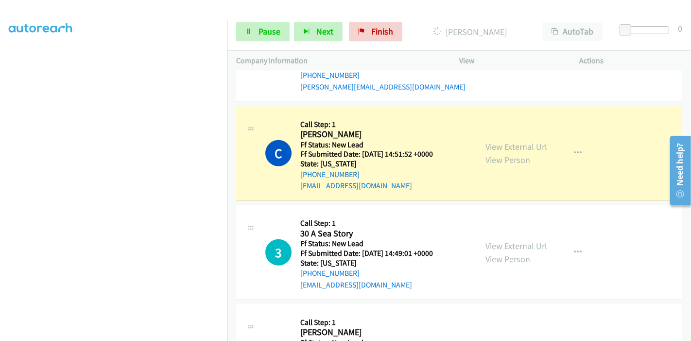
scroll to position [775, 0]
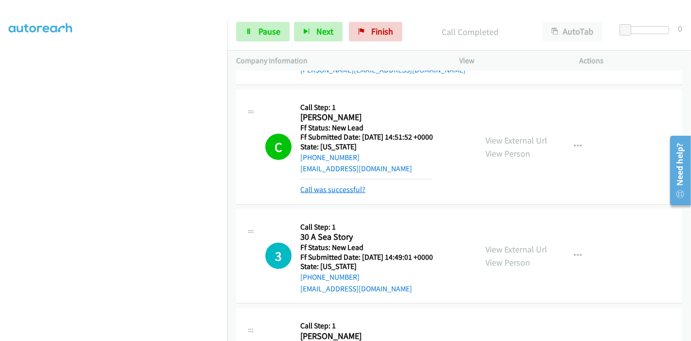
click at [340, 190] on link "Call was successful?" at bounding box center [332, 189] width 65 height 9
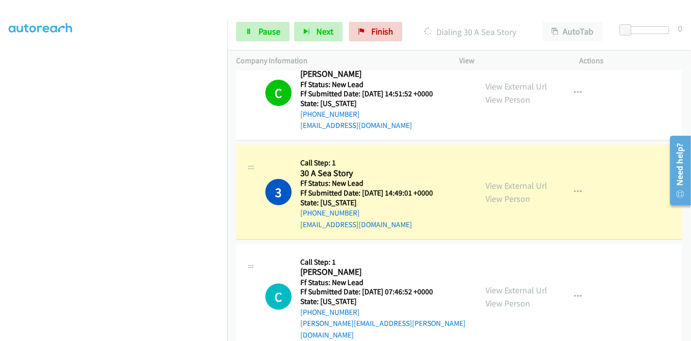
scroll to position [802, 0]
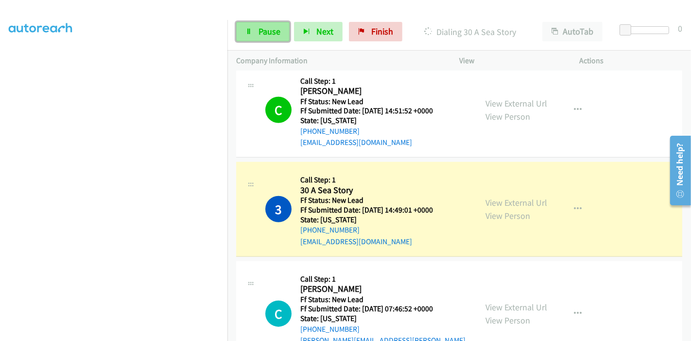
click at [261, 33] on span "Pause" at bounding box center [270, 31] width 22 height 11
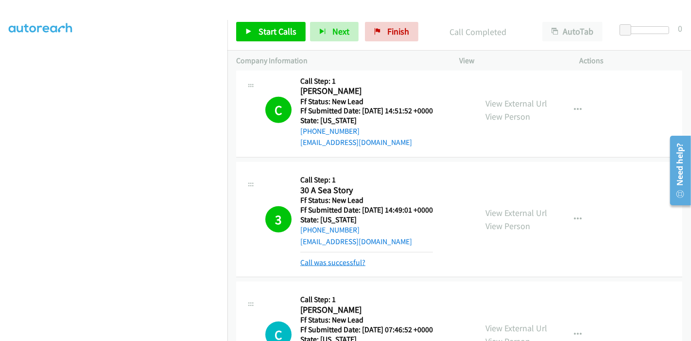
click at [334, 263] on link "Call was successful?" at bounding box center [332, 262] width 65 height 9
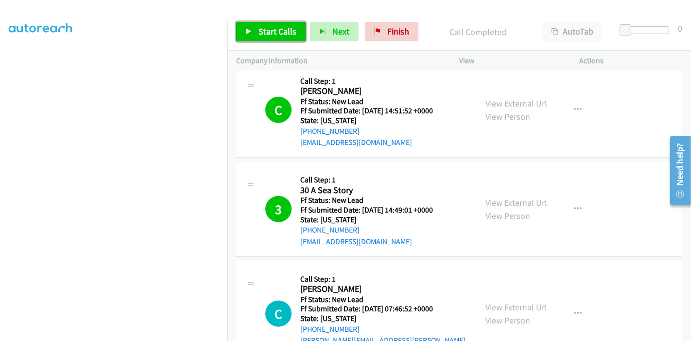
click at [286, 30] on span "Start Calls" at bounding box center [278, 31] width 38 height 11
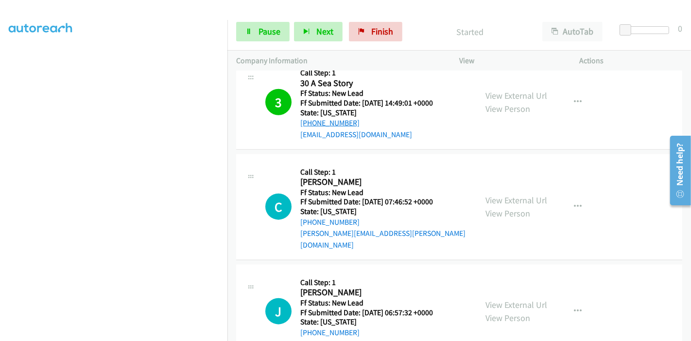
scroll to position [910, 0]
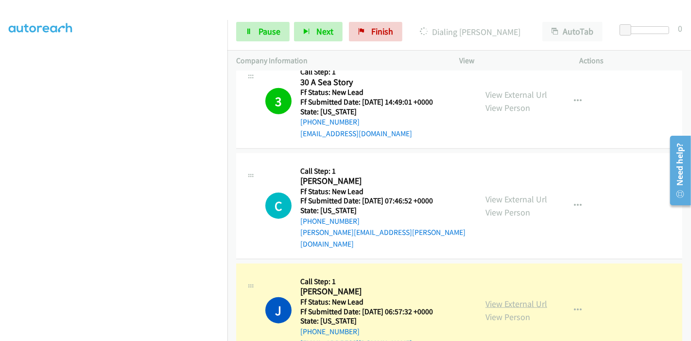
click at [524, 298] on link "View External Url" at bounding box center [517, 303] width 62 height 11
click at [246, 30] on icon at bounding box center [249, 32] width 7 height 7
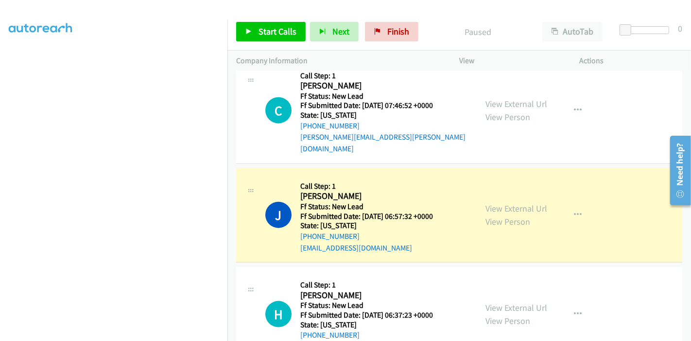
scroll to position [1018, 0]
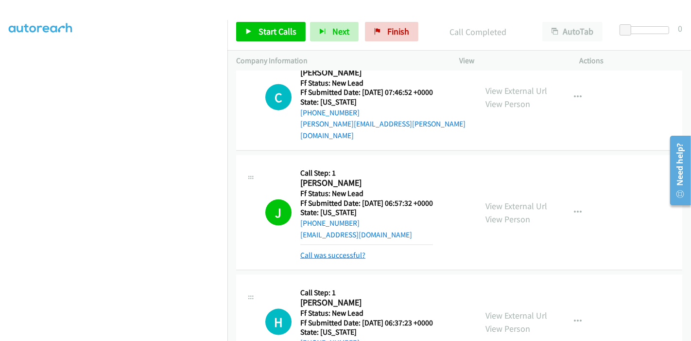
click at [334, 250] on link "Call was successful?" at bounding box center [332, 254] width 65 height 9
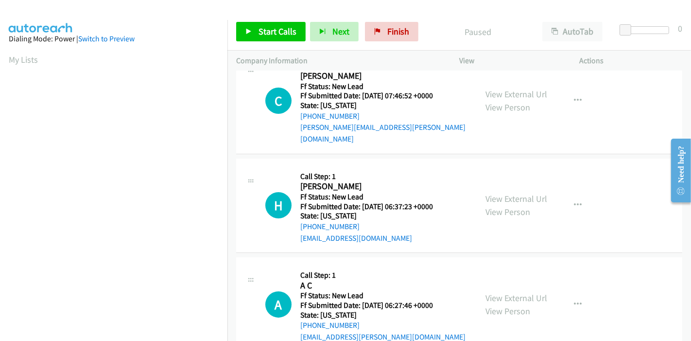
scroll to position [39, 0]
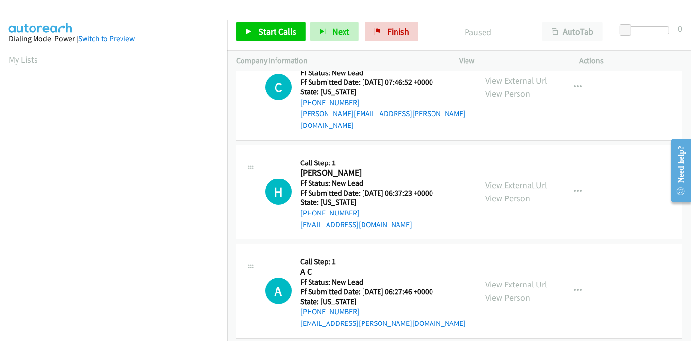
click at [519, 179] on link "View External Url" at bounding box center [517, 184] width 62 height 11
click at [510, 279] on link "View External Url" at bounding box center [517, 284] width 62 height 11
click at [264, 29] on span "Start Calls" at bounding box center [278, 31] width 38 height 11
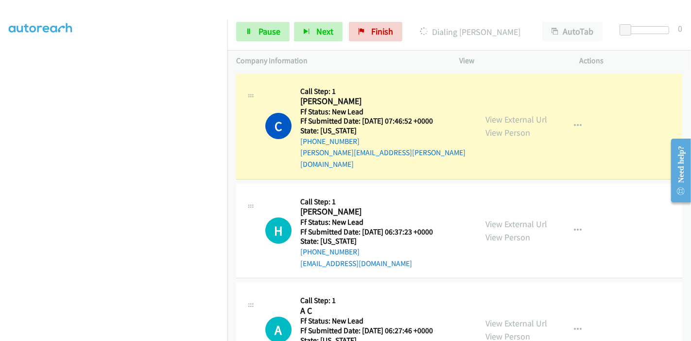
scroll to position [205, 0]
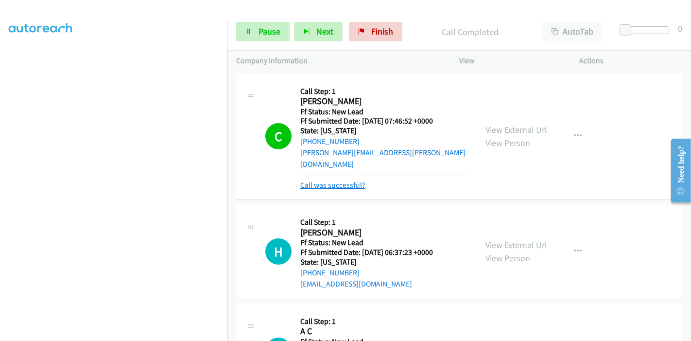
click at [344, 180] on link "Call was successful?" at bounding box center [332, 184] width 65 height 9
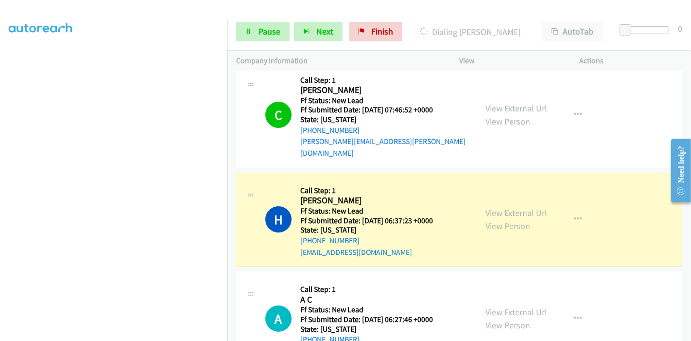
scroll to position [65, 0]
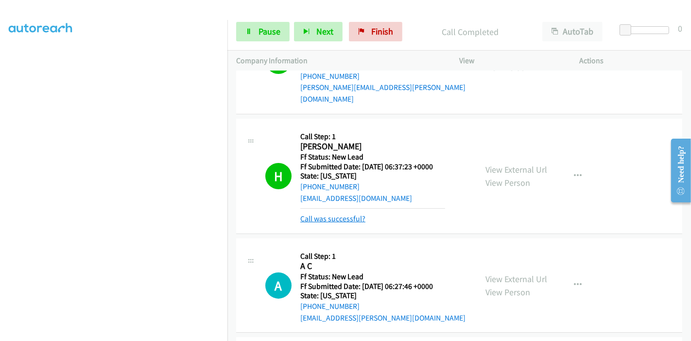
click at [334, 214] on link "Call was successful?" at bounding box center [332, 218] width 65 height 9
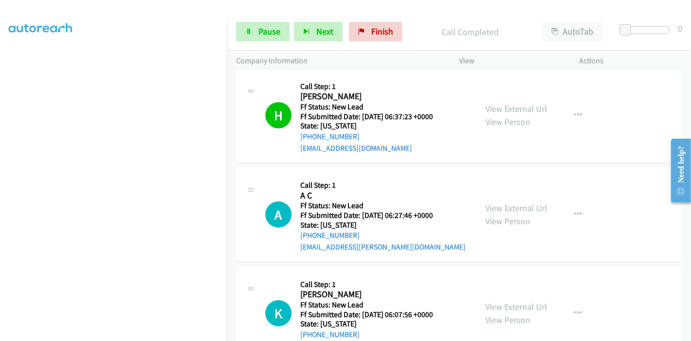
scroll to position [0, 0]
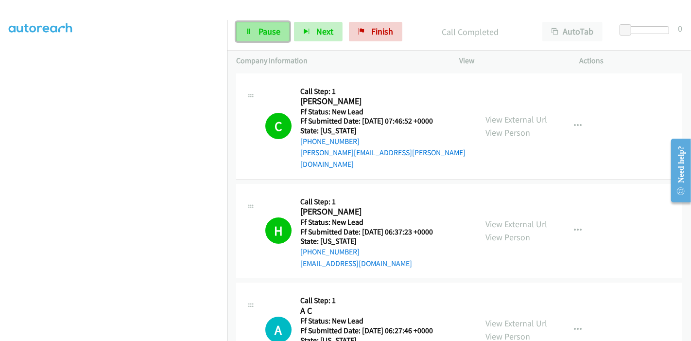
click at [265, 28] on span "Pause" at bounding box center [270, 31] width 22 height 11
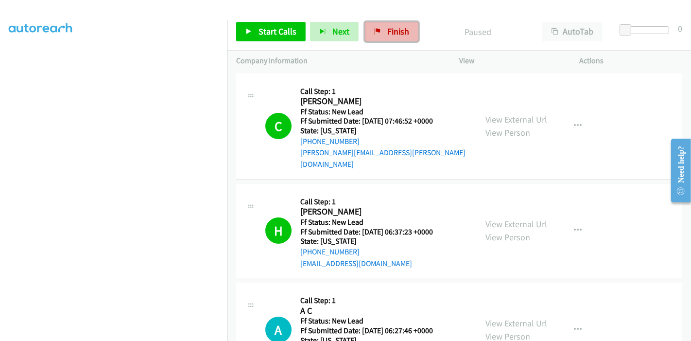
drag, startPoint x: 390, startPoint y: 28, endPoint x: 396, endPoint y: 36, distance: 10.1
click at [390, 28] on span "Finish" at bounding box center [398, 31] width 22 height 11
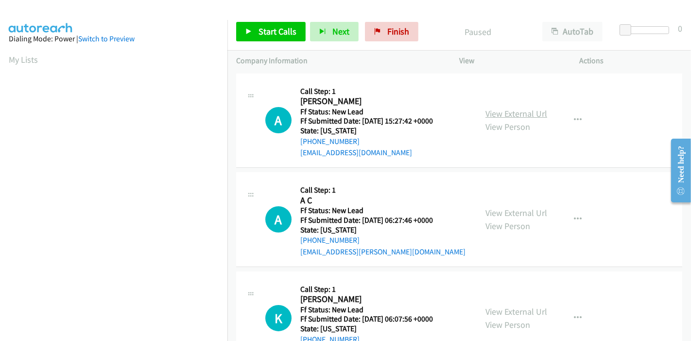
click at [511, 109] on link "View External Url" at bounding box center [517, 113] width 62 height 11
click at [493, 216] on link "View External Url" at bounding box center [517, 212] width 62 height 11
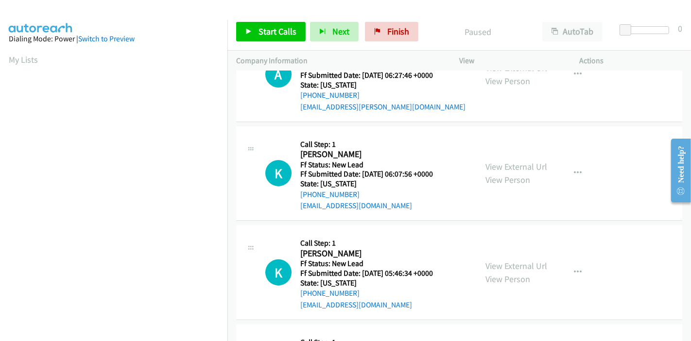
scroll to position [162, 0]
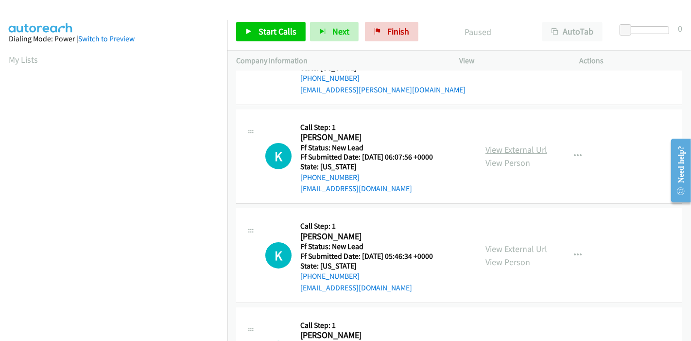
click at [509, 152] on link "View External Url" at bounding box center [517, 149] width 62 height 11
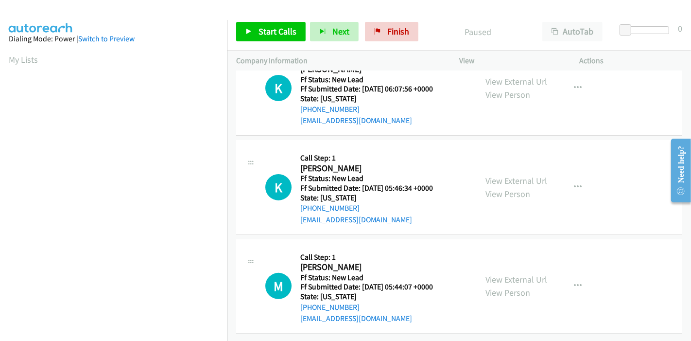
scroll to position [237, 0]
click at [493, 175] on link "View External Url" at bounding box center [517, 180] width 62 height 11
click at [522, 274] on link "View External Url" at bounding box center [517, 279] width 62 height 11
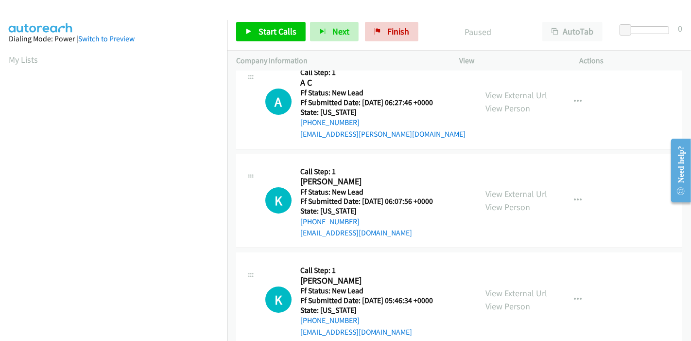
scroll to position [0, 0]
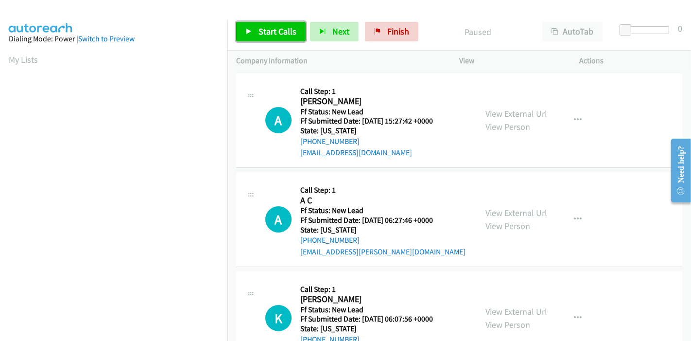
click at [259, 34] on span "Start Calls" at bounding box center [278, 31] width 38 height 11
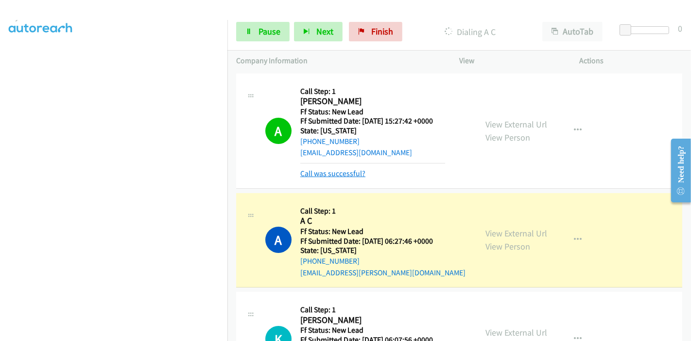
click at [337, 169] on link "Call was successful?" at bounding box center [332, 173] width 65 height 9
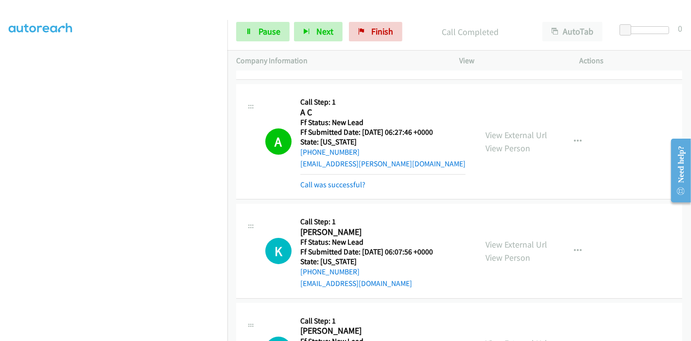
scroll to position [74, 0]
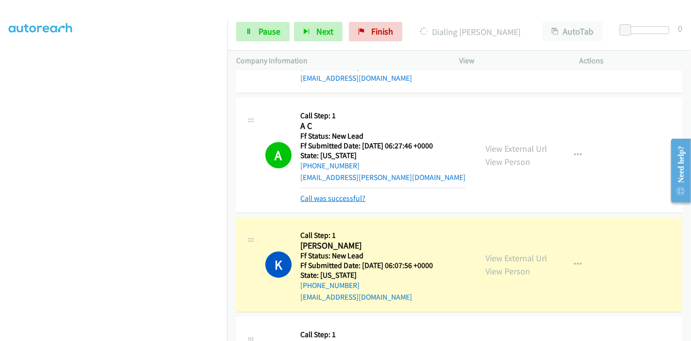
click at [344, 194] on link "Call was successful?" at bounding box center [332, 198] width 65 height 9
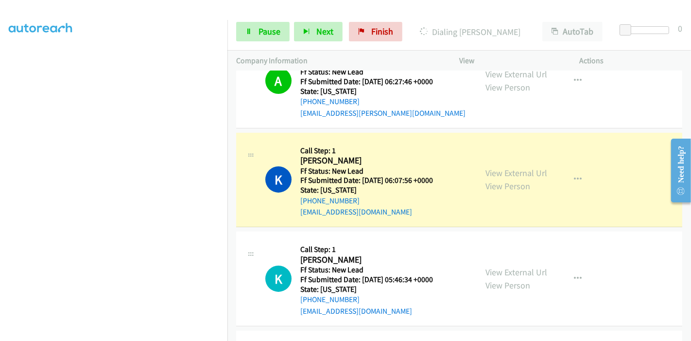
scroll to position [129, 0]
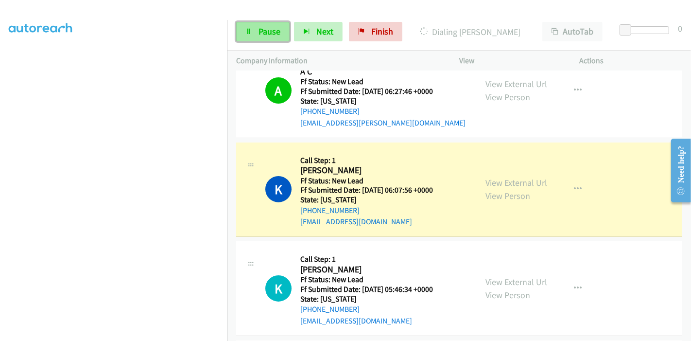
click at [259, 36] on span "Pause" at bounding box center [270, 31] width 22 height 11
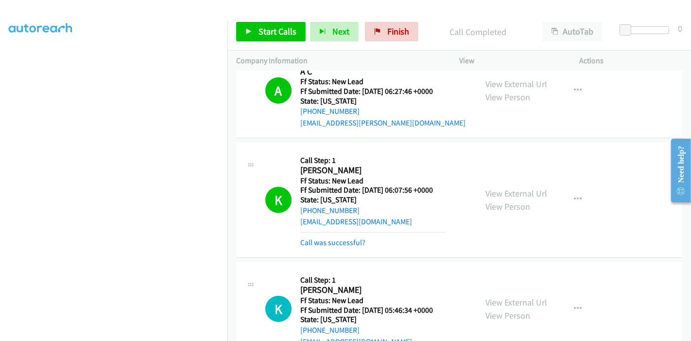
scroll to position [54, 0]
click at [347, 243] on link "Call was successful?" at bounding box center [332, 242] width 65 height 9
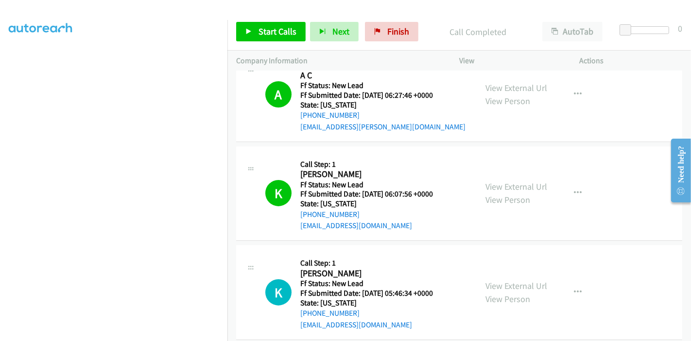
scroll to position [129, 0]
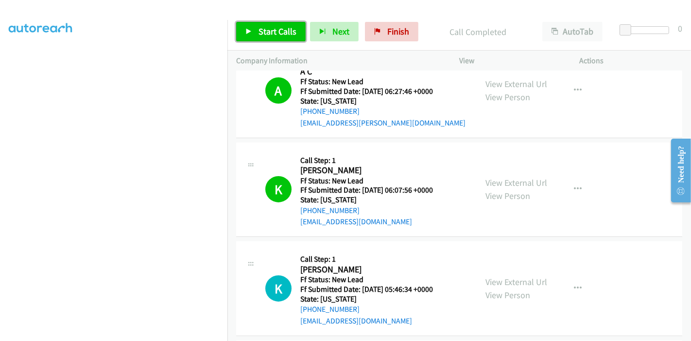
click at [262, 24] on link "Start Calls" at bounding box center [271, 31] width 70 height 19
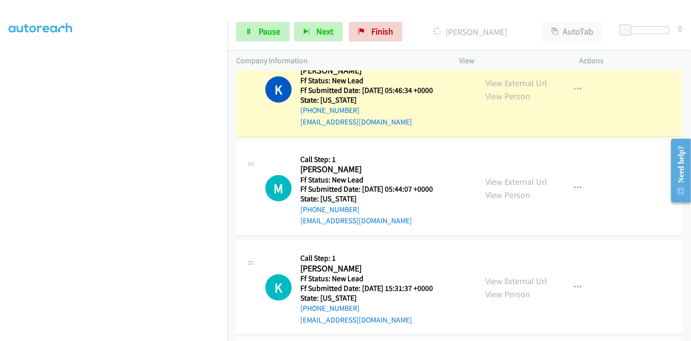
scroll to position [345, 0]
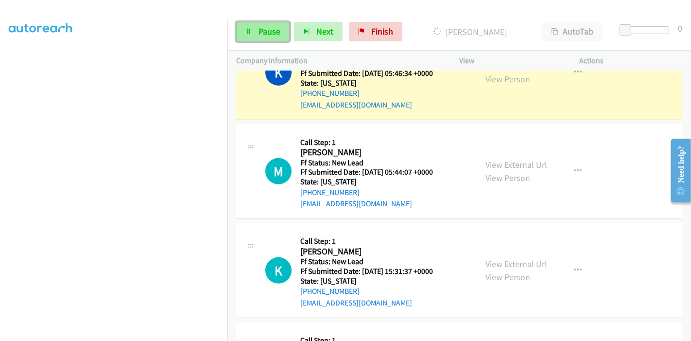
click at [264, 23] on link "Pause" at bounding box center [262, 31] width 53 height 19
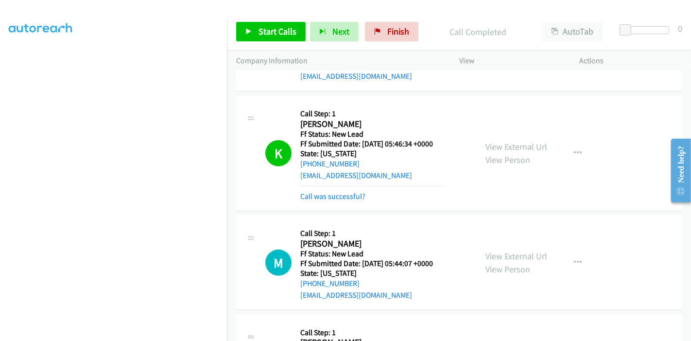
scroll to position [355, 0]
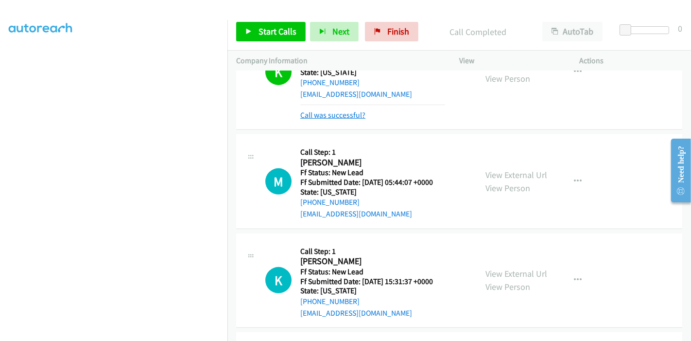
click at [347, 117] on link "Call was successful?" at bounding box center [332, 114] width 65 height 9
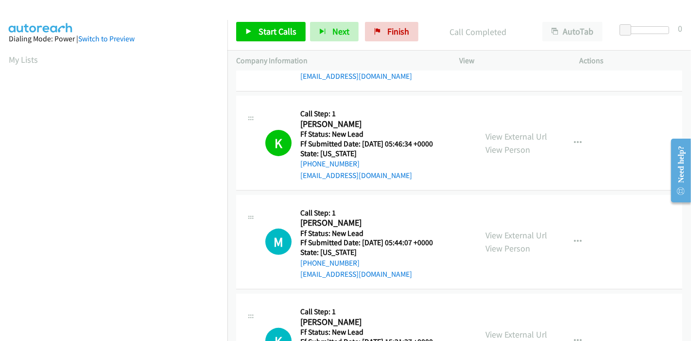
scroll to position [291, 0]
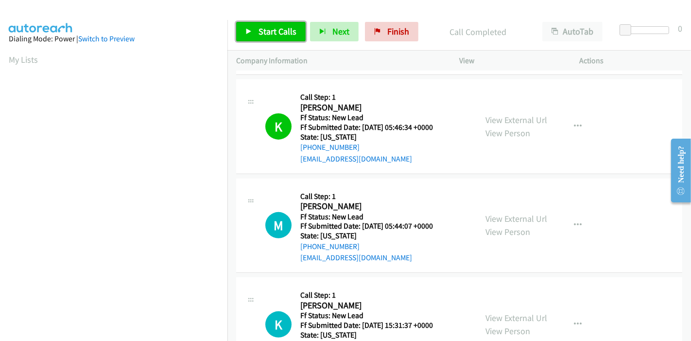
click at [278, 22] on link "Start Calls" at bounding box center [271, 31] width 70 height 19
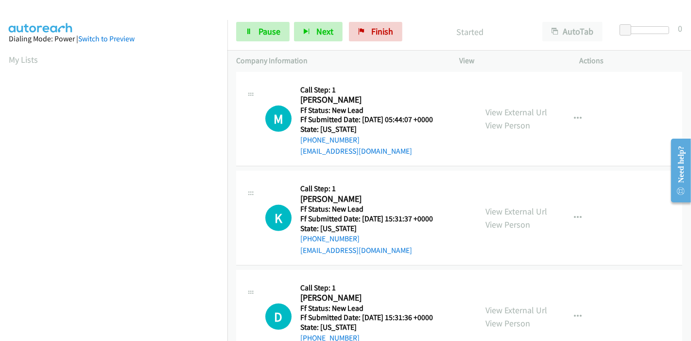
scroll to position [453, 0]
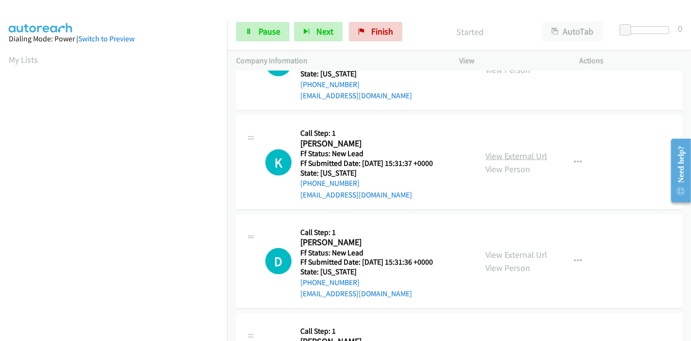
click at [518, 156] on link "View External Url" at bounding box center [517, 155] width 62 height 11
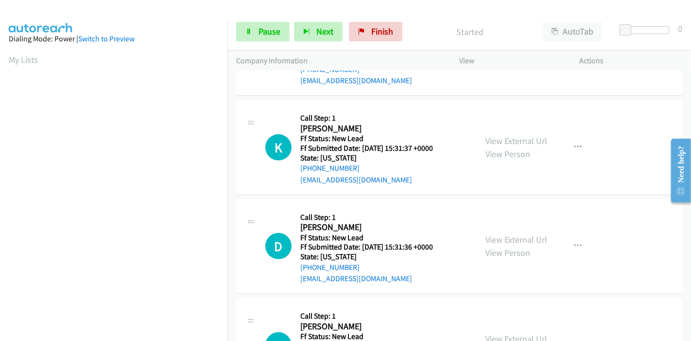
scroll to position [507, 0]
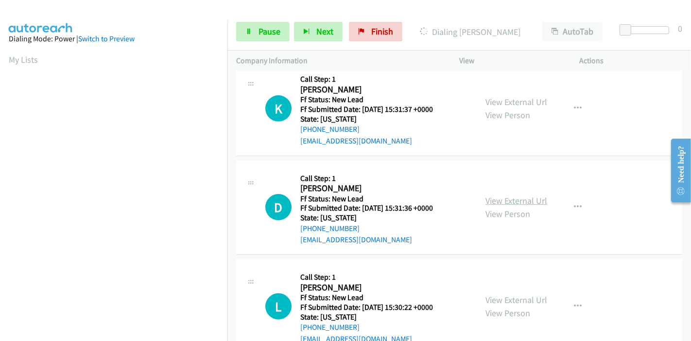
click at [495, 197] on link "View External Url" at bounding box center [517, 200] width 62 height 11
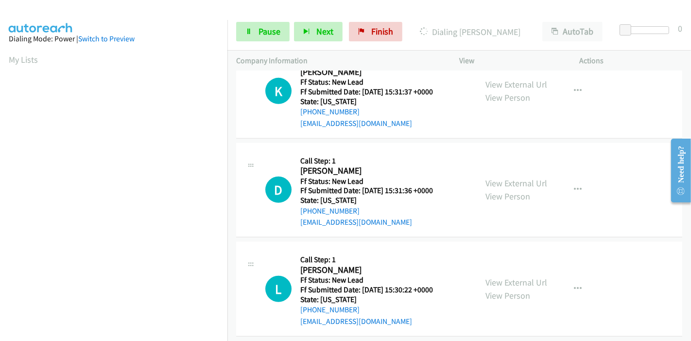
scroll to position [533, 0]
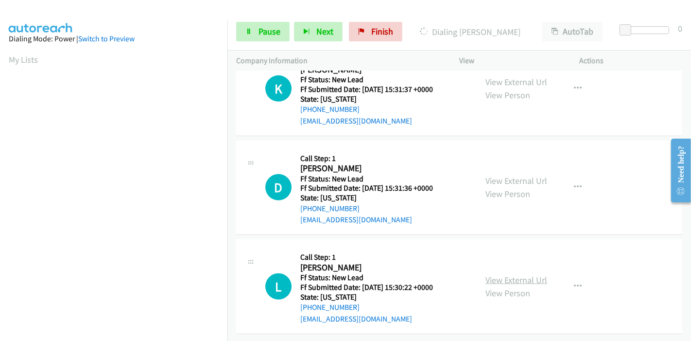
click at [498, 274] on link "View External Url" at bounding box center [517, 279] width 62 height 11
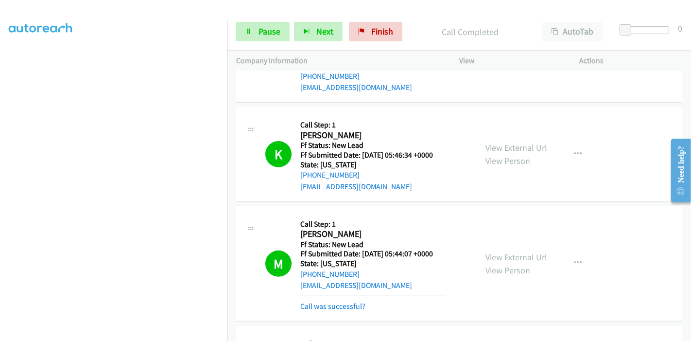
scroll to position [317, 0]
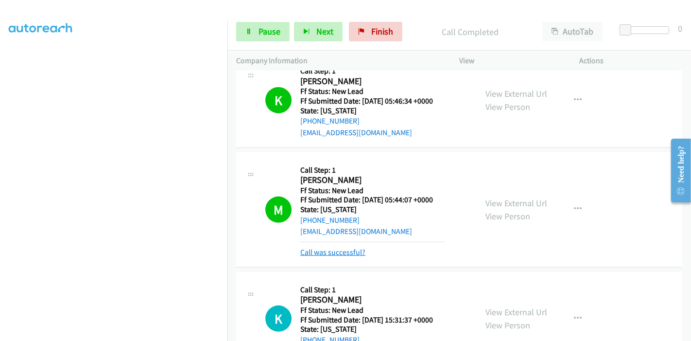
click at [323, 250] on link "Call was successful?" at bounding box center [332, 251] width 65 height 9
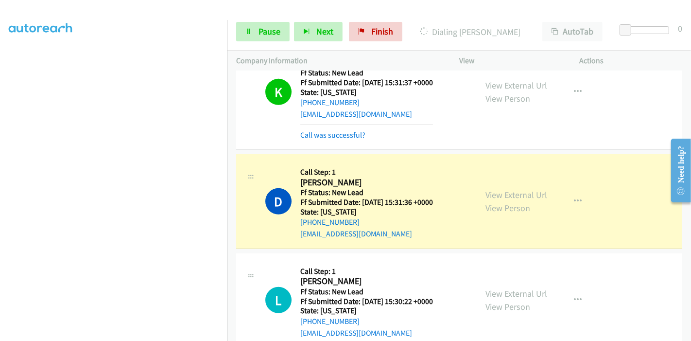
scroll to position [543, 0]
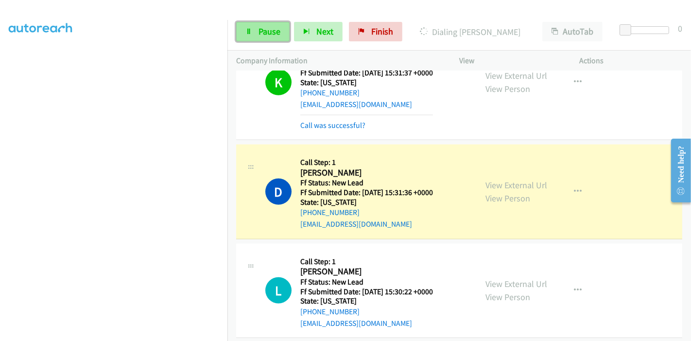
click at [253, 36] on link "Pause" at bounding box center [262, 31] width 53 height 19
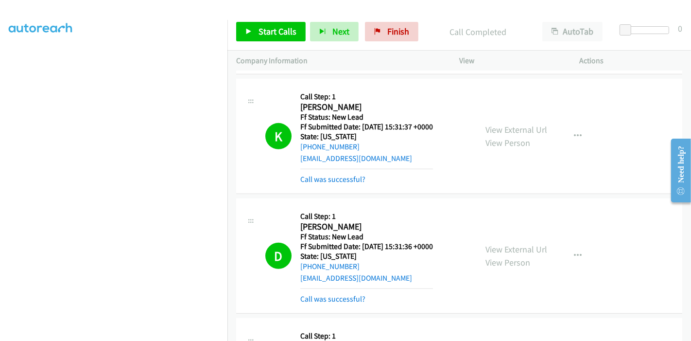
scroll to position [435, 0]
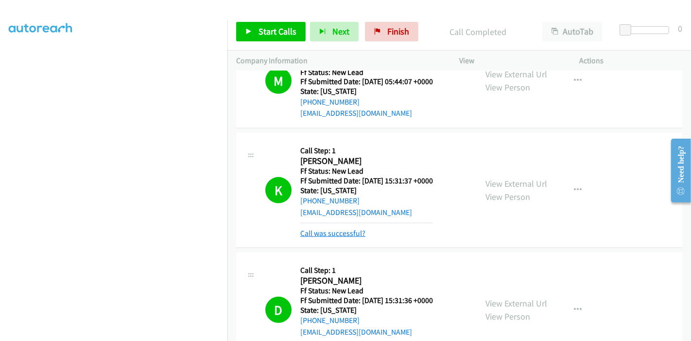
click at [322, 232] on link "Call was successful?" at bounding box center [332, 233] width 65 height 9
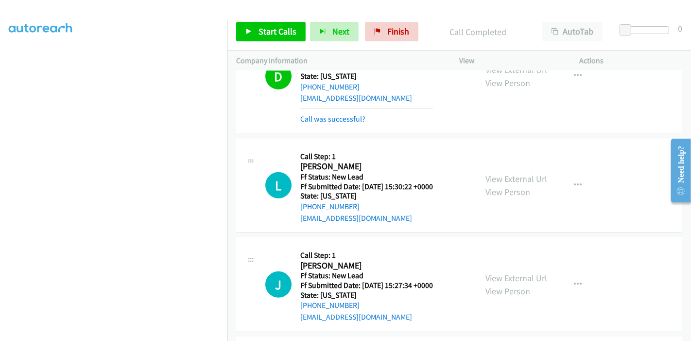
scroll to position [651, 0]
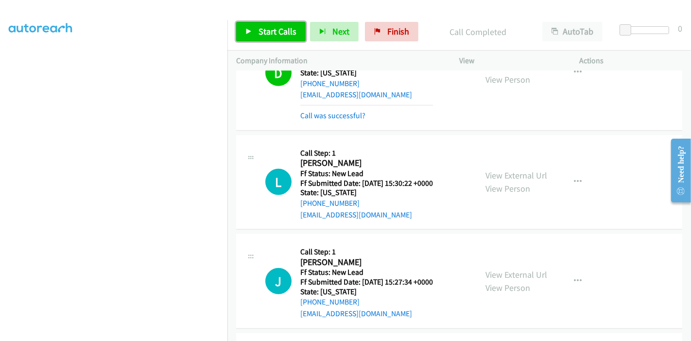
click at [277, 32] on span "Start Calls" at bounding box center [278, 31] width 38 height 11
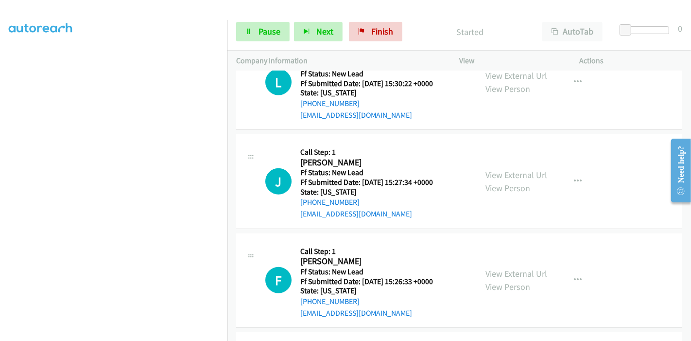
scroll to position [813, 0]
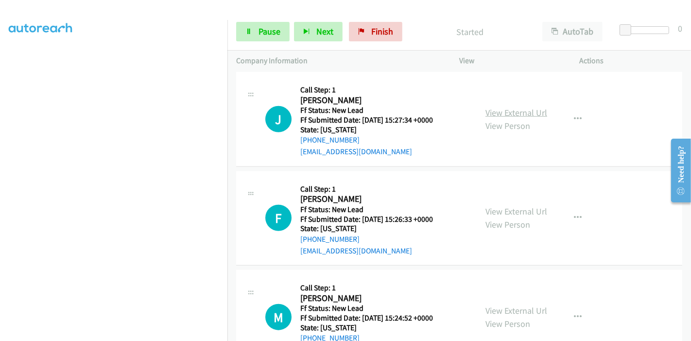
click at [514, 107] on link "View External Url" at bounding box center [517, 112] width 62 height 11
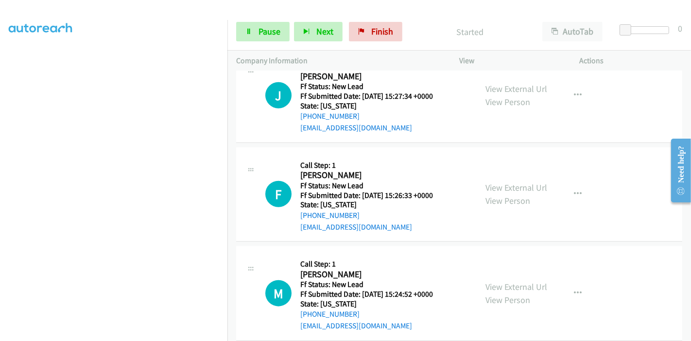
scroll to position [850, 0]
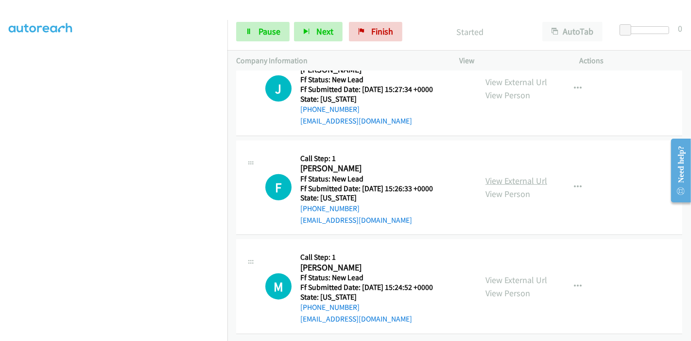
click at [500, 175] on link "View External Url" at bounding box center [517, 180] width 62 height 11
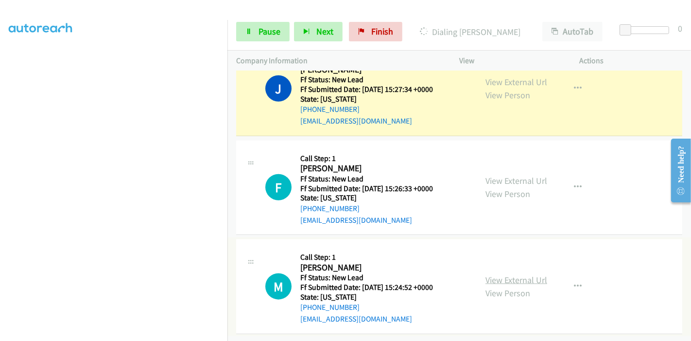
click at [499, 275] on link "View External Url" at bounding box center [517, 279] width 62 height 11
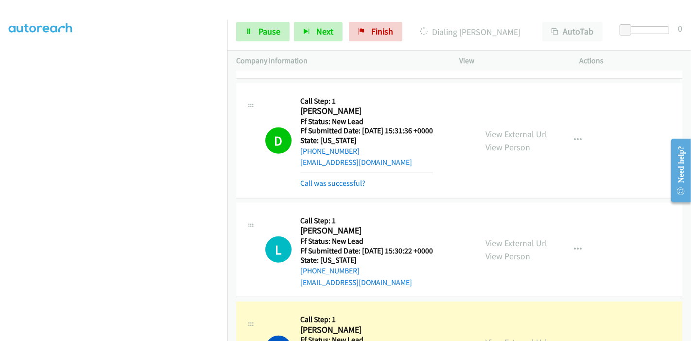
scroll to position [580, 0]
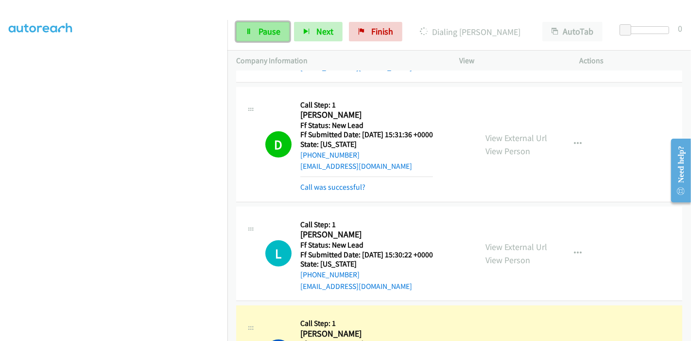
click at [260, 30] on span "Pause" at bounding box center [270, 31] width 22 height 11
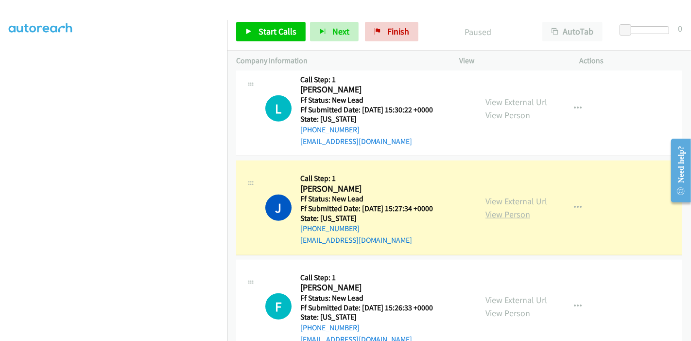
scroll to position [742, 0]
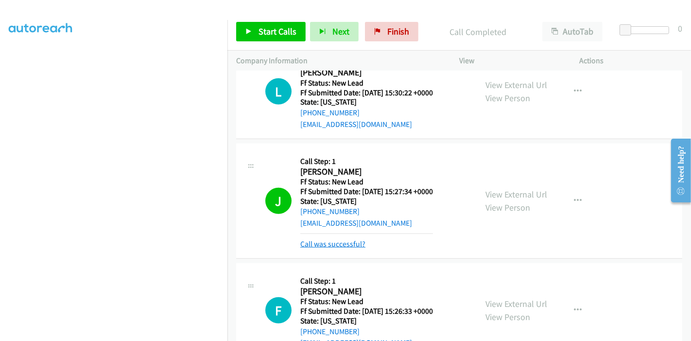
click at [333, 239] on link "Call was successful?" at bounding box center [332, 243] width 65 height 9
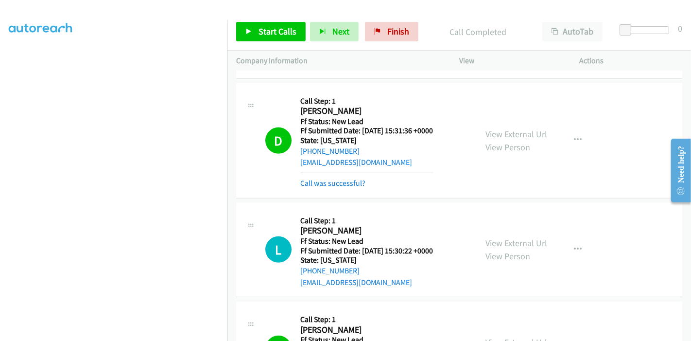
scroll to position [580, 0]
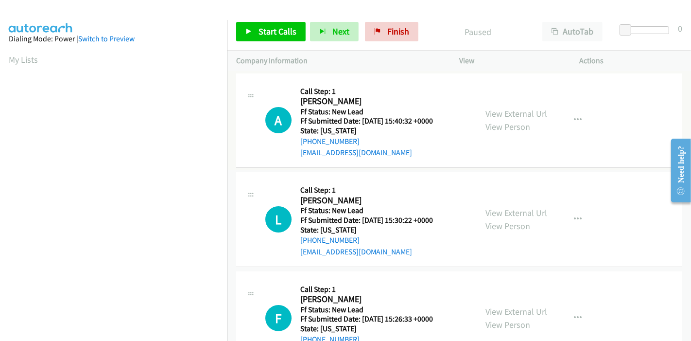
click at [493, 114] on link "View External Url" at bounding box center [517, 113] width 62 height 11
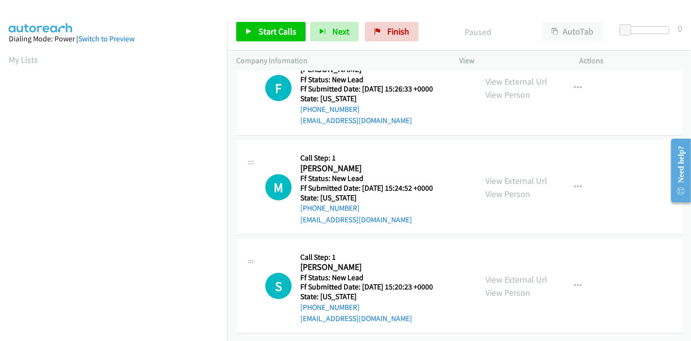
scroll to position [237, 0]
click at [253, 37] on link "Start Calls" at bounding box center [271, 31] width 70 height 19
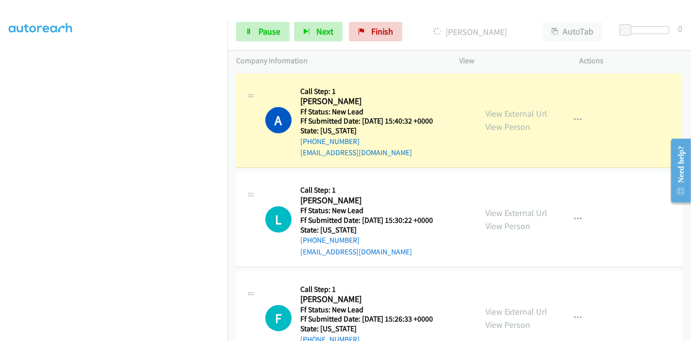
scroll to position [205, 0]
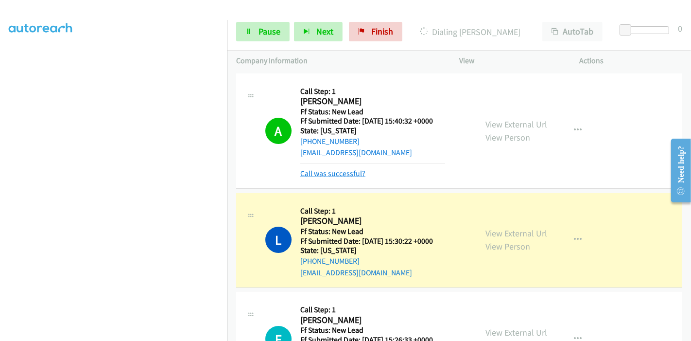
click at [343, 169] on link "Call was successful?" at bounding box center [332, 173] width 65 height 9
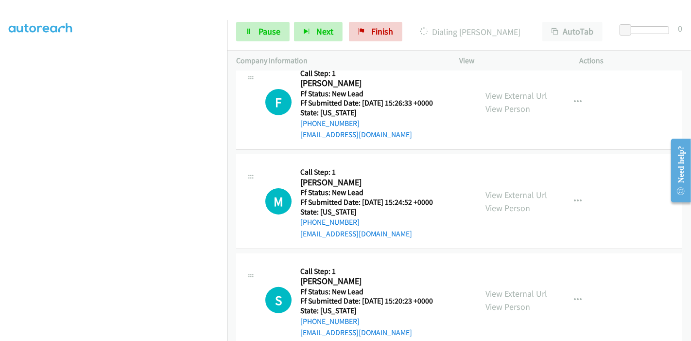
scroll to position [162, 0]
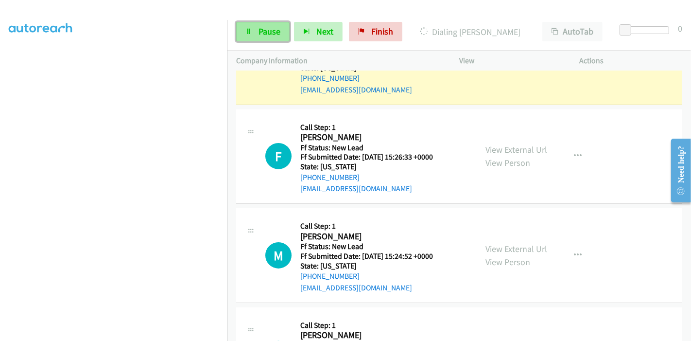
click at [266, 32] on span "Pause" at bounding box center [270, 31] width 22 height 11
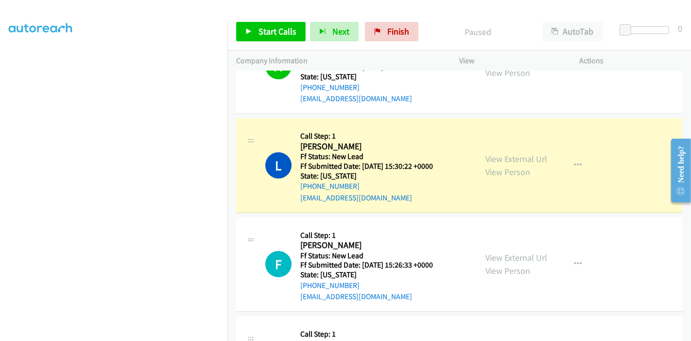
scroll to position [205, 0]
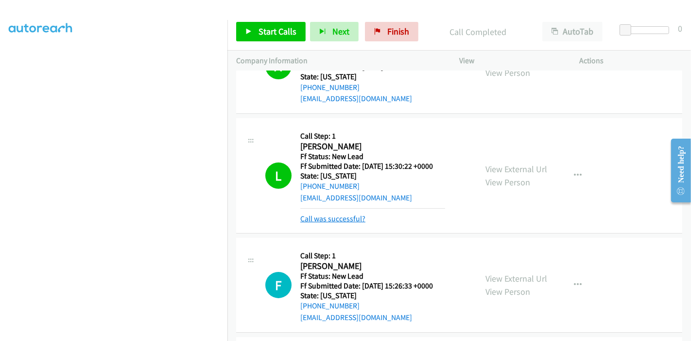
click at [334, 221] on link "Call was successful?" at bounding box center [332, 218] width 65 height 9
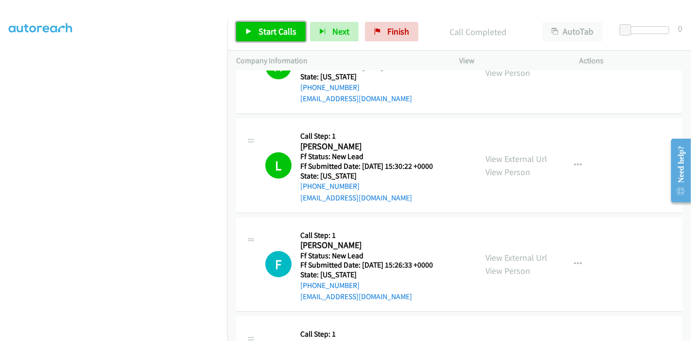
click at [276, 28] on span "Start Calls" at bounding box center [278, 31] width 38 height 11
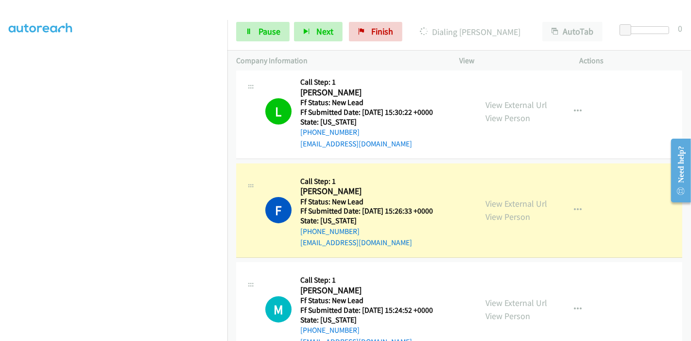
scroll to position [162, 0]
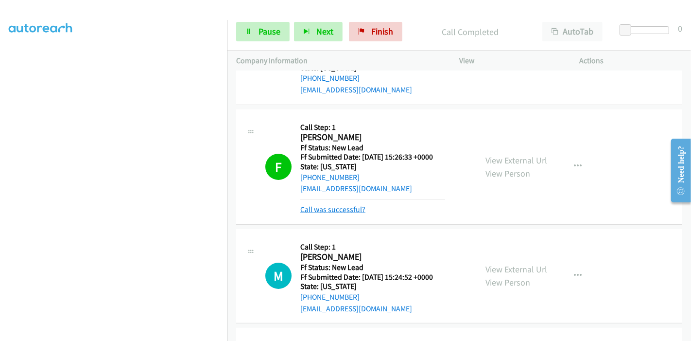
click at [331, 211] on link "Call was successful?" at bounding box center [332, 209] width 65 height 9
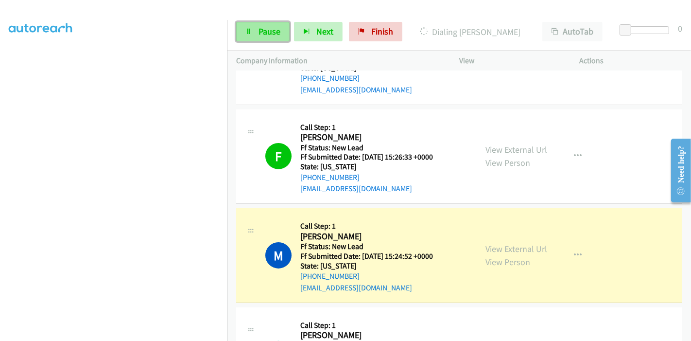
click at [259, 30] on span "Pause" at bounding box center [270, 31] width 22 height 11
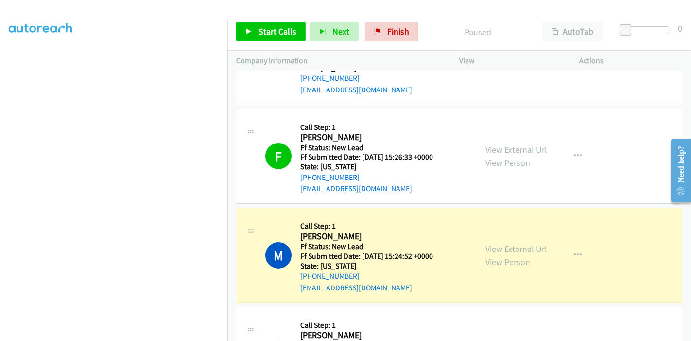
scroll to position [216, 0]
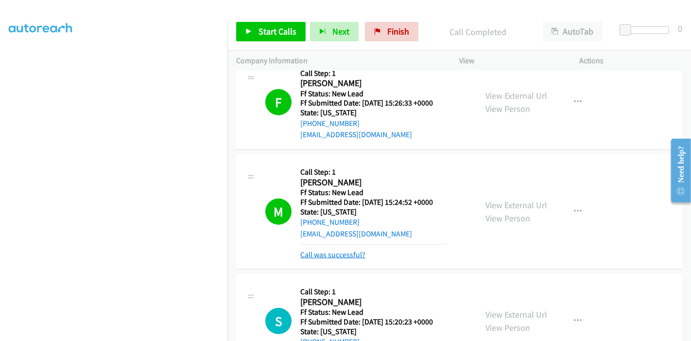
click at [339, 253] on link "Call was successful?" at bounding box center [332, 254] width 65 height 9
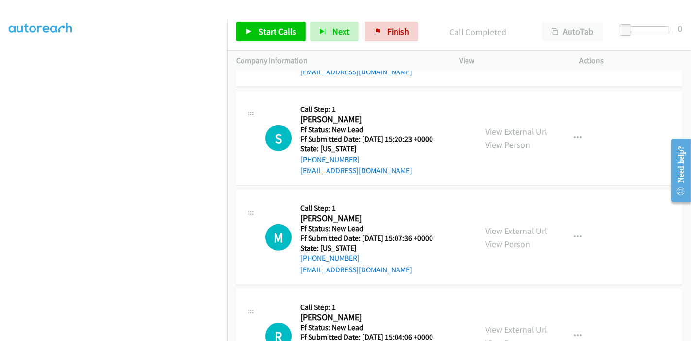
scroll to position [533, 0]
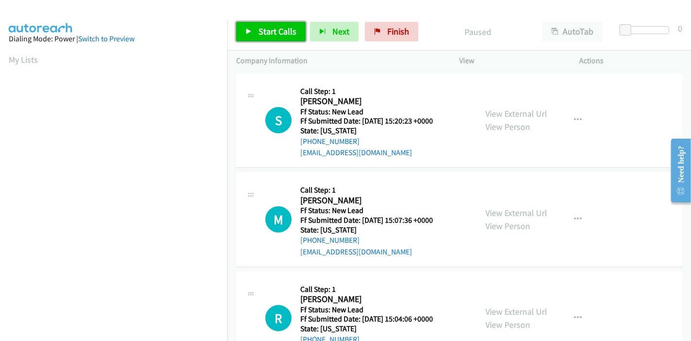
click at [270, 36] on span "Start Calls" at bounding box center [278, 31] width 38 height 11
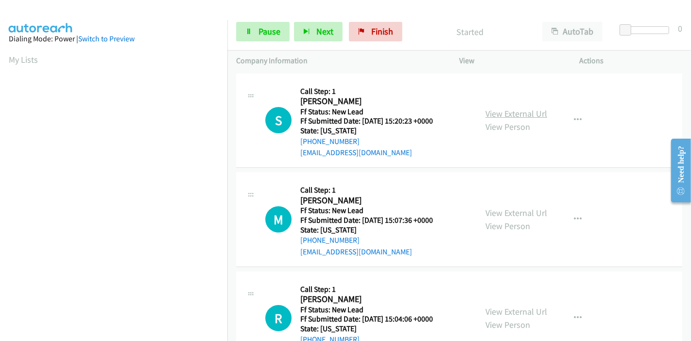
click at [504, 113] on link "View External Url" at bounding box center [517, 113] width 62 height 11
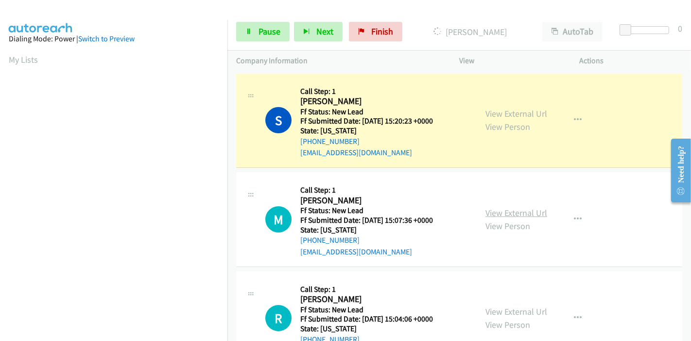
click at [489, 207] on link "View External Url" at bounding box center [517, 212] width 62 height 11
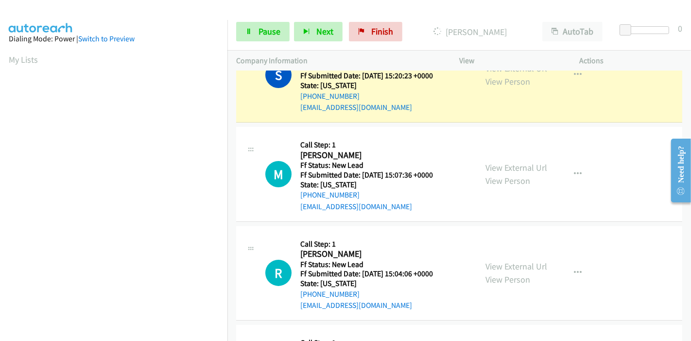
scroll to position [108, 0]
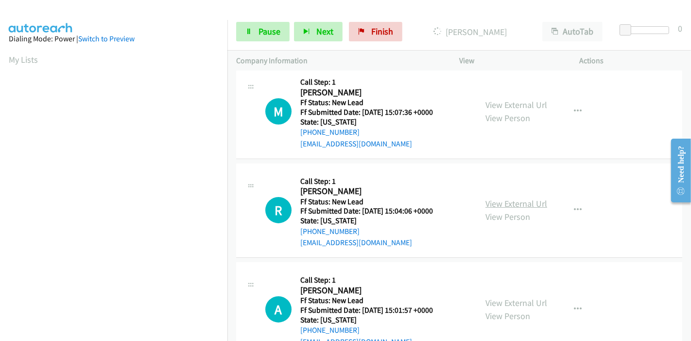
click at [508, 200] on link "View External Url" at bounding box center [517, 203] width 62 height 11
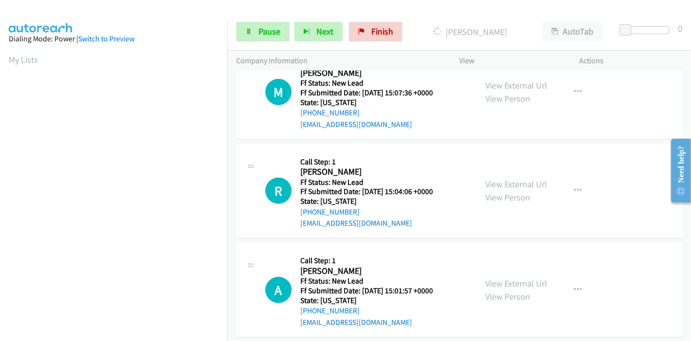
scroll to position [138, 0]
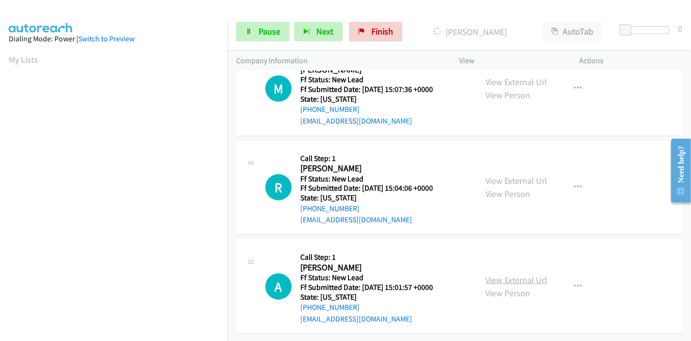
click at [508, 274] on link "View External Url" at bounding box center [517, 279] width 62 height 11
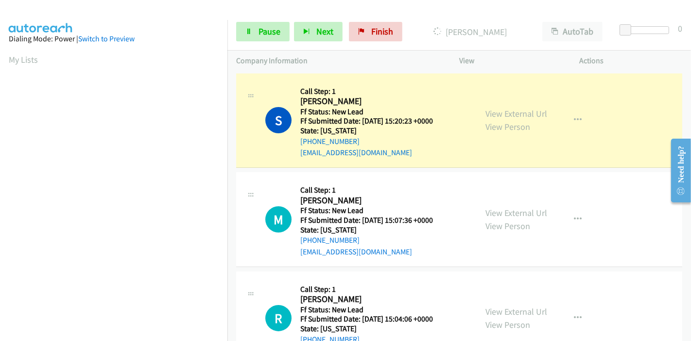
scroll to position [205, 0]
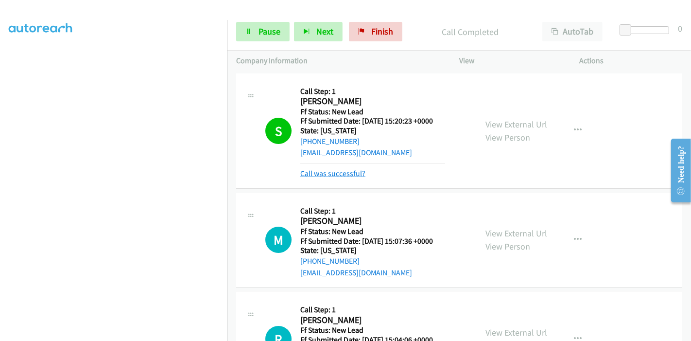
click at [329, 173] on link "Call was successful?" at bounding box center [332, 173] width 65 height 9
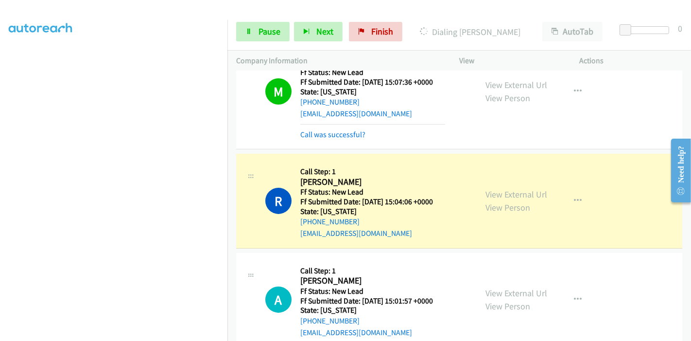
scroll to position [148, 0]
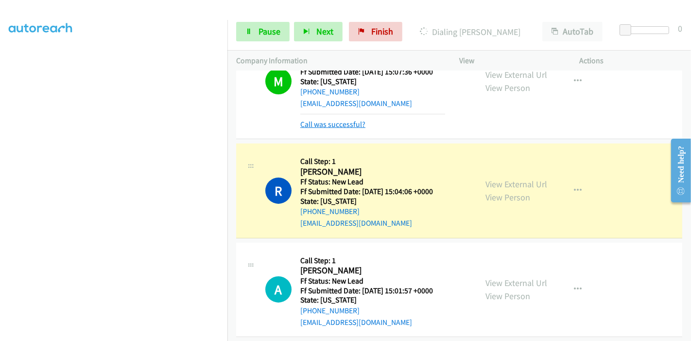
click at [343, 123] on link "Call was successful?" at bounding box center [332, 124] width 65 height 9
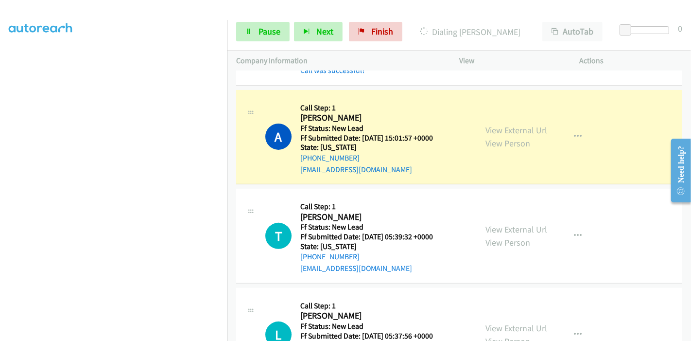
scroll to position [293, 0]
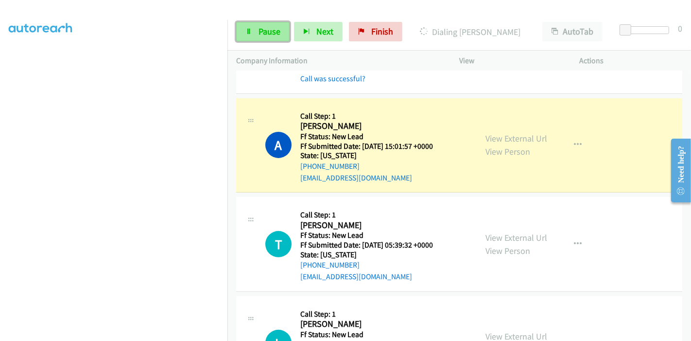
click at [251, 34] on icon at bounding box center [249, 32] width 7 height 7
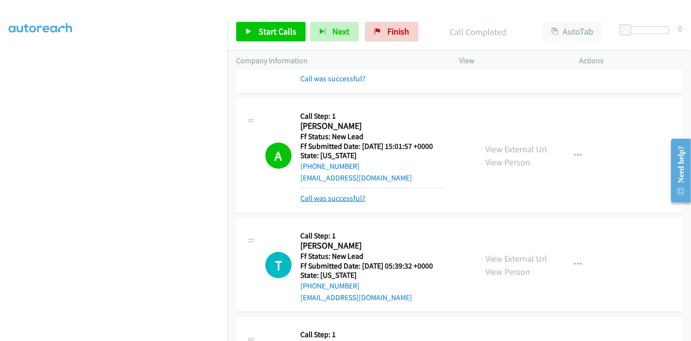
click at [352, 195] on link "Call was successful?" at bounding box center [332, 198] width 65 height 9
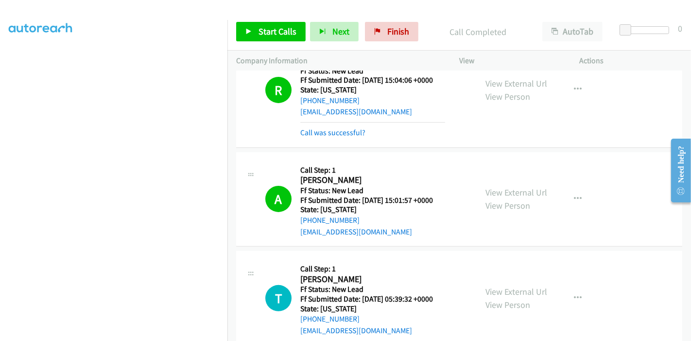
scroll to position [185, 0]
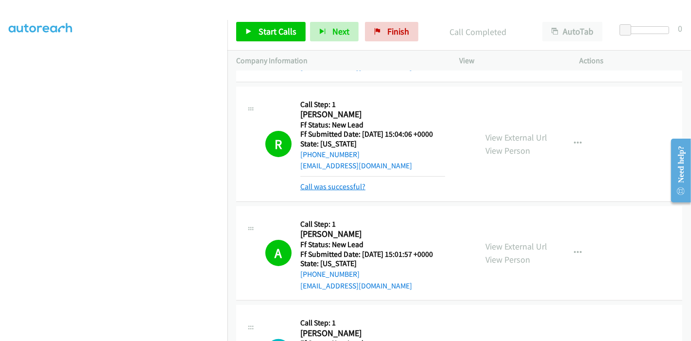
click at [348, 187] on link "Call was successful?" at bounding box center [332, 186] width 65 height 9
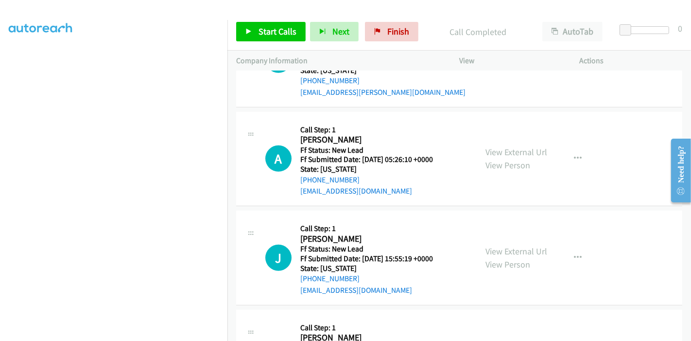
scroll to position [632, 0]
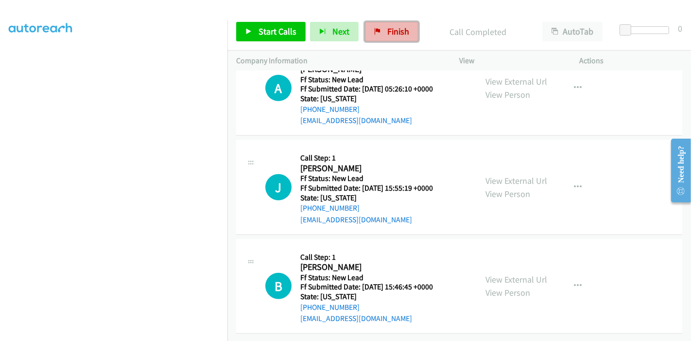
click at [394, 27] on span "Finish" at bounding box center [398, 31] width 22 height 11
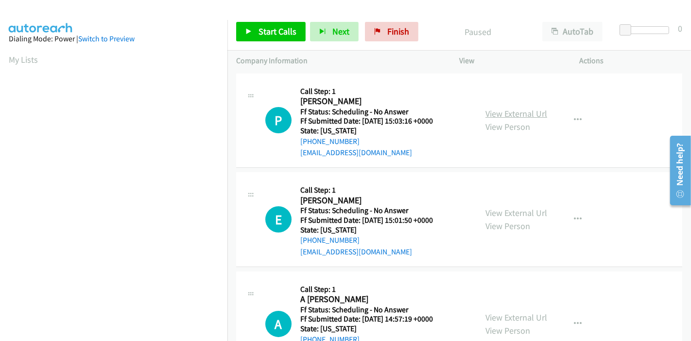
click at [500, 112] on link "View External Url" at bounding box center [517, 113] width 62 height 11
click at [506, 210] on link "View External Url" at bounding box center [517, 212] width 62 height 11
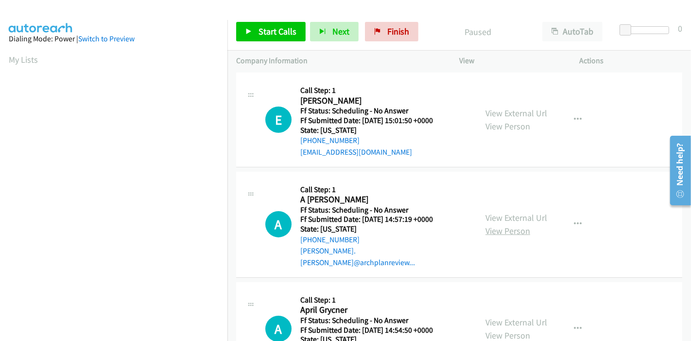
scroll to position [108, 0]
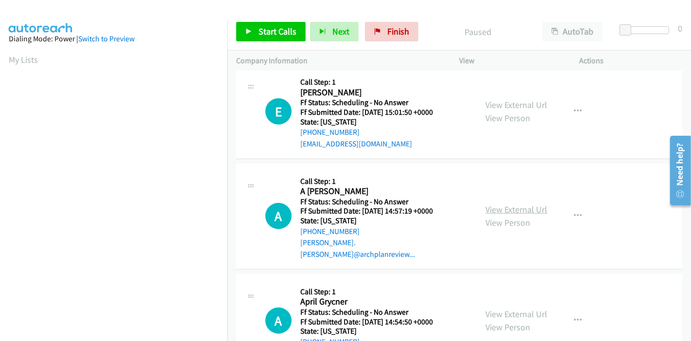
click at [492, 205] on link "View External Url" at bounding box center [517, 209] width 62 height 11
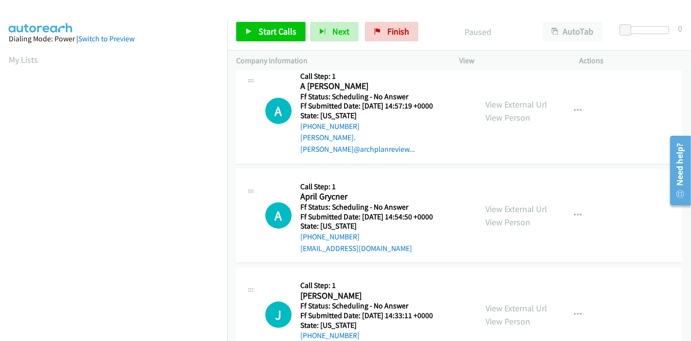
scroll to position [216, 0]
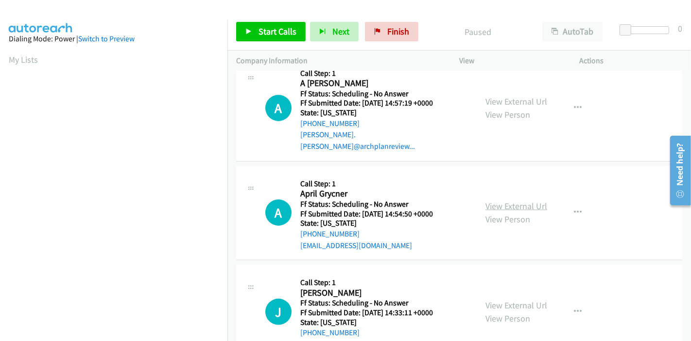
click at [496, 200] on link "View External Url" at bounding box center [517, 205] width 62 height 11
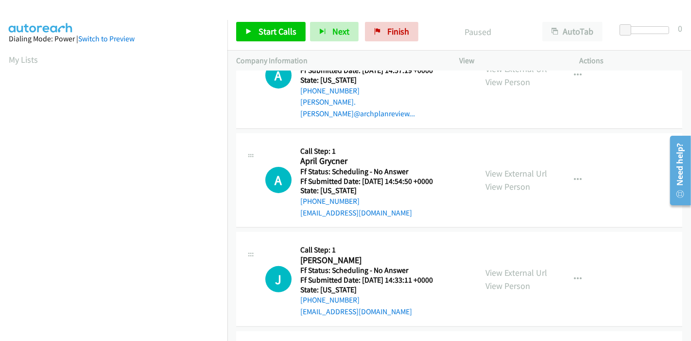
scroll to position [324, 0]
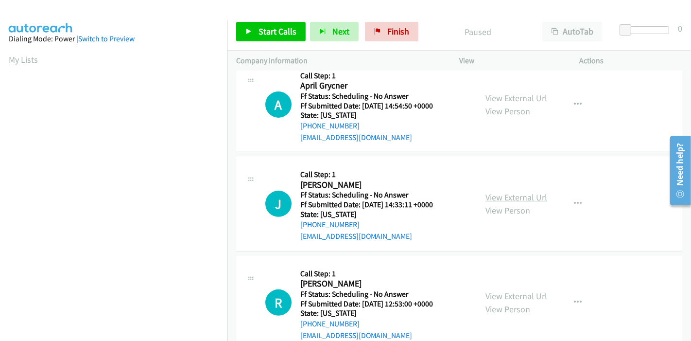
click at [505, 192] on link "View External Url" at bounding box center [517, 197] width 62 height 11
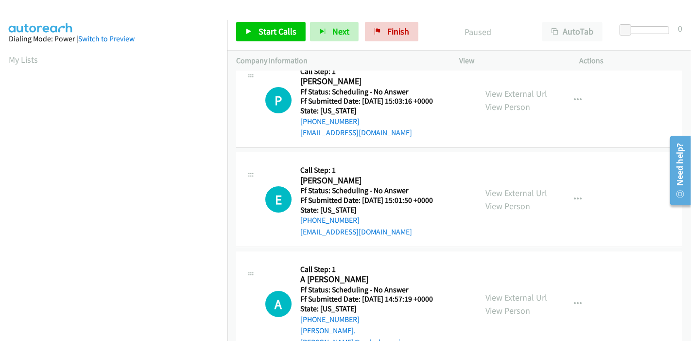
scroll to position [0, 0]
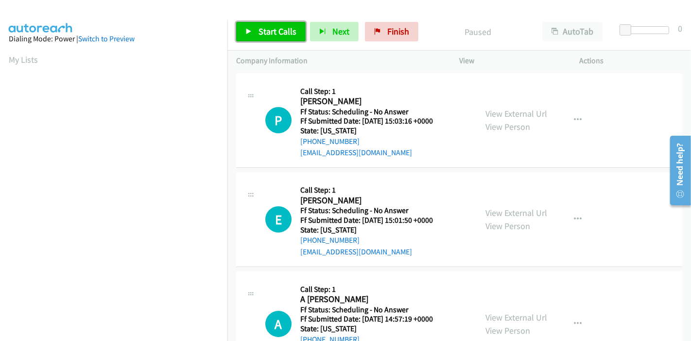
drag, startPoint x: 268, startPoint y: 33, endPoint x: 268, endPoint y: 63, distance: 29.7
click at [268, 33] on span "Start Calls" at bounding box center [278, 31] width 38 height 11
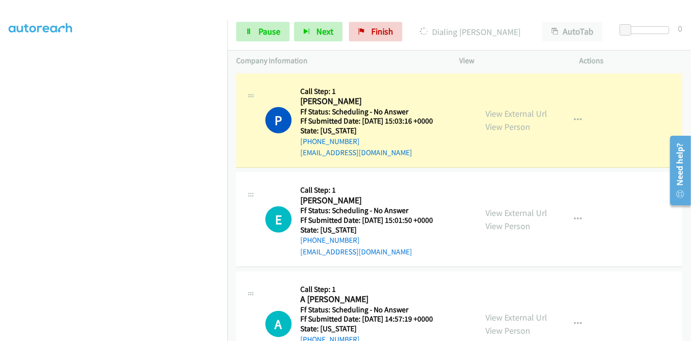
scroll to position [205, 0]
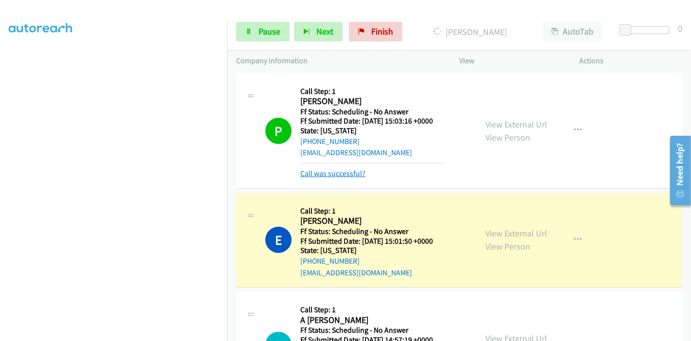
click at [352, 173] on link "Call was successful?" at bounding box center [332, 173] width 65 height 9
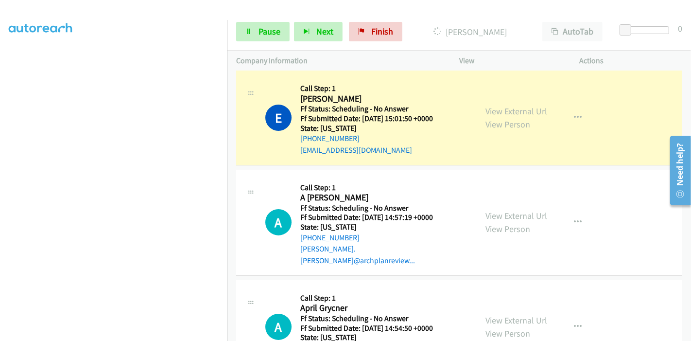
scroll to position [108, 0]
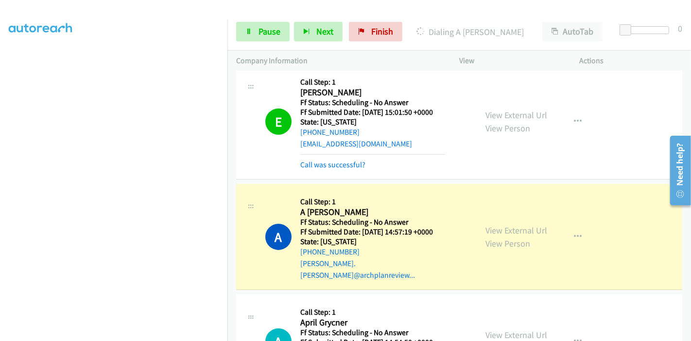
click at [338, 159] on div "Call was successful?" at bounding box center [372, 165] width 145 height 12
click at [338, 161] on link "Call was successful?" at bounding box center [332, 164] width 65 height 9
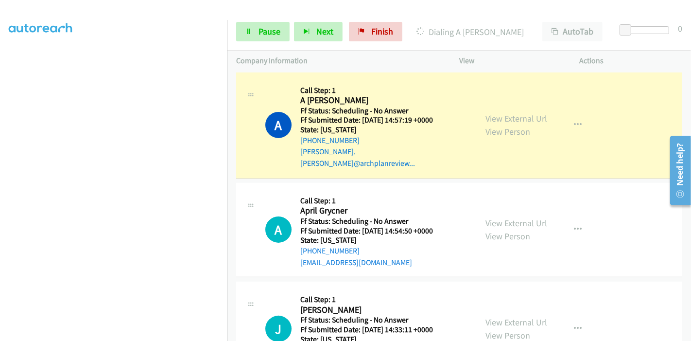
scroll to position [216, 0]
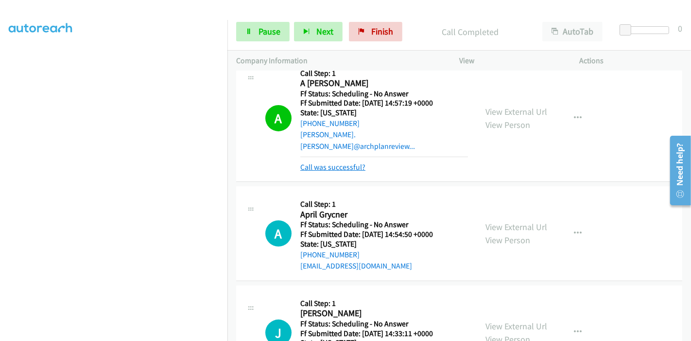
click at [340, 162] on link "Call was successful?" at bounding box center [332, 166] width 65 height 9
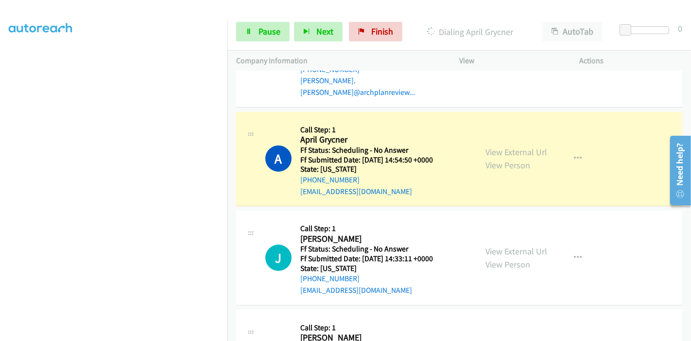
scroll to position [324, 0]
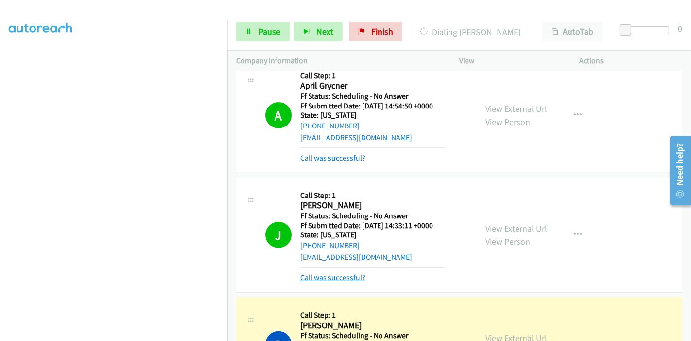
click at [324, 273] on link "Call was successful?" at bounding box center [332, 277] width 65 height 9
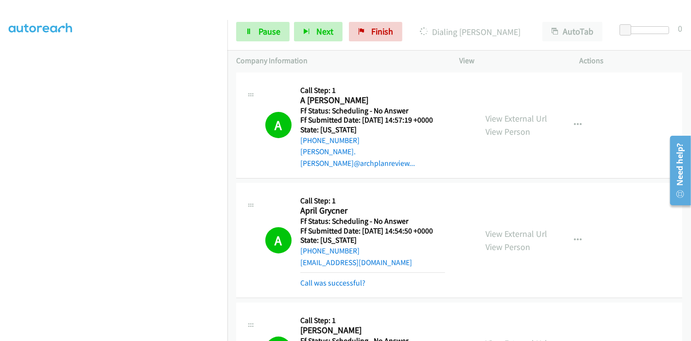
scroll to position [216, 0]
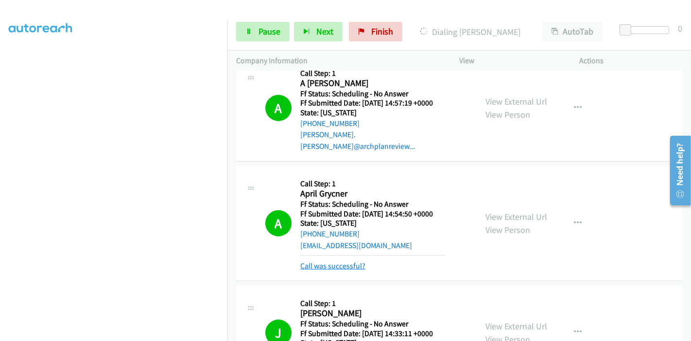
click at [335, 261] on link "Call was successful?" at bounding box center [332, 265] width 65 height 9
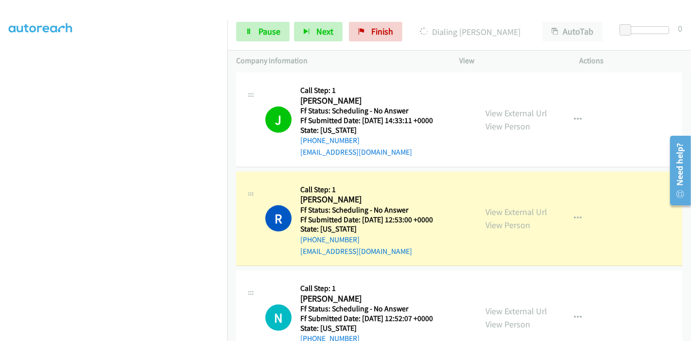
scroll to position [432, 0]
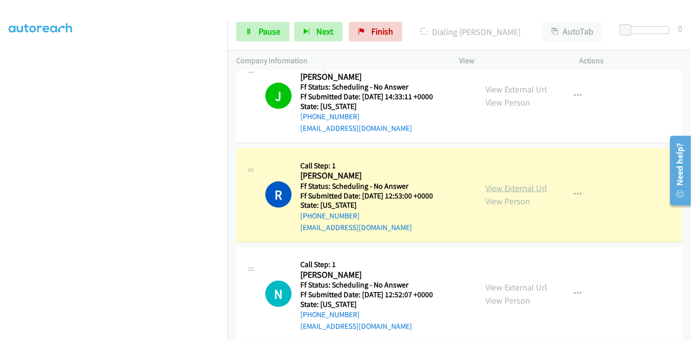
click at [498, 182] on link "View External Url" at bounding box center [517, 187] width 62 height 11
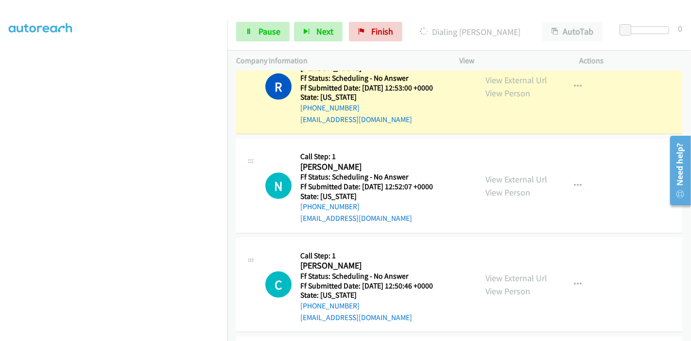
scroll to position [540, 0]
click at [493, 173] on link "View External Url" at bounding box center [517, 178] width 62 height 11
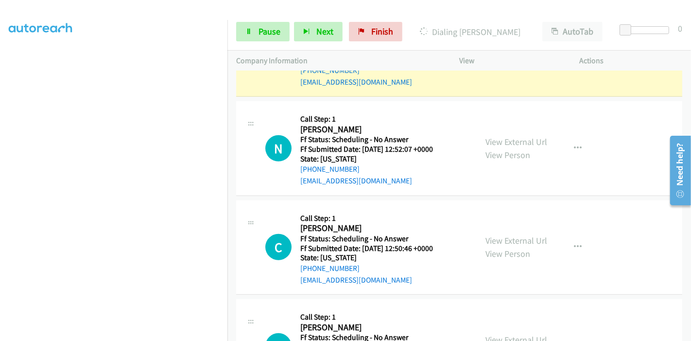
scroll to position [594, 0]
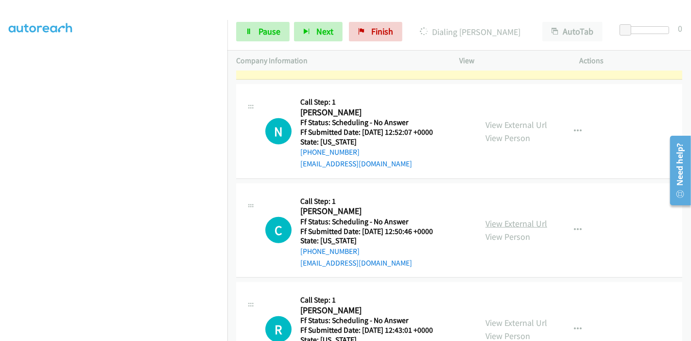
click at [508, 218] on link "View External Url" at bounding box center [517, 223] width 62 height 11
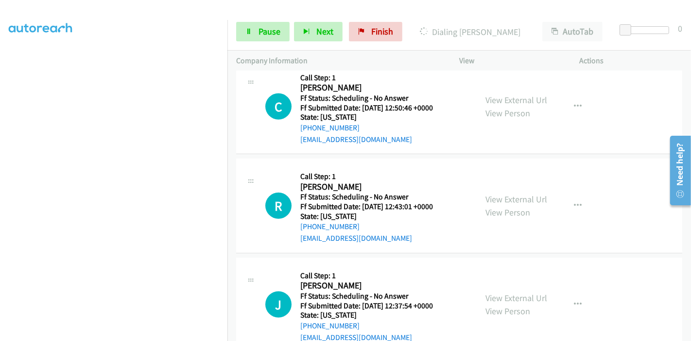
scroll to position [756, 0]
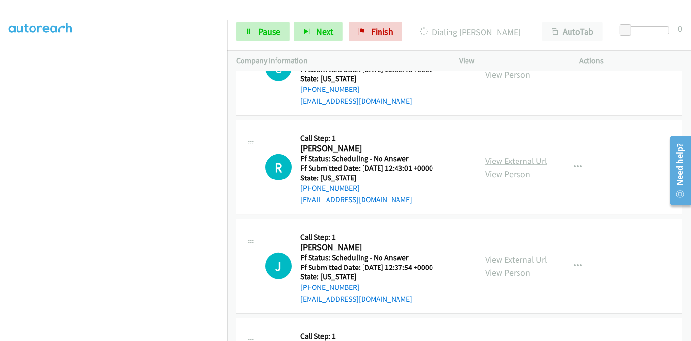
click at [504, 155] on link "View External Url" at bounding box center [517, 160] width 62 height 11
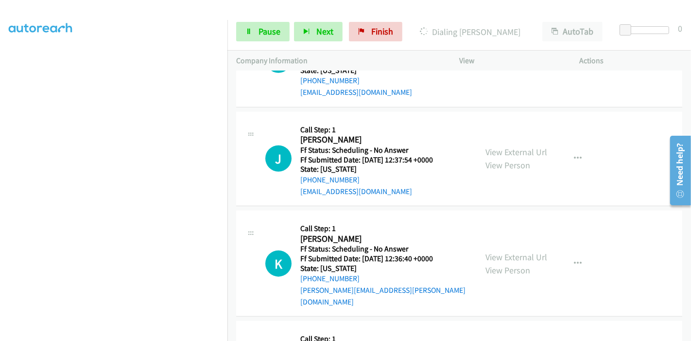
scroll to position [864, 0]
click at [507, 146] on link "View External Url" at bounding box center [517, 151] width 62 height 11
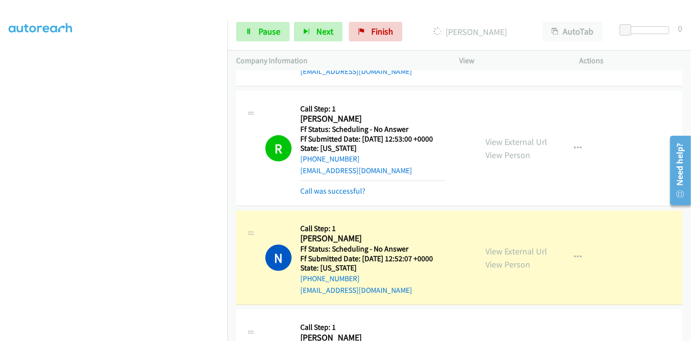
scroll to position [205, 0]
click at [336, 186] on link "Call was successful?" at bounding box center [332, 190] width 65 height 9
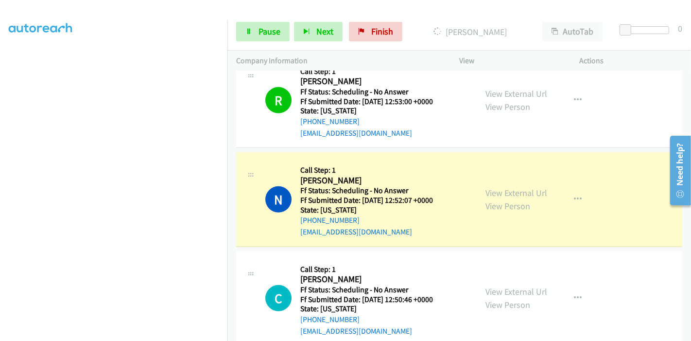
scroll to position [543, 0]
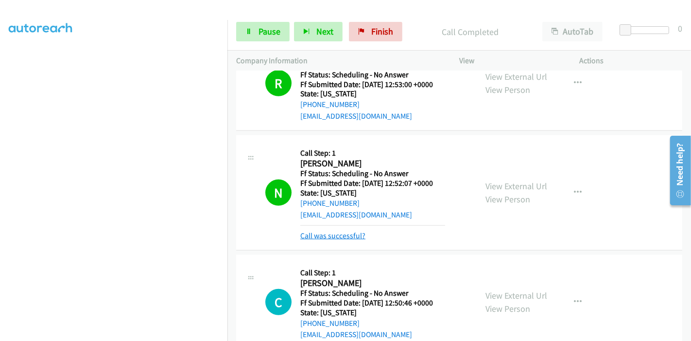
click at [328, 231] on link "Call was successful?" at bounding box center [332, 235] width 65 height 9
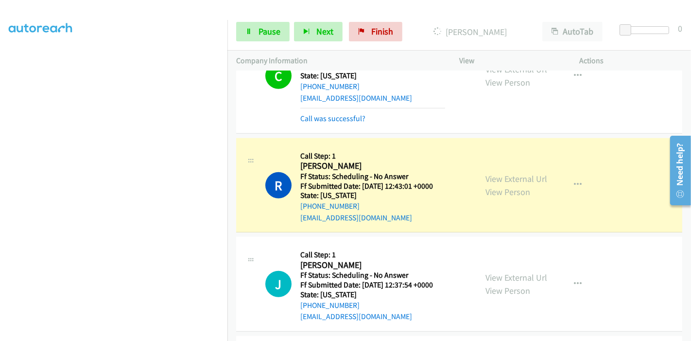
scroll to position [651, 0]
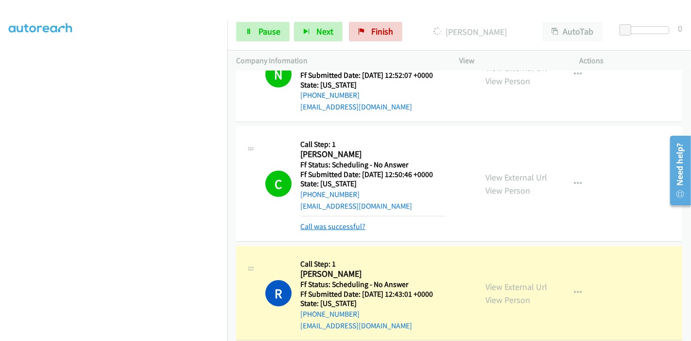
click at [332, 222] on link "Call was successful?" at bounding box center [332, 226] width 65 height 9
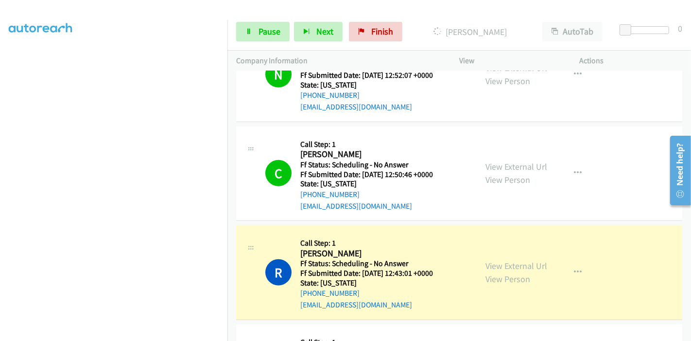
scroll to position [705, 0]
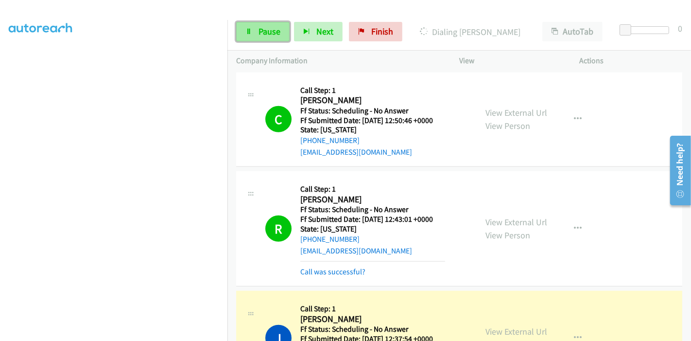
click at [266, 32] on span "Pause" at bounding box center [270, 31] width 22 height 11
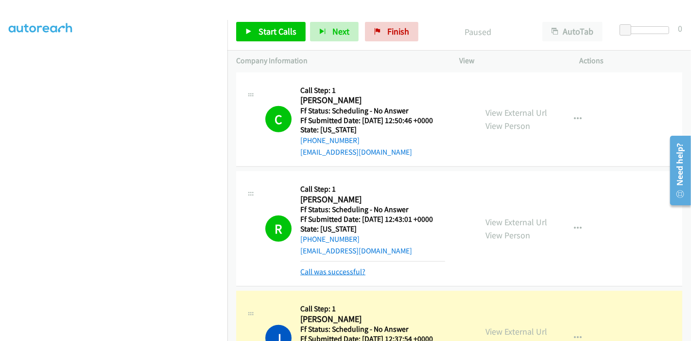
click at [327, 267] on link "Call was successful?" at bounding box center [332, 271] width 65 height 9
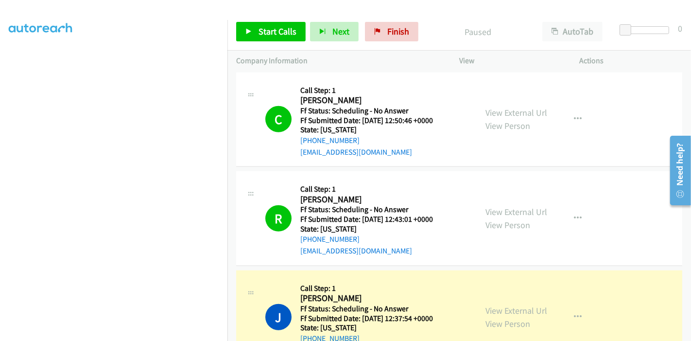
scroll to position [759, 0]
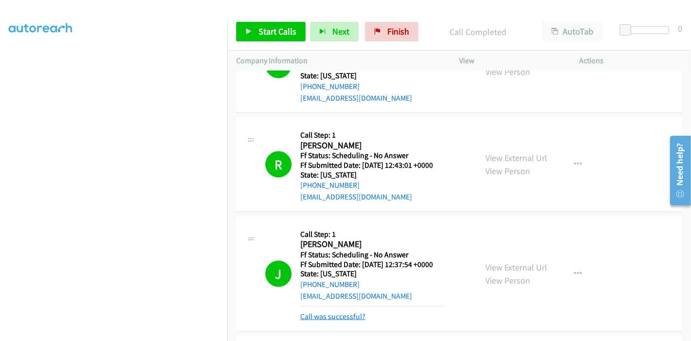
click at [333, 312] on link "Call was successful?" at bounding box center [332, 316] width 65 height 9
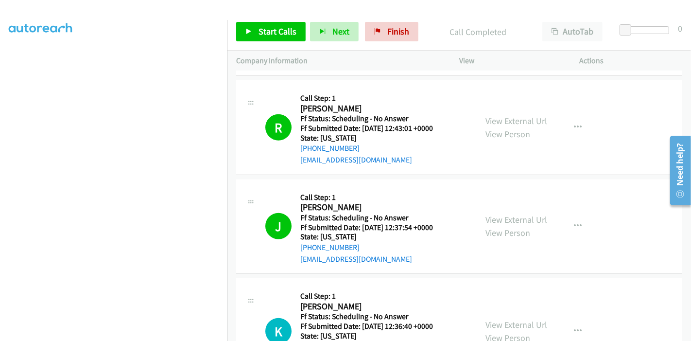
scroll to position [813, 0]
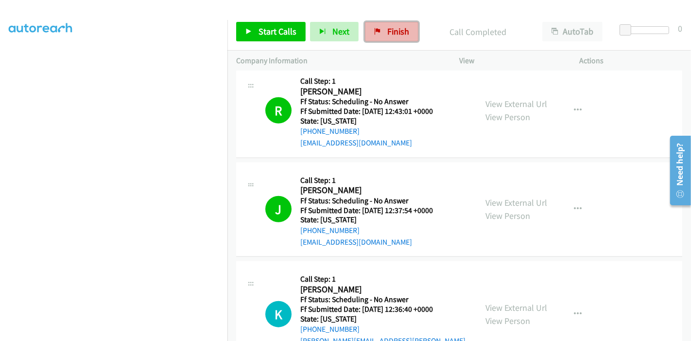
click at [396, 22] on link "Finish" at bounding box center [391, 31] width 53 height 19
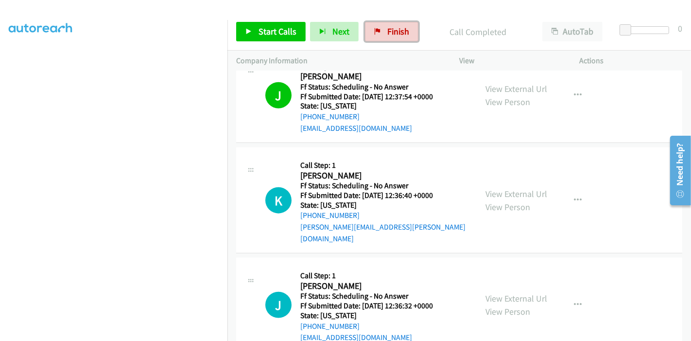
scroll to position [1137, 0]
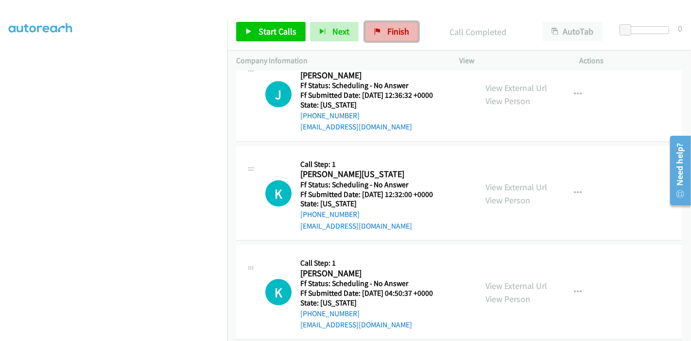
click at [387, 30] on span "Finish" at bounding box center [398, 31] width 22 height 11
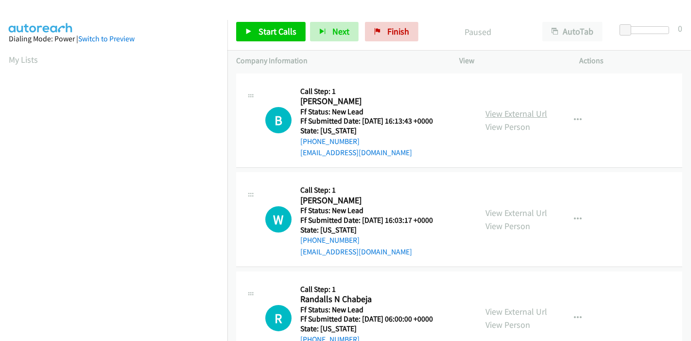
click at [510, 111] on link "View External Url" at bounding box center [517, 113] width 62 height 11
click at [494, 211] on link "View External Url" at bounding box center [517, 212] width 62 height 11
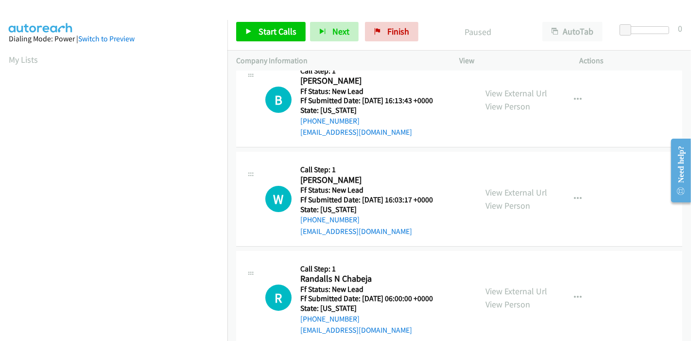
scroll to position [39, 0]
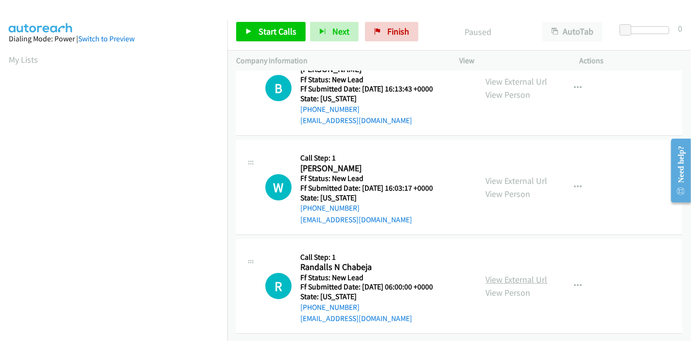
click at [509, 274] on link "View External Url" at bounding box center [517, 279] width 62 height 11
click at [272, 28] on span "Start Calls" at bounding box center [278, 31] width 38 height 11
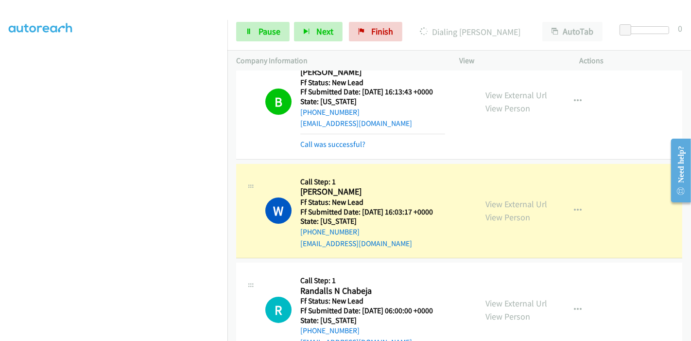
scroll to position [60, 0]
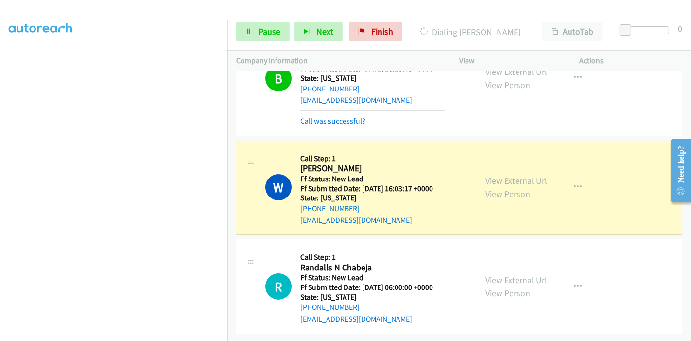
click at [328, 115] on div "Call was successful?" at bounding box center [372, 121] width 145 height 12
click at [329, 116] on link "Call was successful?" at bounding box center [332, 120] width 65 height 9
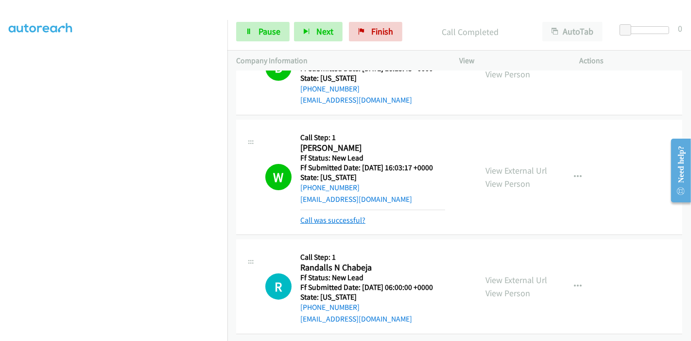
click at [351, 215] on link "Call was successful?" at bounding box center [332, 219] width 65 height 9
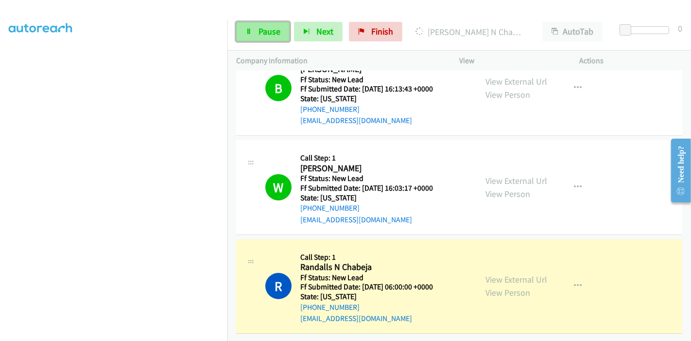
click at [274, 33] on span "Pause" at bounding box center [270, 31] width 22 height 11
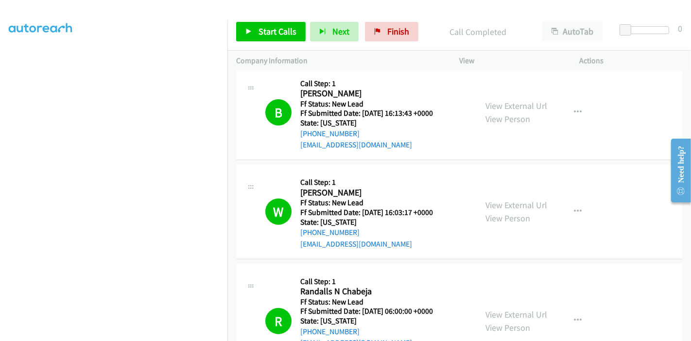
scroll to position [91, 0]
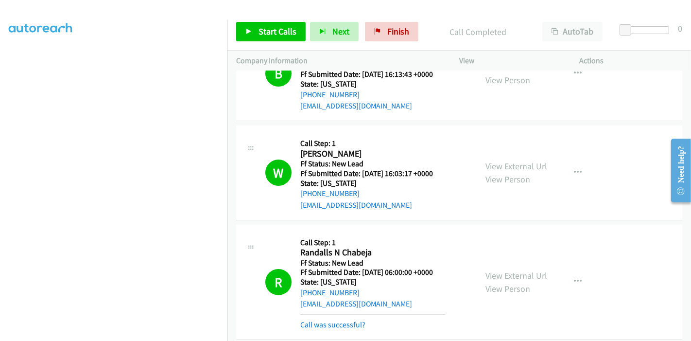
click at [337, 314] on hr at bounding box center [372, 314] width 145 height 0
click at [336, 325] on link "Call was successful?" at bounding box center [332, 324] width 65 height 9
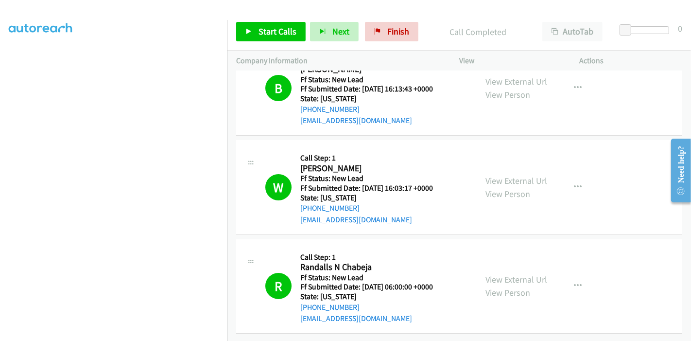
scroll to position [83, 0]
drag, startPoint x: 248, startPoint y: 320, endPoint x: 242, endPoint y: 330, distance: 12.3
click at [393, 33] on span "Finish" at bounding box center [398, 31] width 22 height 11
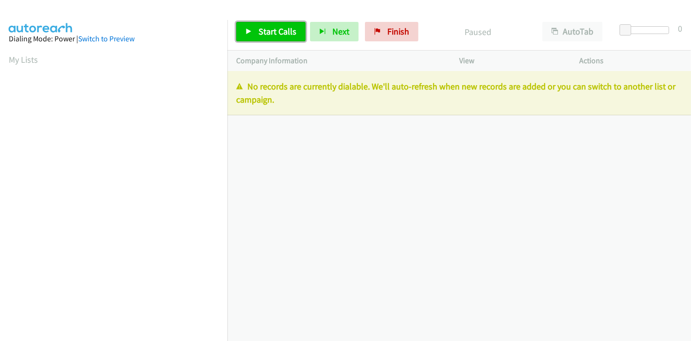
click at [251, 33] on icon at bounding box center [249, 32] width 7 height 7
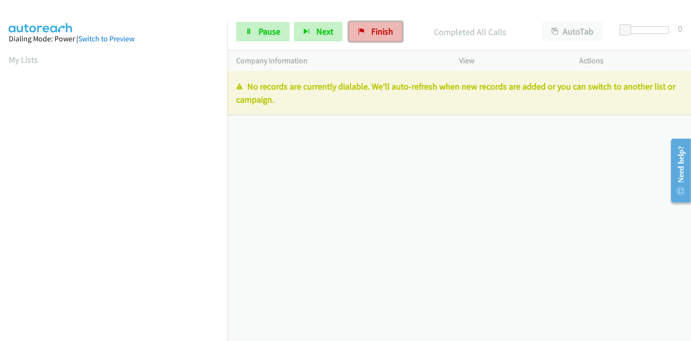
click at [371, 33] on span "Finish" at bounding box center [382, 31] width 22 height 11
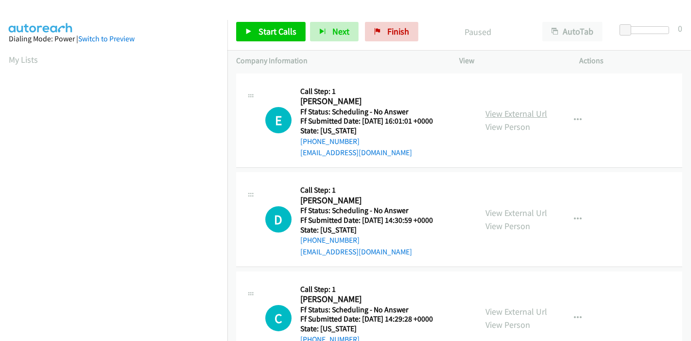
click at [501, 114] on link "View External Url" at bounding box center [517, 113] width 62 height 11
click at [273, 28] on span "Start Calls" at bounding box center [278, 31] width 38 height 11
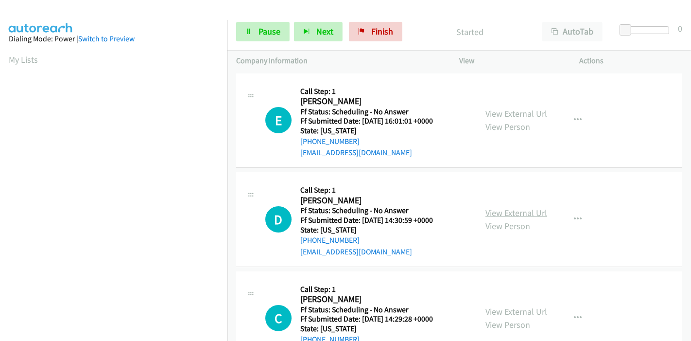
click at [492, 210] on link "View External Url" at bounding box center [517, 212] width 62 height 11
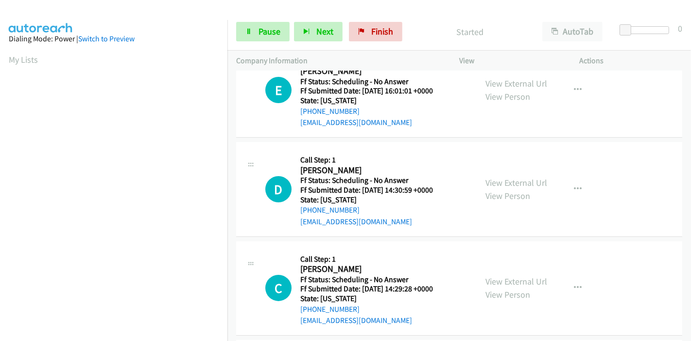
scroll to position [54, 0]
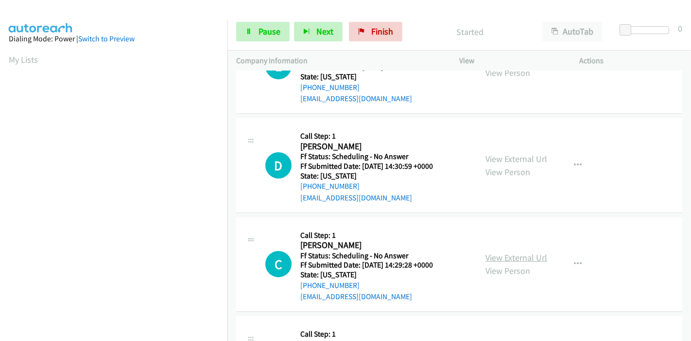
click at [502, 257] on link "View External Url" at bounding box center [517, 257] width 62 height 11
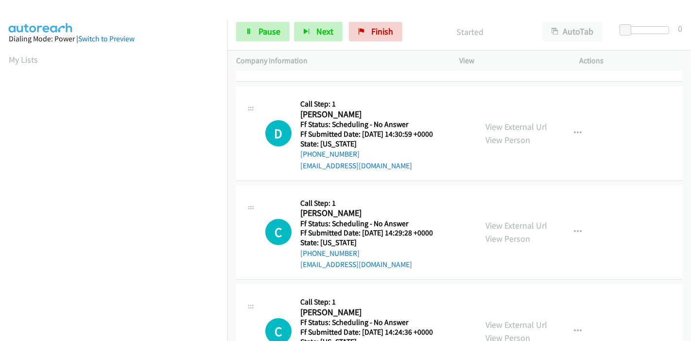
scroll to position [162, 0]
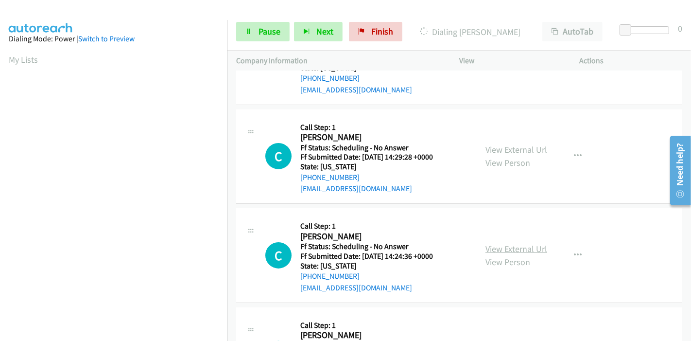
click at [497, 247] on link "View External Url" at bounding box center [517, 248] width 62 height 11
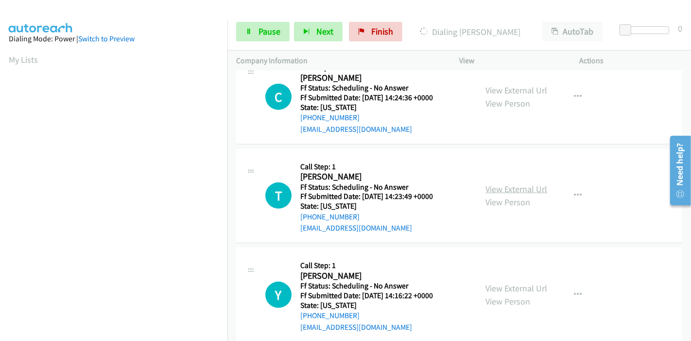
scroll to position [324, 0]
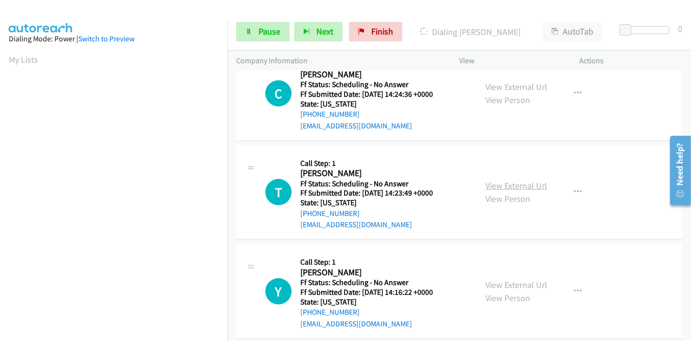
click at [512, 183] on link "View External Url" at bounding box center [517, 185] width 62 height 11
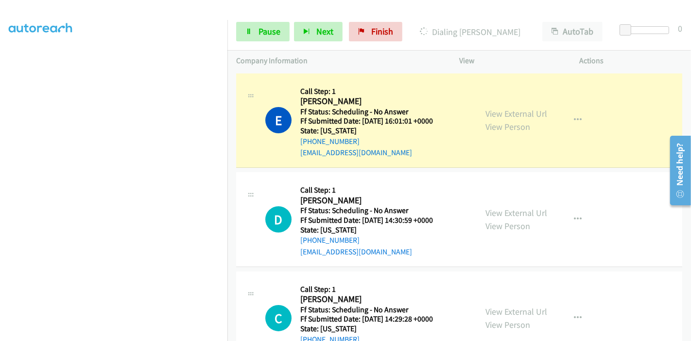
scroll to position [205, 0]
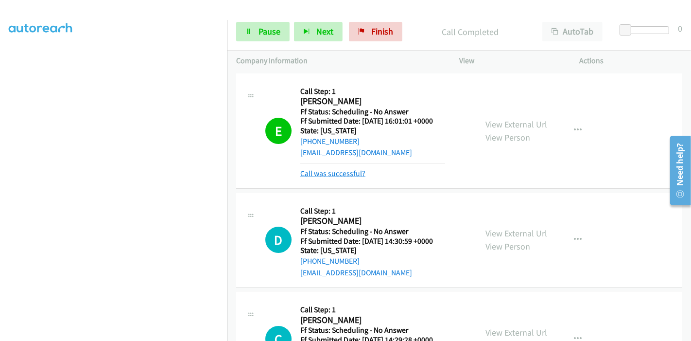
click at [329, 171] on link "Call was successful?" at bounding box center [332, 173] width 65 height 9
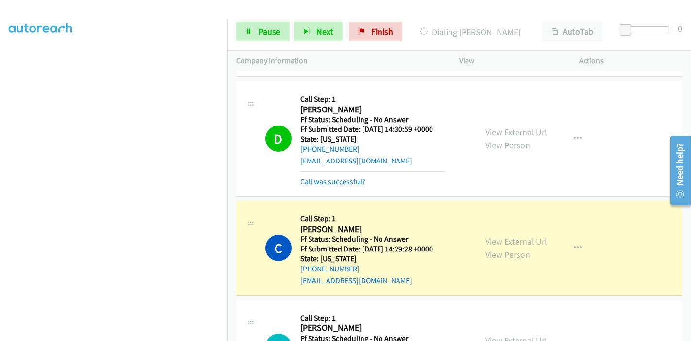
scroll to position [108, 0]
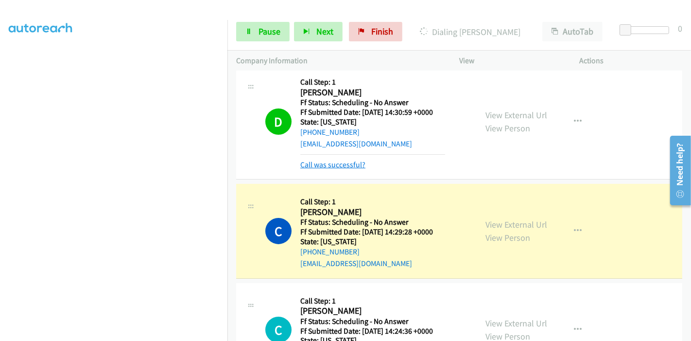
click at [340, 167] on link "Call was successful?" at bounding box center [332, 164] width 65 height 9
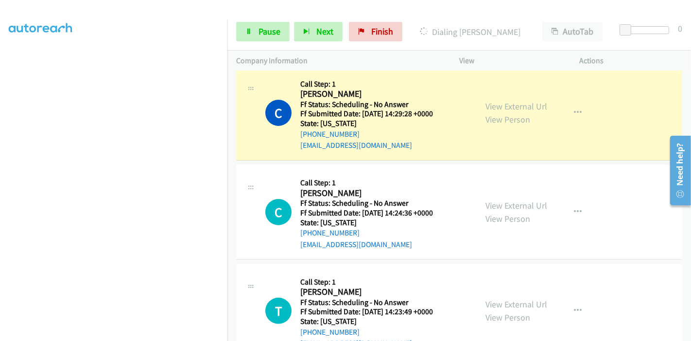
scroll to position [216, 0]
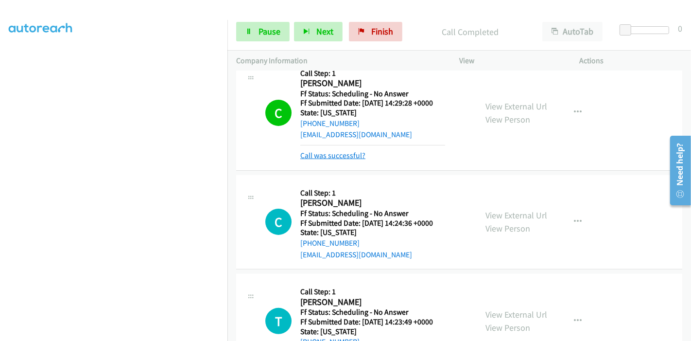
click at [330, 155] on link "Call was successful?" at bounding box center [332, 155] width 65 height 9
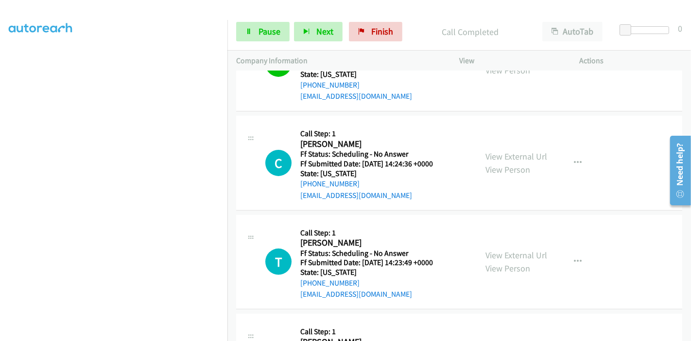
scroll to position [270, 0]
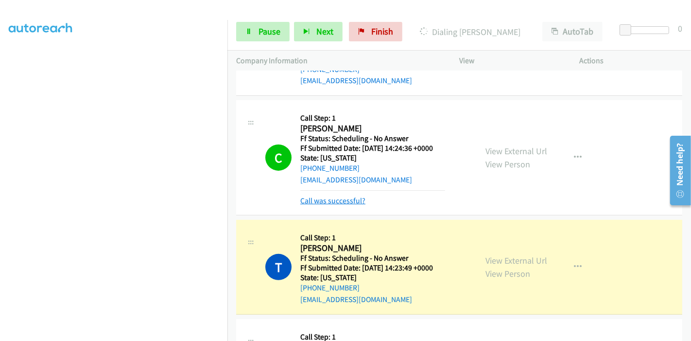
click at [333, 201] on link "Call was successful?" at bounding box center [332, 200] width 65 height 9
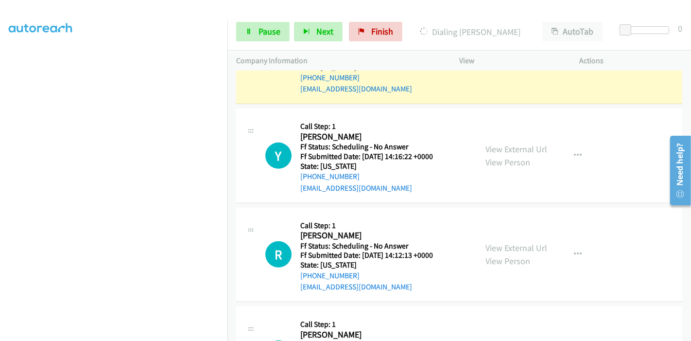
scroll to position [486, 0]
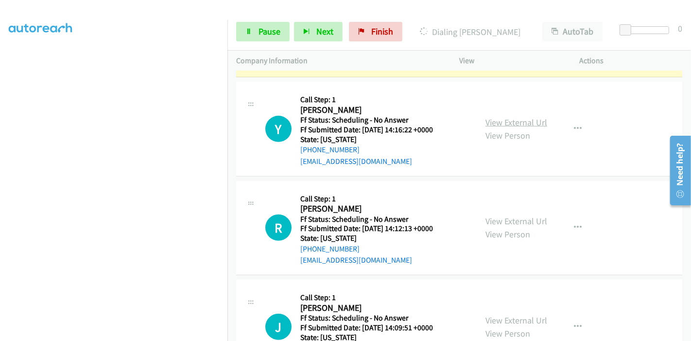
click at [530, 121] on link "View External Url" at bounding box center [517, 122] width 62 height 11
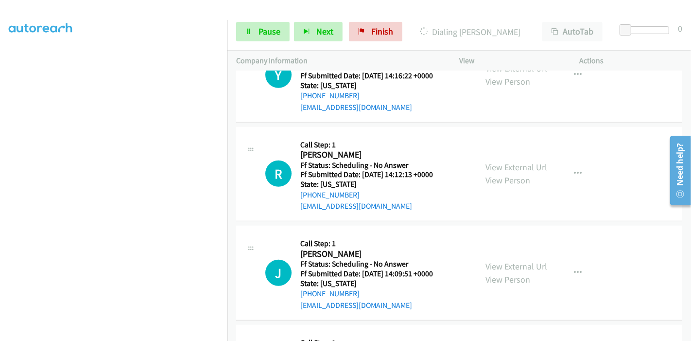
click at [500, 159] on div "View External Url View Person View External Url Email Schedule/Manage Callback …" at bounding box center [541, 174] width 129 height 77
click at [502, 166] on link "View External Url" at bounding box center [517, 166] width 62 height 11
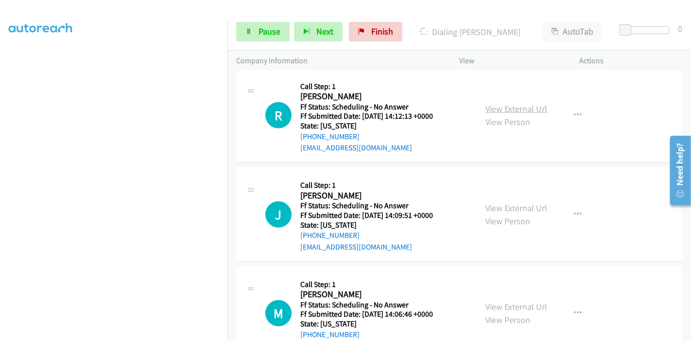
scroll to position [648, 0]
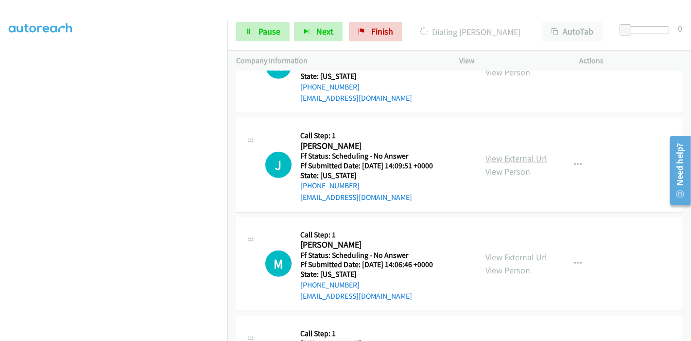
click at [532, 159] on link "View External Url" at bounding box center [517, 158] width 62 height 11
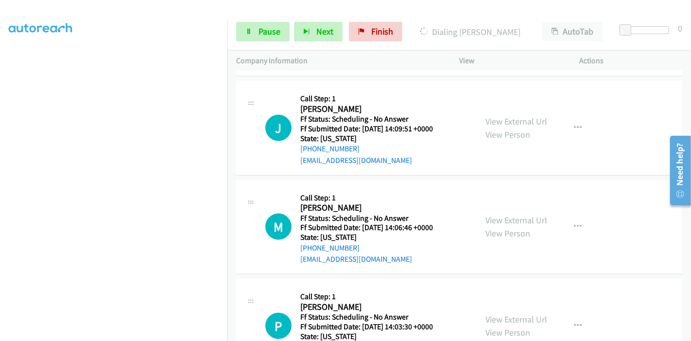
scroll to position [702, 0]
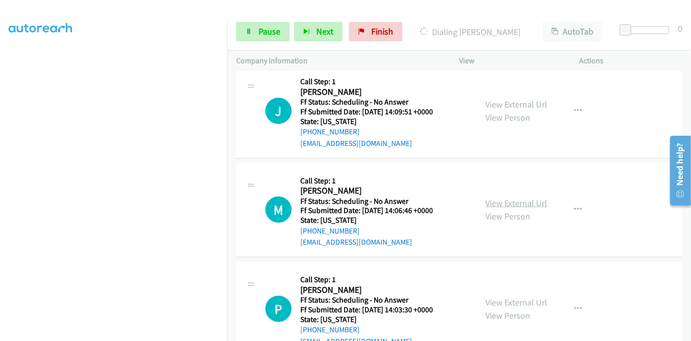
click at [507, 200] on link "View External Url" at bounding box center [517, 202] width 62 height 11
click at [513, 206] on link "View External Url" at bounding box center [517, 202] width 62 height 11
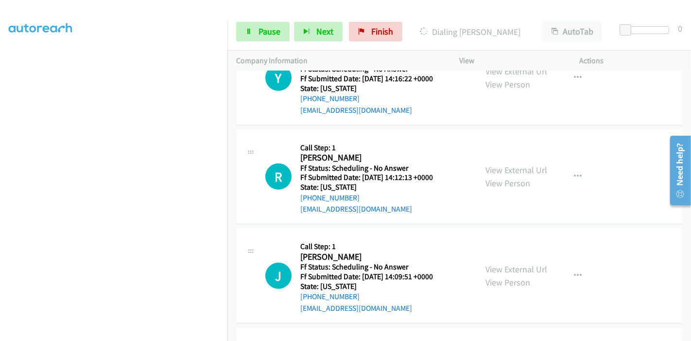
scroll to position [432, 0]
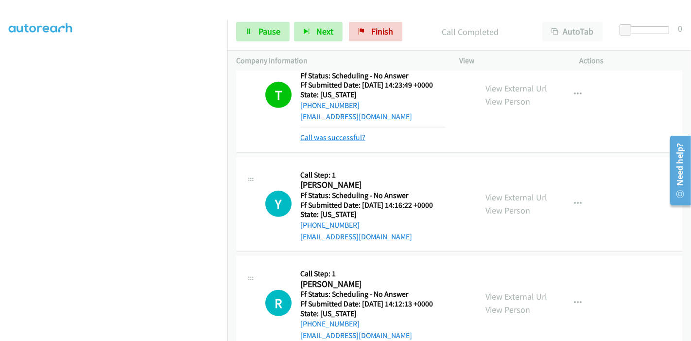
click at [332, 136] on link "Call was successful?" at bounding box center [332, 137] width 65 height 9
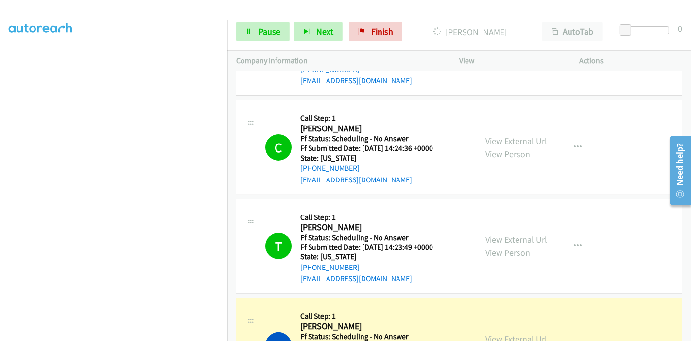
scroll to position [378, 0]
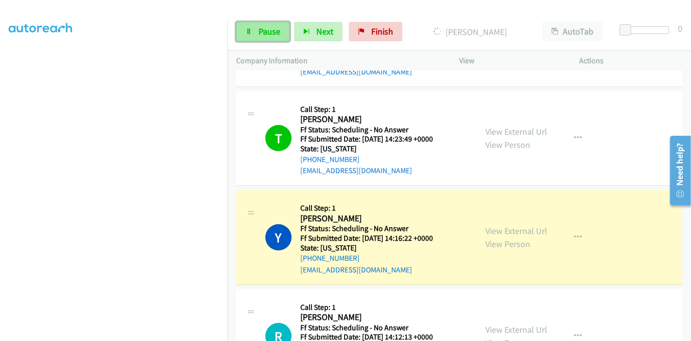
click at [262, 26] on span "Pause" at bounding box center [270, 31] width 22 height 11
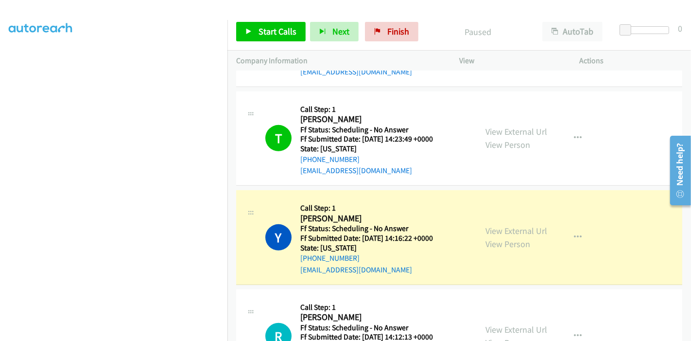
scroll to position [205, 0]
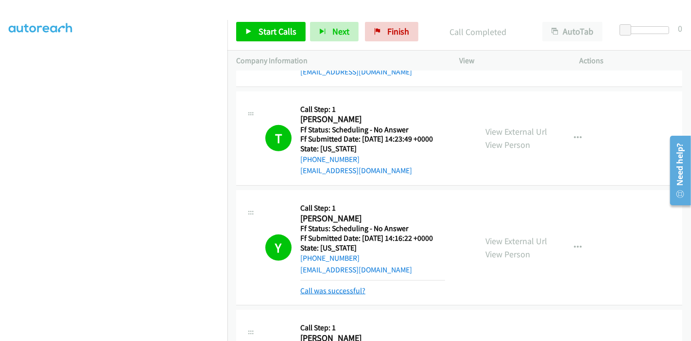
click at [328, 288] on link "Call was successful?" at bounding box center [332, 290] width 65 height 9
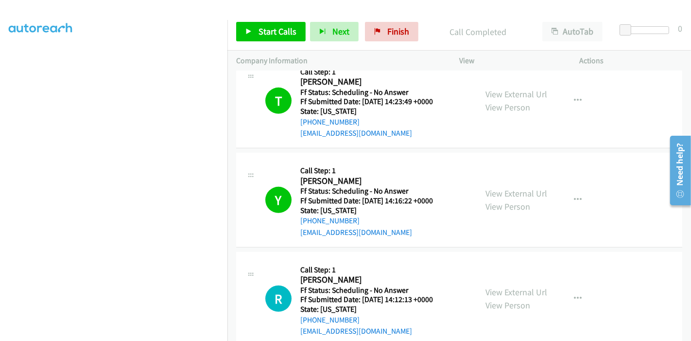
scroll to position [432, 0]
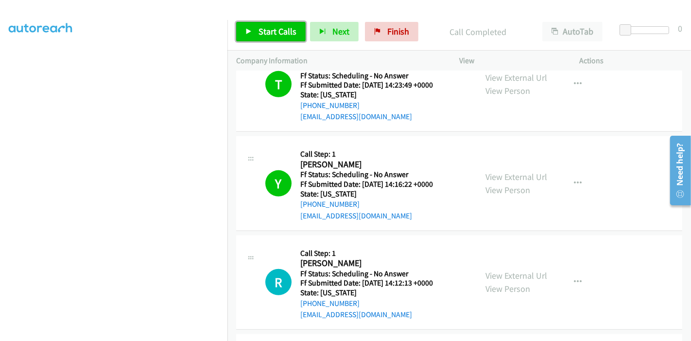
click at [251, 29] on icon at bounding box center [249, 32] width 7 height 7
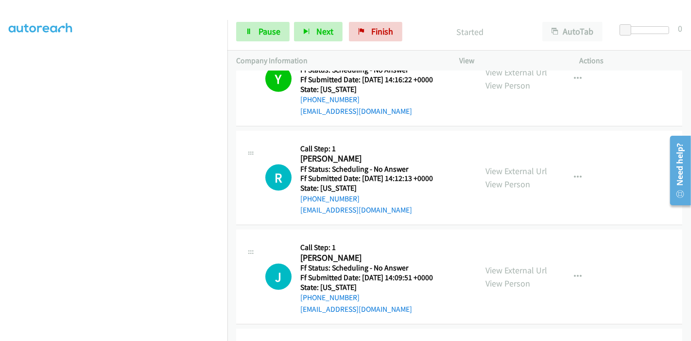
scroll to position [540, 0]
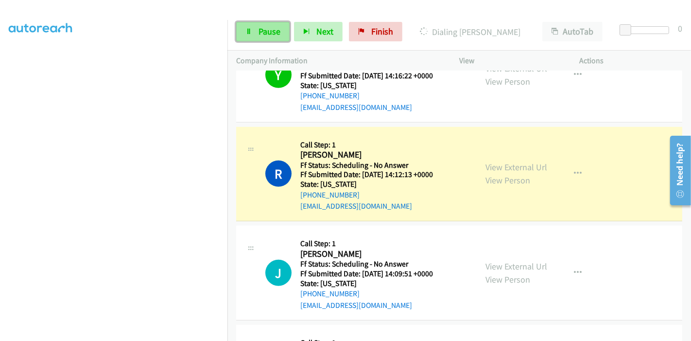
click at [252, 27] on link "Pause" at bounding box center [262, 31] width 53 height 19
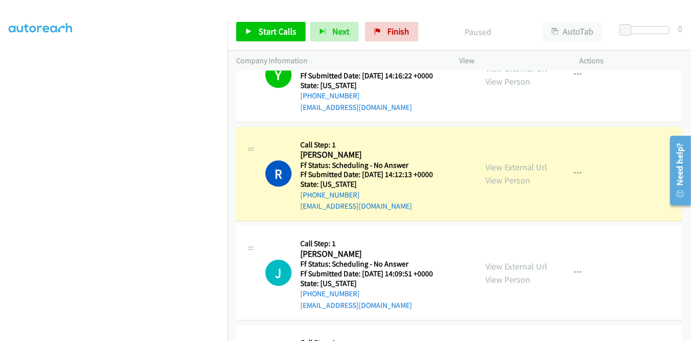
scroll to position [205, 0]
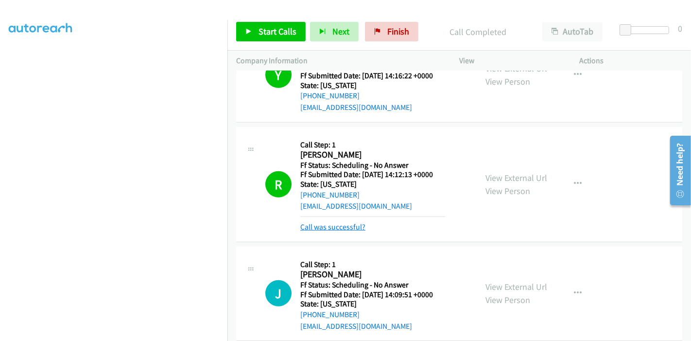
click at [317, 226] on link "Call was successful?" at bounding box center [332, 226] width 65 height 9
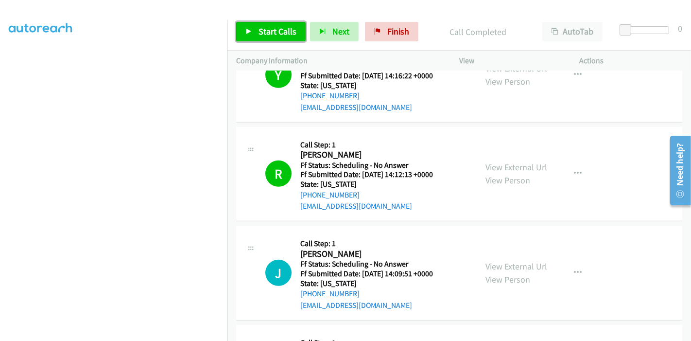
click at [256, 35] on link "Start Calls" at bounding box center [271, 31] width 70 height 19
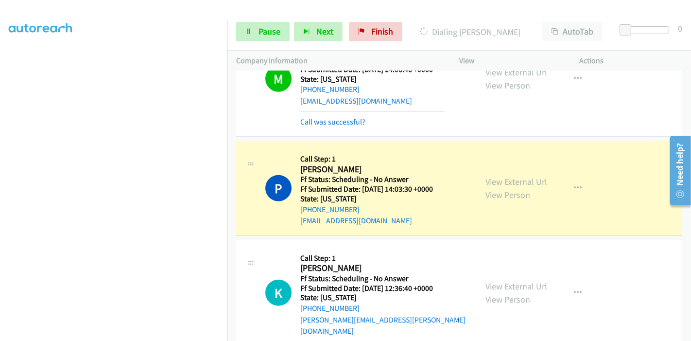
scroll to position [874, 0]
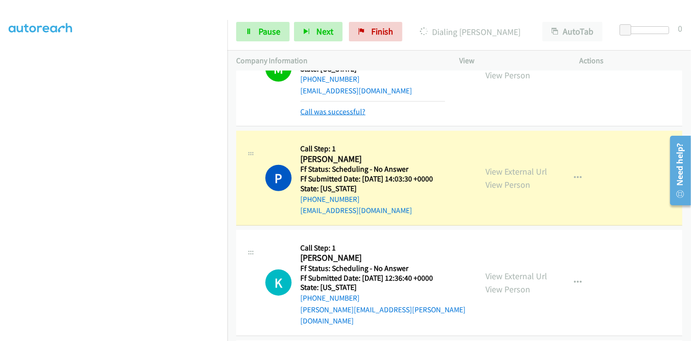
click at [343, 110] on link "Call was successful?" at bounding box center [332, 111] width 65 height 9
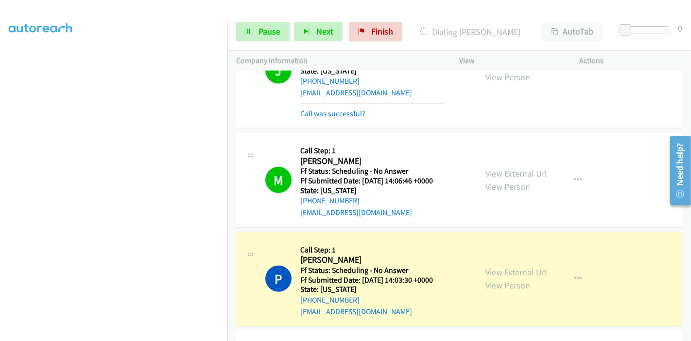
scroll to position [702, 0]
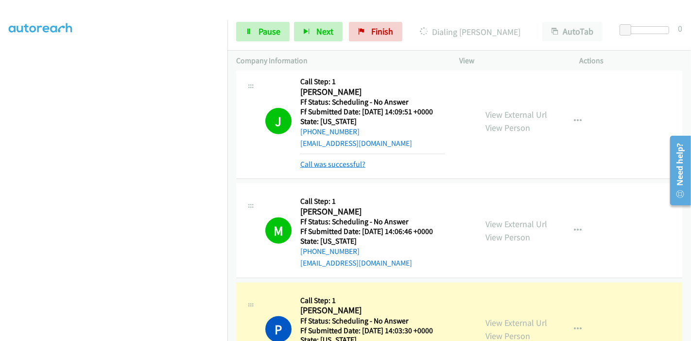
click at [351, 164] on link "Call was successful?" at bounding box center [332, 163] width 65 height 9
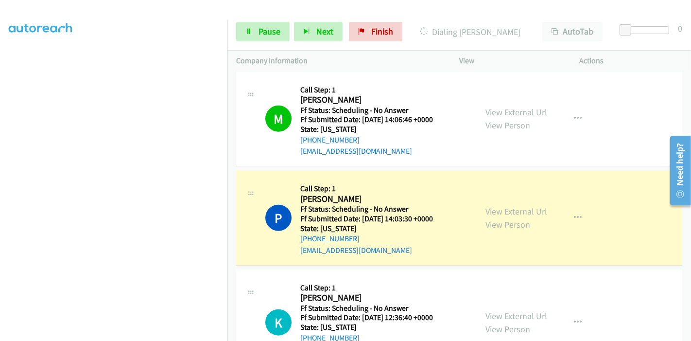
scroll to position [810, 0]
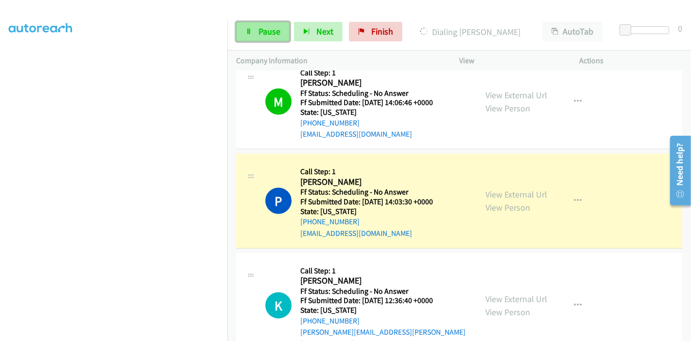
click at [273, 35] on span "Pause" at bounding box center [270, 31] width 22 height 11
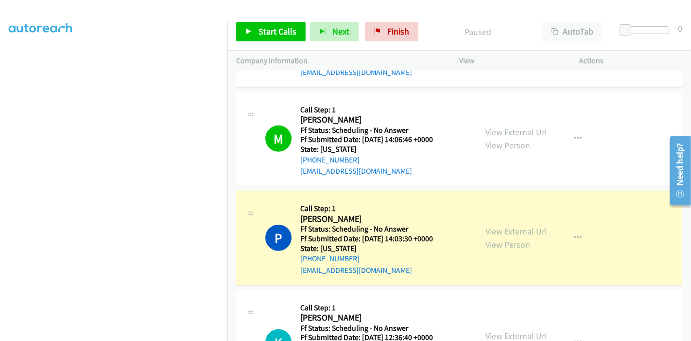
scroll to position [756, 0]
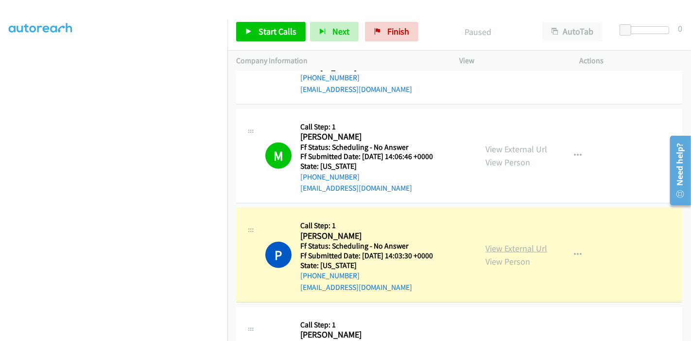
click at [491, 243] on link "View External Url" at bounding box center [517, 248] width 62 height 11
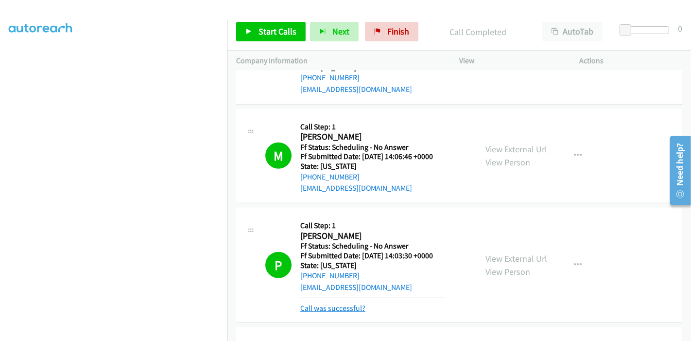
click at [344, 308] on link "Call was successful?" at bounding box center [332, 307] width 65 height 9
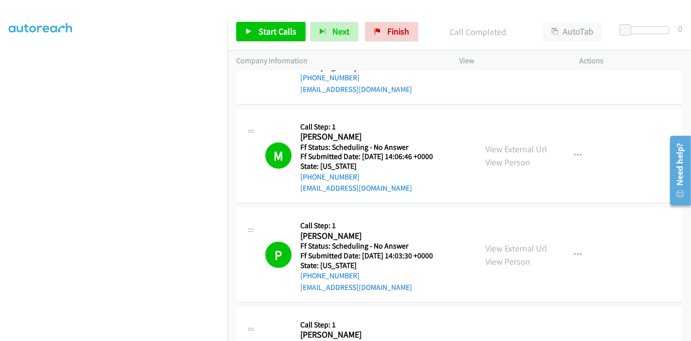
scroll to position [864, 0]
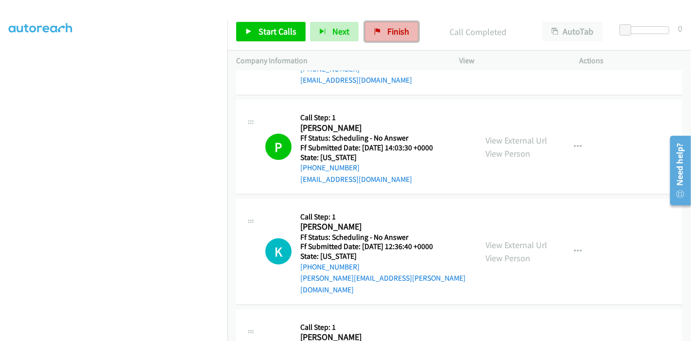
click at [383, 36] on link "Finish" at bounding box center [391, 31] width 53 height 19
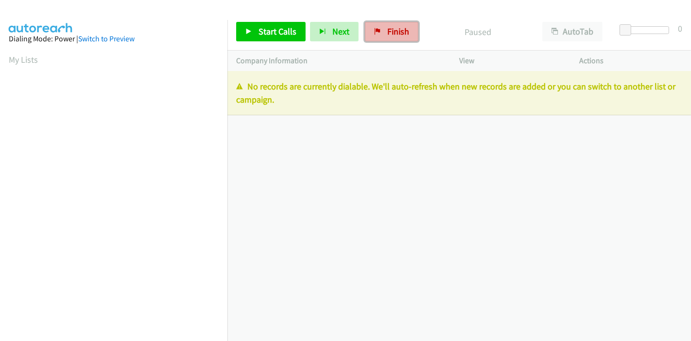
drag, startPoint x: 391, startPoint y: 32, endPoint x: 382, endPoint y: 33, distance: 8.8
click at [391, 32] on span "Finish" at bounding box center [398, 31] width 22 height 11
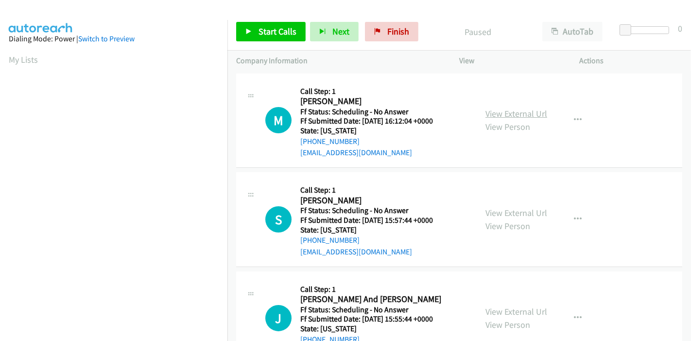
click at [503, 113] on link "View External Url" at bounding box center [517, 113] width 62 height 11
click at [507, 210] on link "View External Url" at bounding box center [517, 212] width 62 height 11
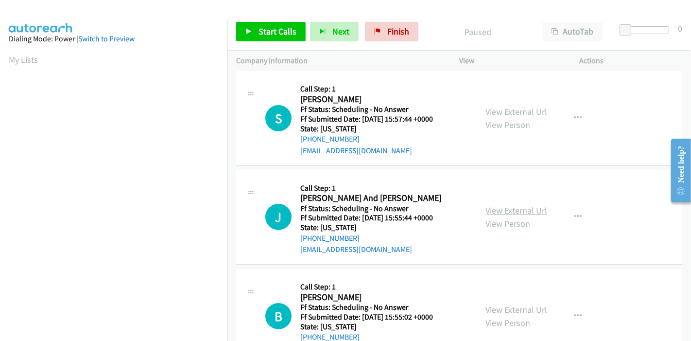
scroll to position [108, 0]
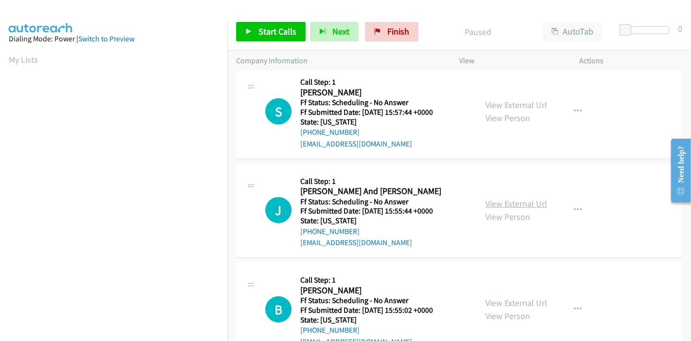
click at [502, 200] on link "View External Url" at bounding box center [517, 203] width 62 height 11
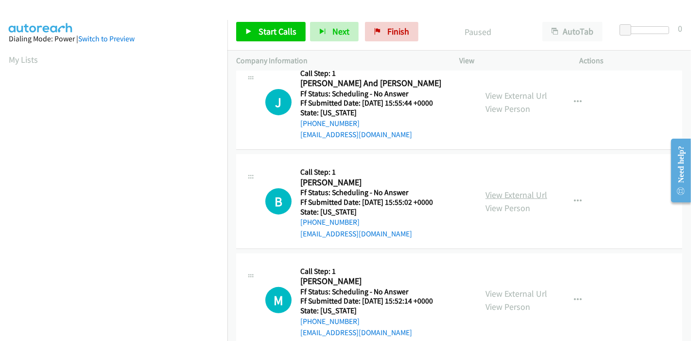
click at [501, 195] on link "View External Url" at bounding box center [517, 194] width 62 height 11
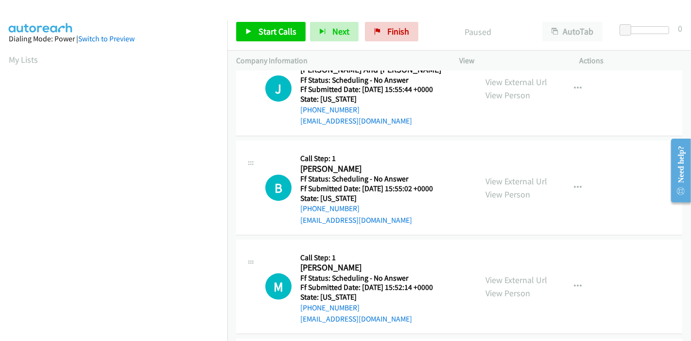
scroll to position [270, 0]
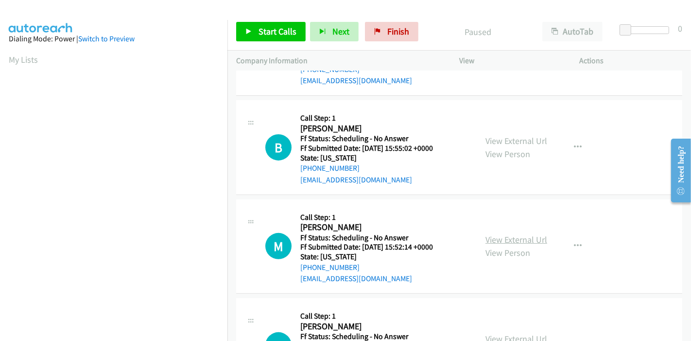
click at [493, 238] on link "View External Url" at bounding box center [517, 239] width 62 height 11
click at [283, 31] on span "Start Calls" at bounding box center [278, 31] width 38 height 11
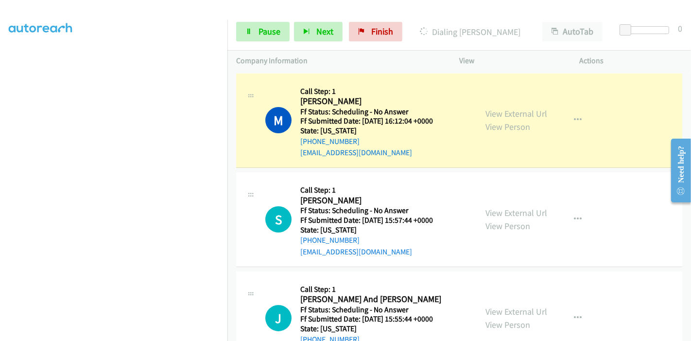
scroll to position [205, 0]
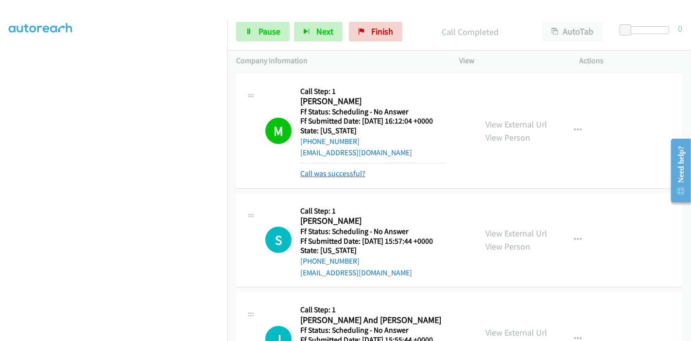
click at [330, 175] on link "Call was successful?" at bounding box center [332, 173] width 65 height 9
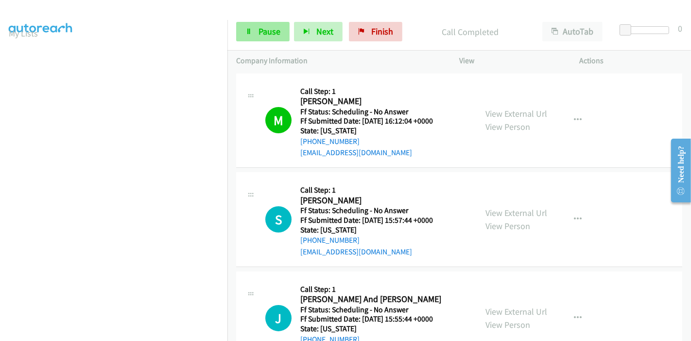
scroll to position [0, 0]
click at [268, 27] on span "Pause" at bounding box center [270, 31] width 22 height 11
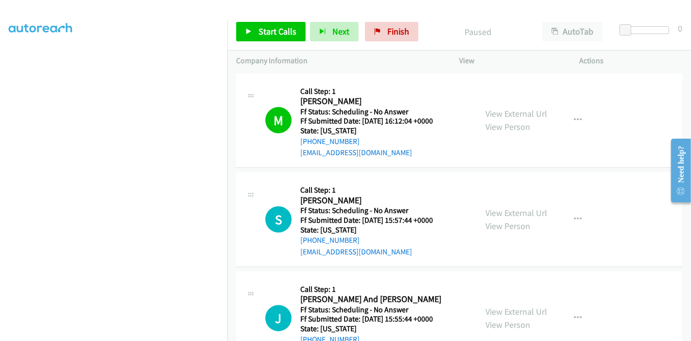
scroll to position [205, 0]
click at [380, 39] on link "Finish" at bounding box center [391, 31] width 53 height 19
